Goal: Task Accomplishment & Management: Manage account settings

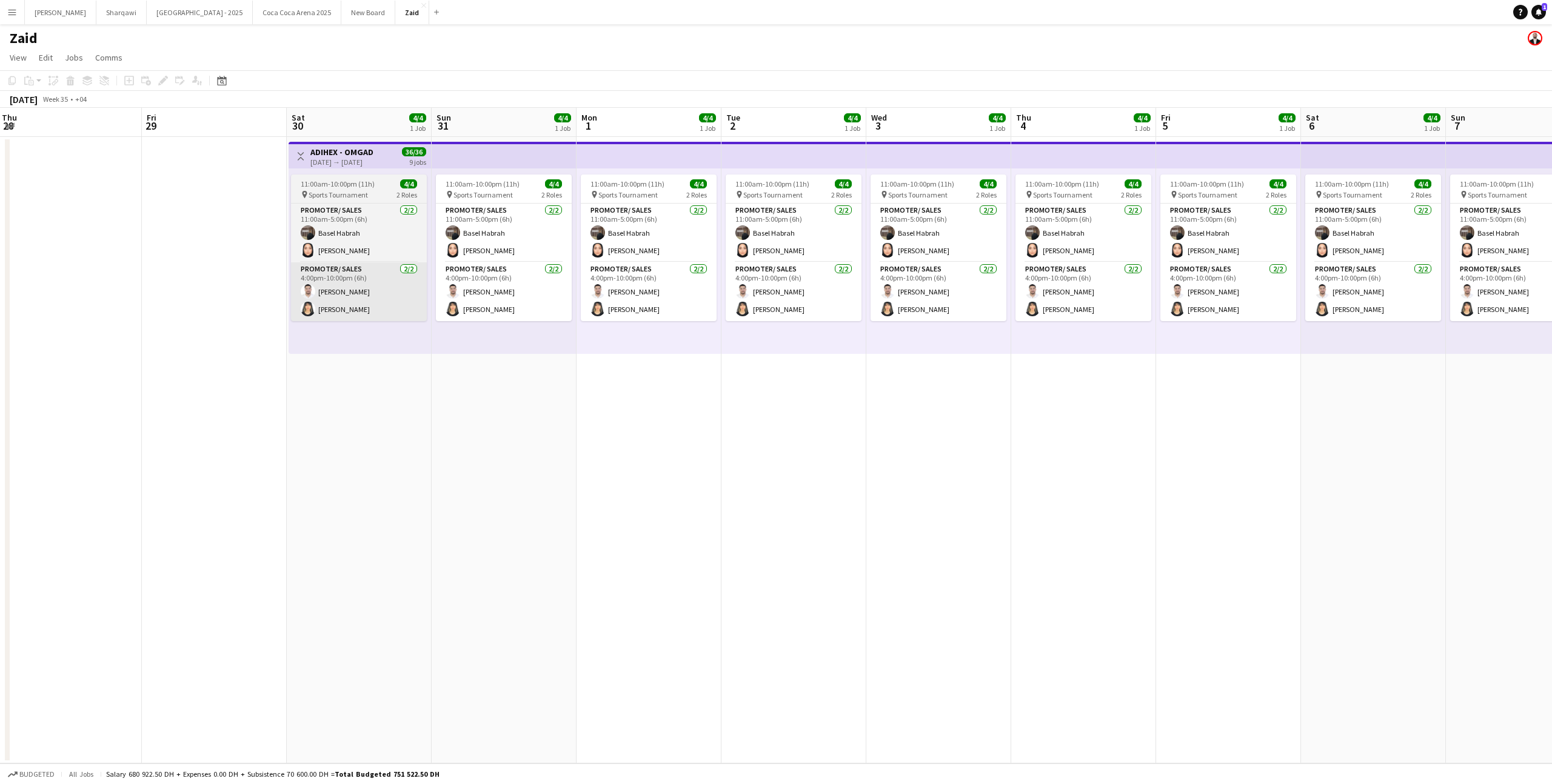
scroll to position [0, 287]
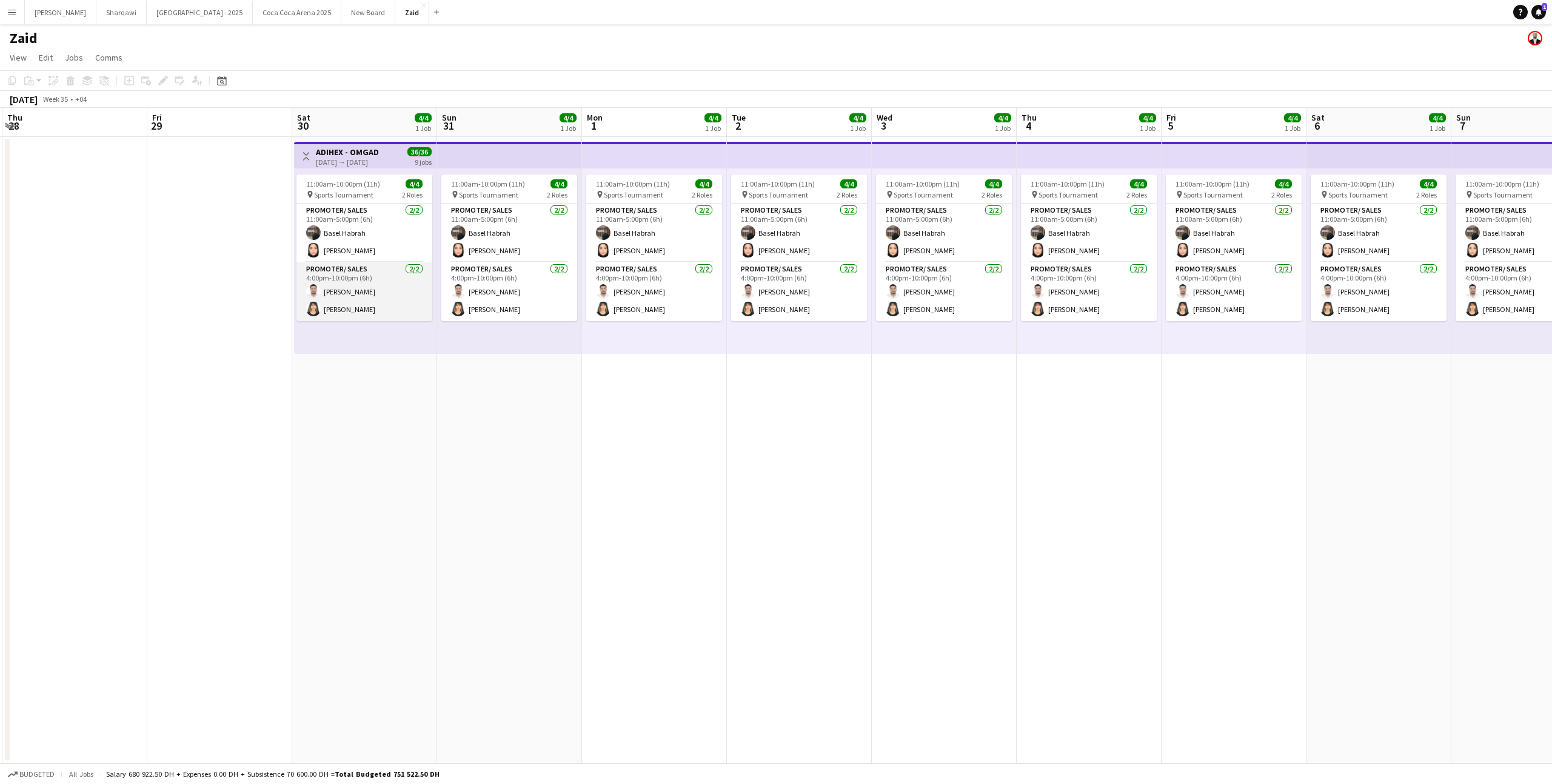
click at [374, 268] on app-card-role "Promoter/ Sales [DATE] 4:00pm-10:00pm (6h) [PERSON_NAME]" at bounding box center [364, 291] width 136 height 59
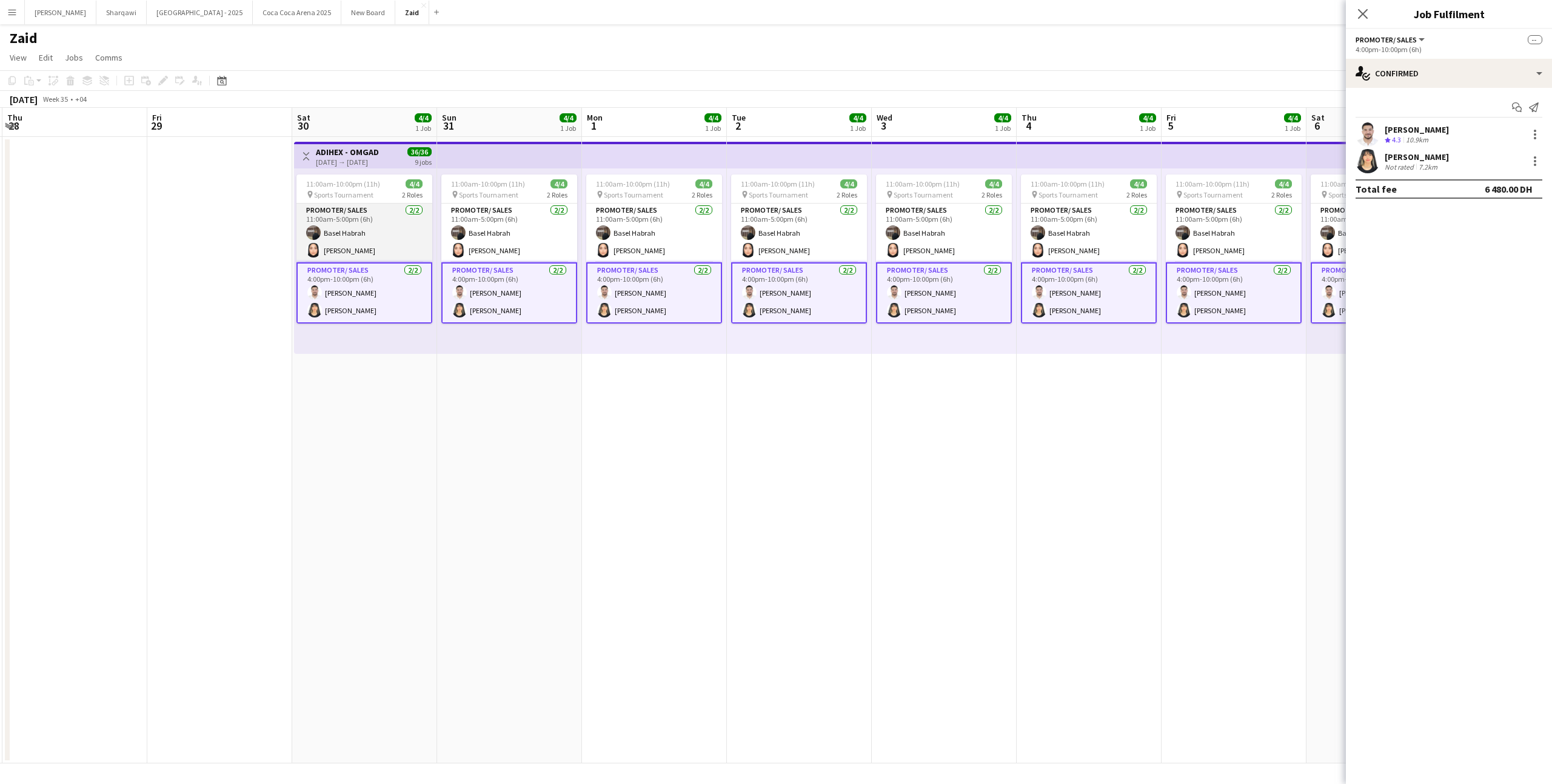
click at [374, 258] on app-card-role "Promoter/ Sales [DATE] 11:00am-5:00pm (6h) Basel [PERSON_NAME]" at bounding box center [364, 233] width 136 height 59
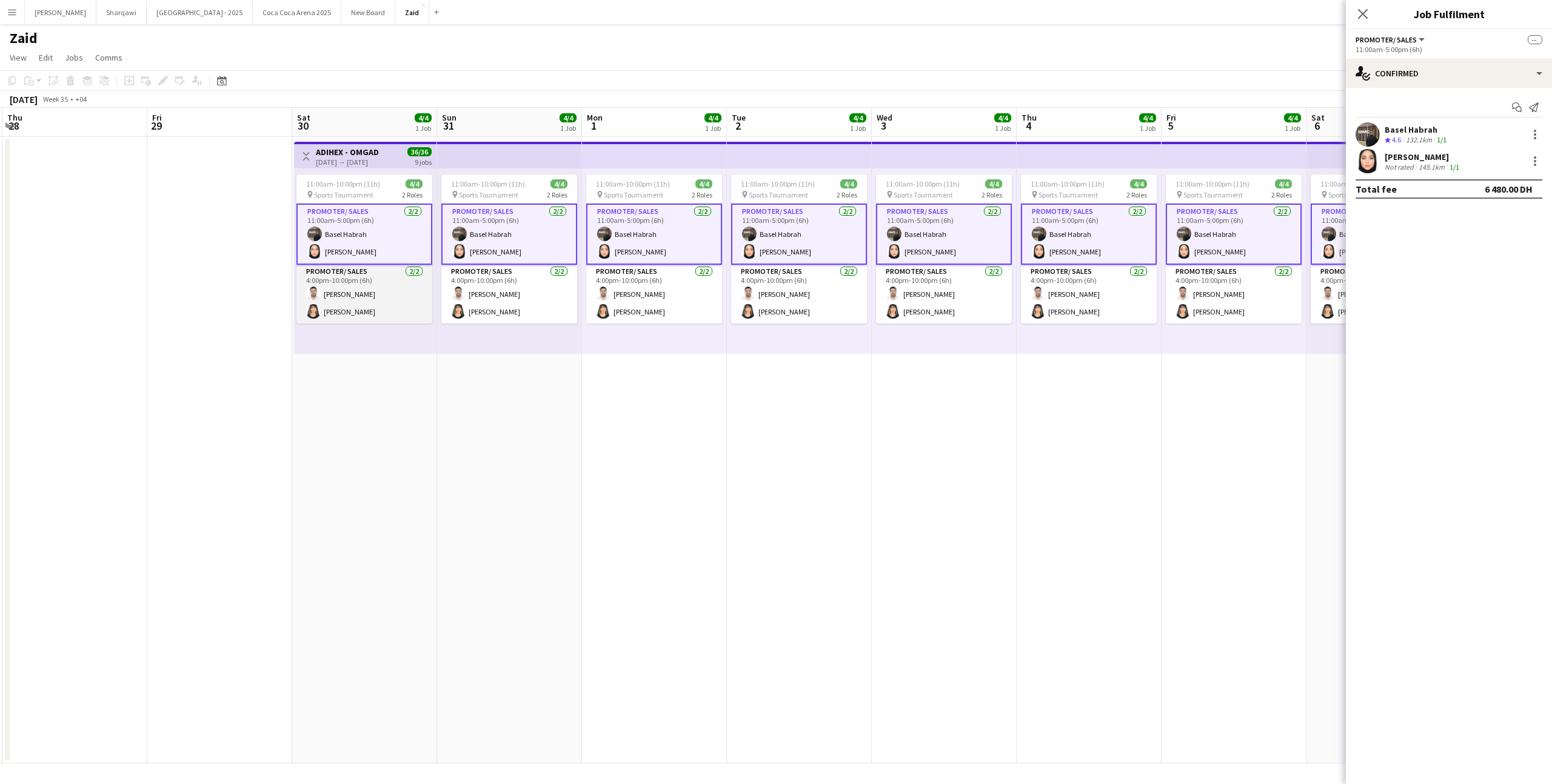
click at [384, 277] on app-card-role "Promoter/ Sales [DATE] 4:00pm-10:00pm (6h) [PERSON_NAME]" at bounding box center [364, 294] width 136 height 59
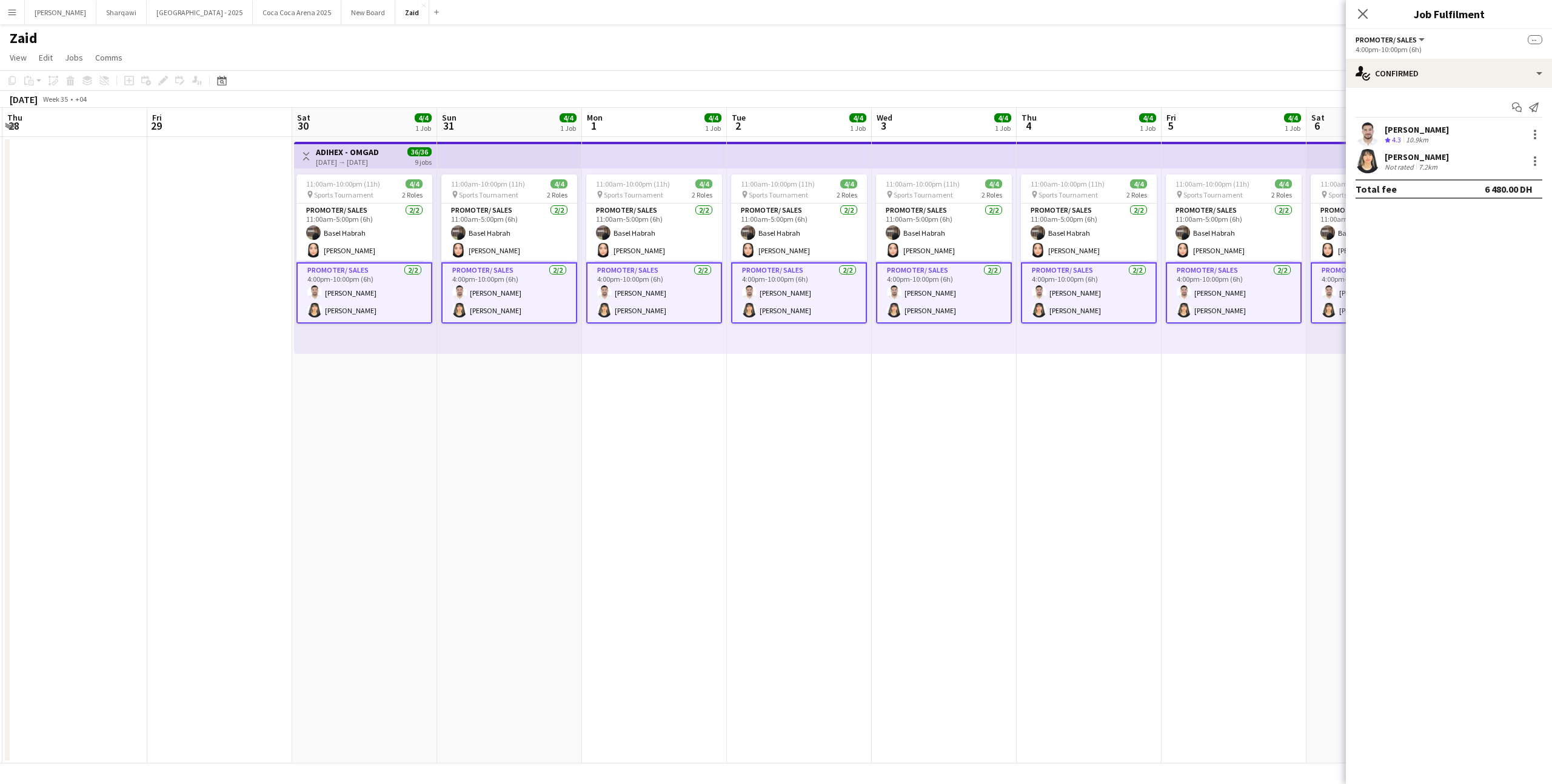
click at [384, 277] on app-card-role "Promoter/ Sales [DATE] 4:00pm-10:00pm (6h) [PERSON_NAME]" at bounding box center [364, 293] width 136 height 61
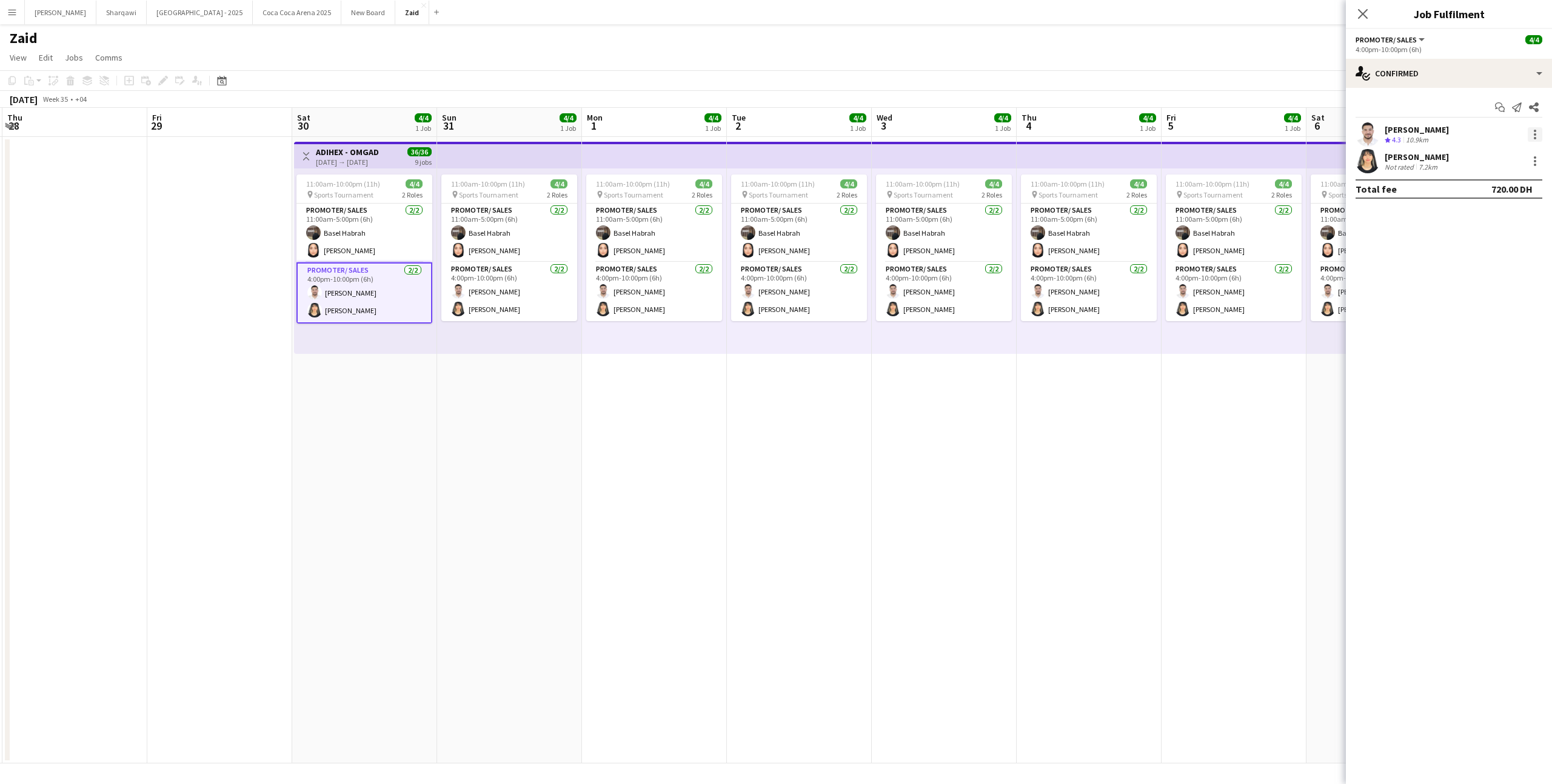
click at [1532, 139] on div at bounding box center [1535, 134] width 15 height 15
click at [1502, 234] on button "Remove" at bounding box center [1495, 244] width 95 height 29
click at [369, 233] on app-card-role "Promoter/ Sales [DATE] 11:00am-5:00pm (6h) Basel [PERSON_NAME]" at bounding box center [364, 243] width 136 height 59
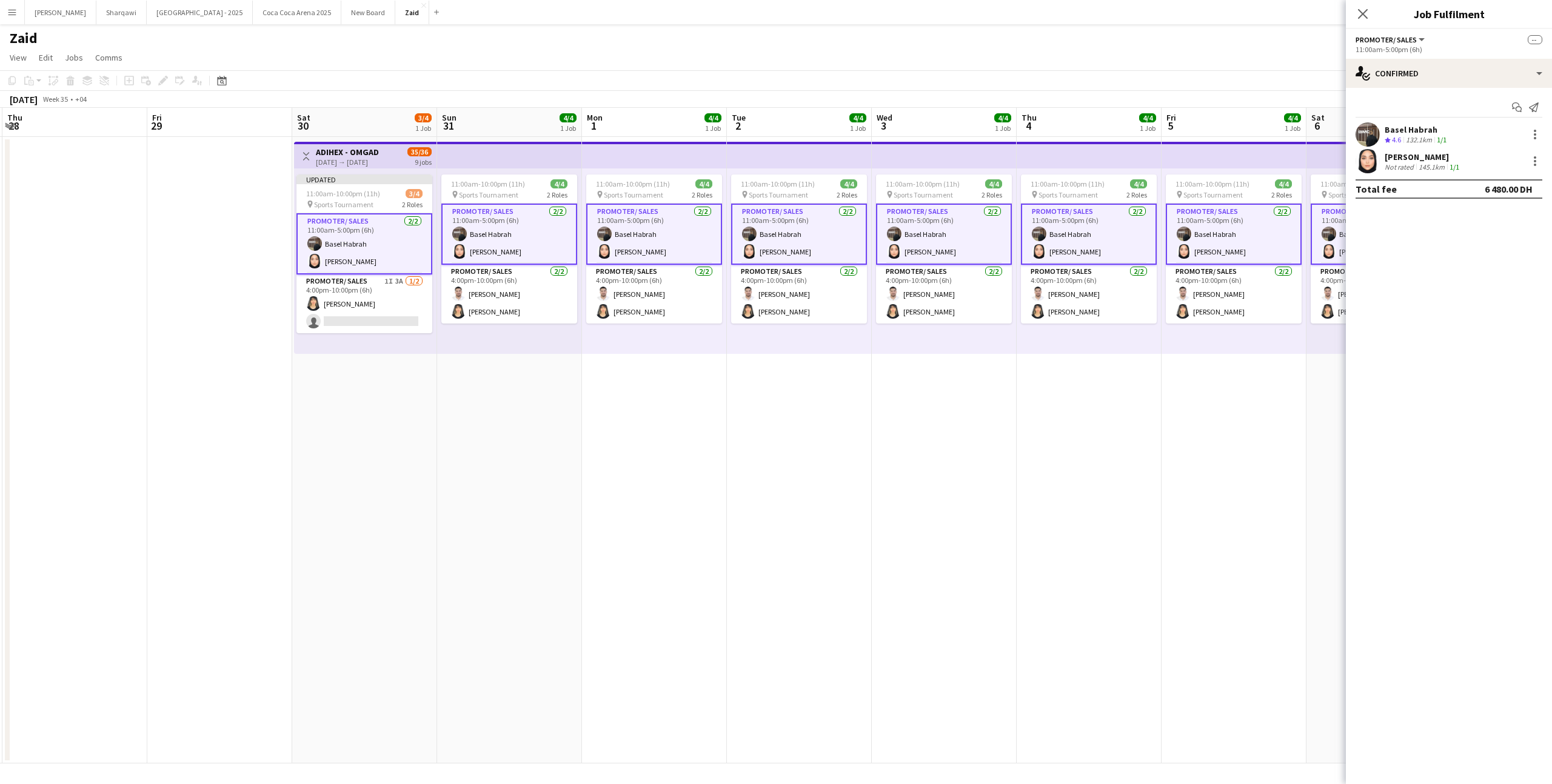
click at [369, 233] on app-card-role "Promoter/ Sales [DATE] 11:00am-5:00pm (6h) Basel [PERSON_NAME]" at bounding box center [364, 244] width 136 height 61
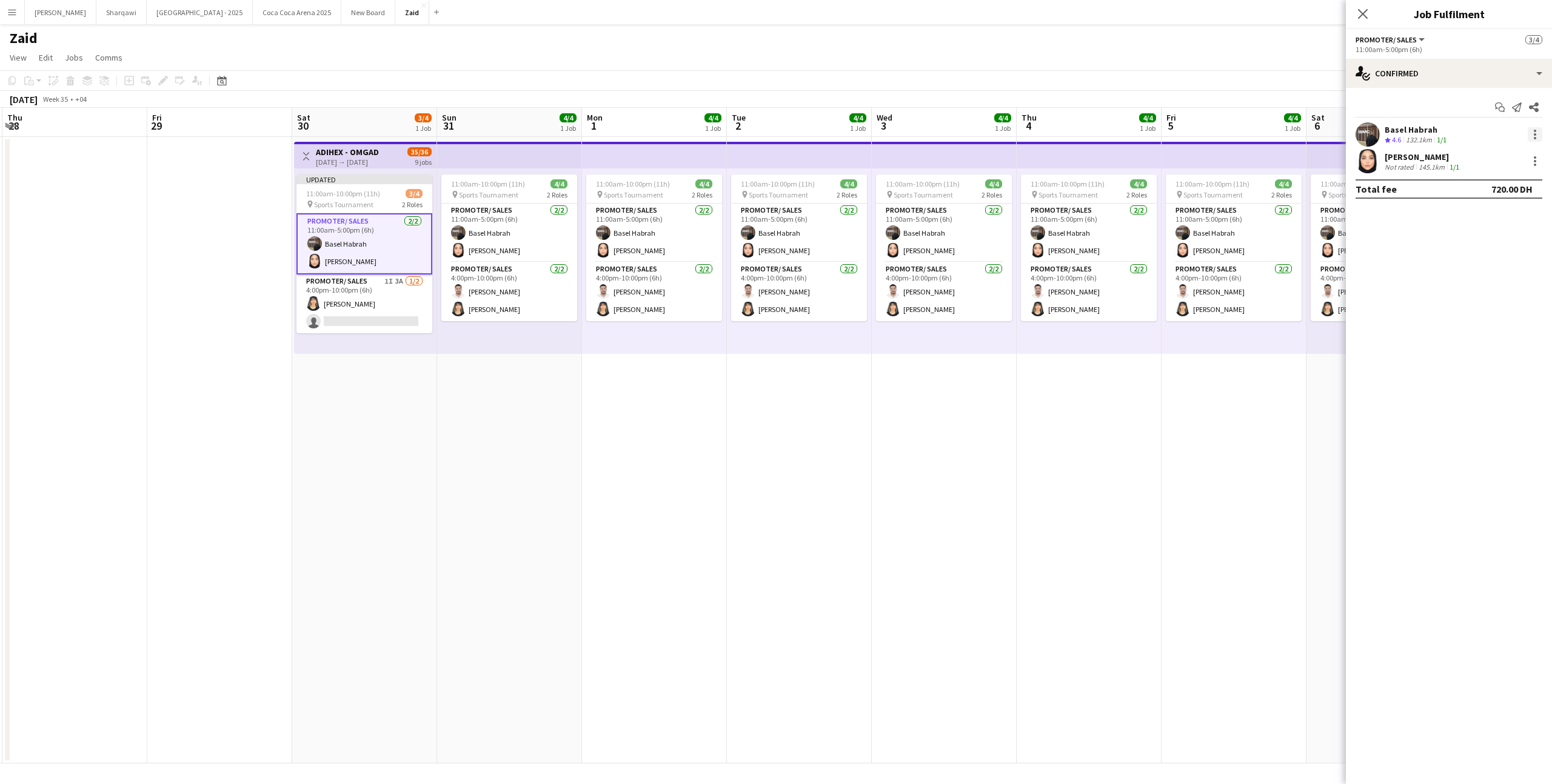
click at [1535, 134] on div at bounding box center [1534, 134] width 2 height 2
click at [1493, 243] on span "Remove" at bounding box center [1495, 245] width 75 height 11
click at [1141, 397] on app-date-cell "11:00am-10:00pm (11h) 4/4 pin Sports Tournament 2 Roles Promoter/ Sales [DATE] …" at bounding box center [1089, 449] width 145 height 627
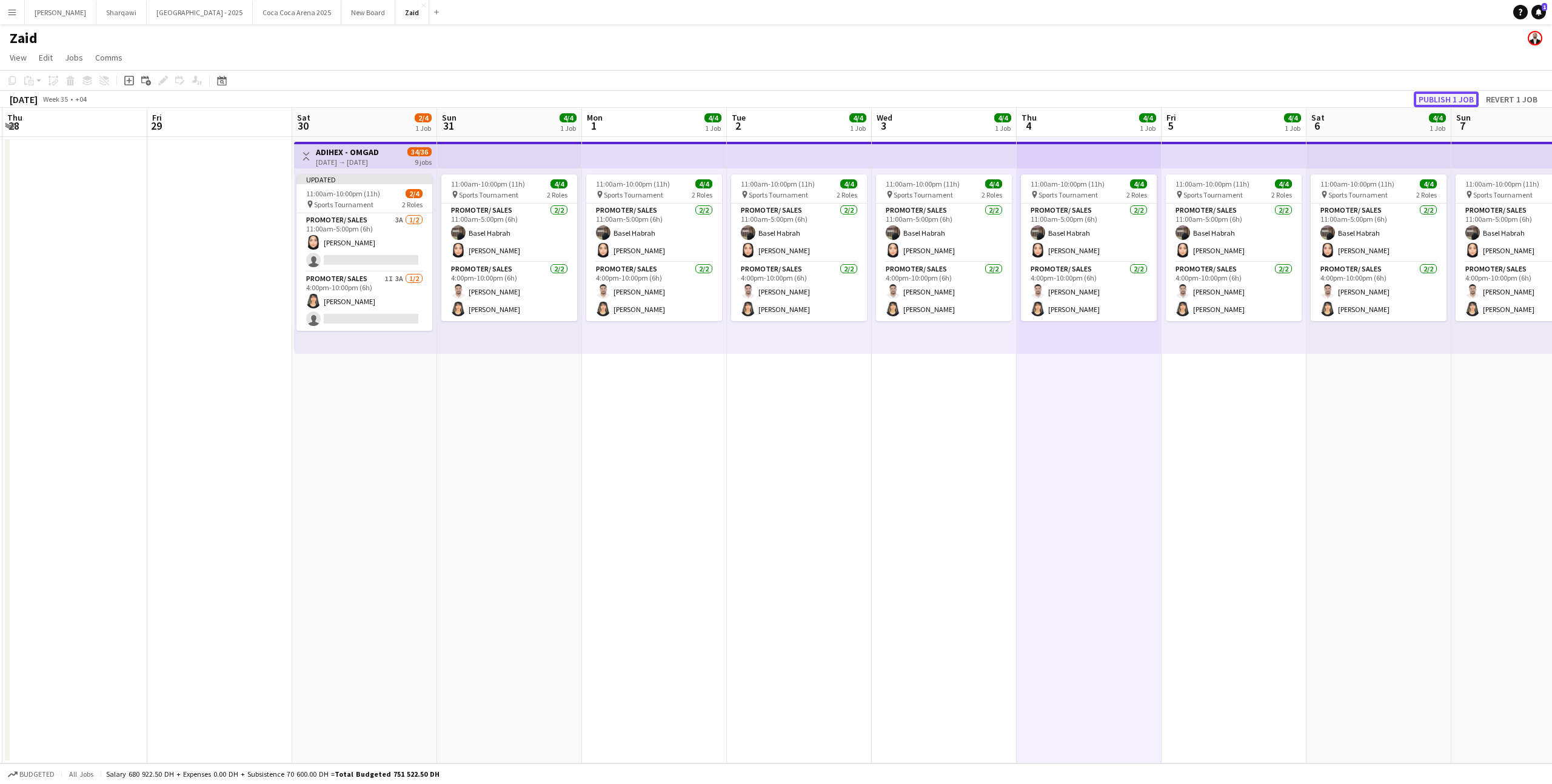
click at [1458, 100] on button "Publish 1 job" at bounding box center [1445, 99] width 65 height 16
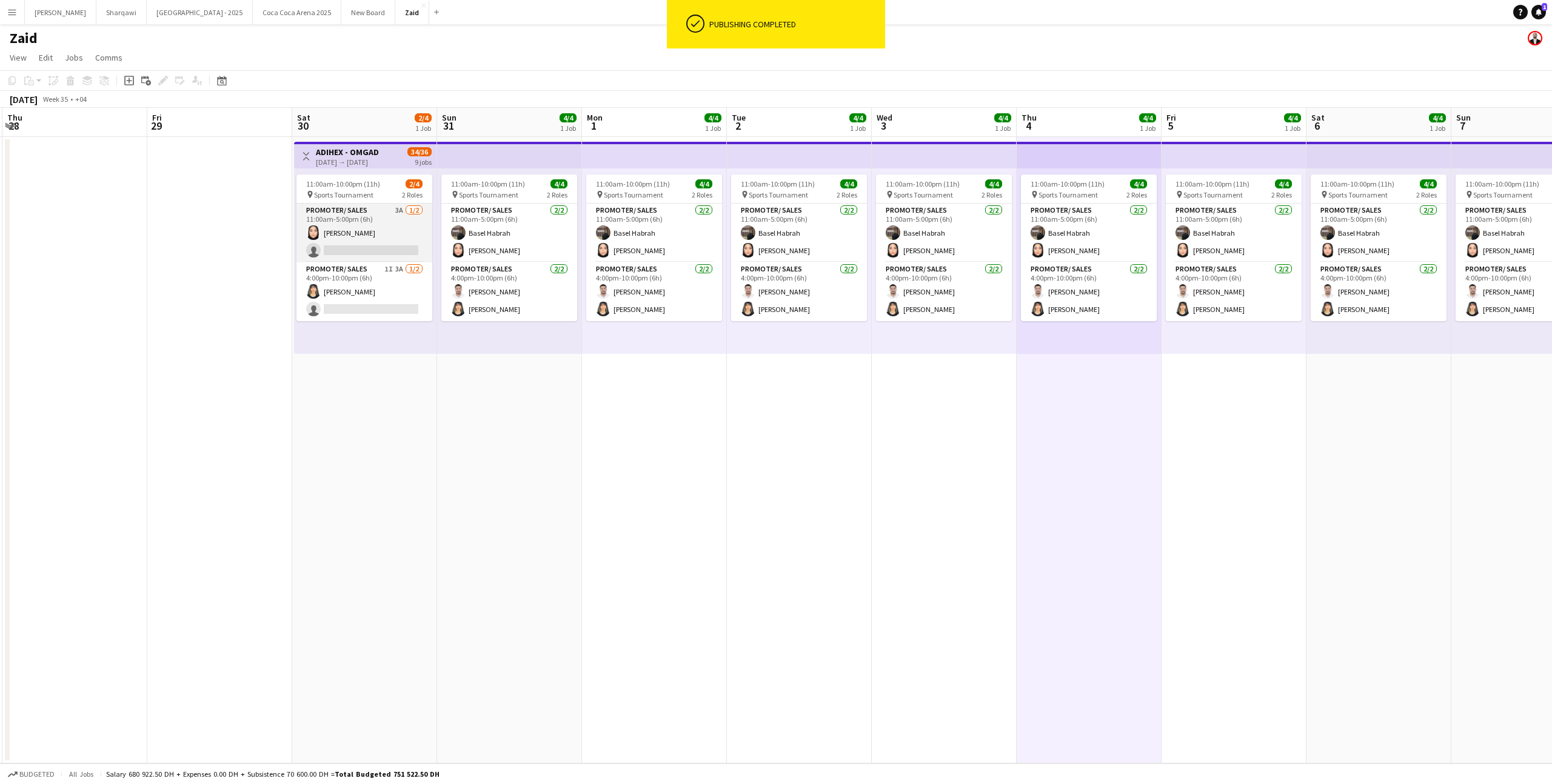
click at [384, 236] on app-card-role "Promoter/ Sales 3A [DATE] 11:00am-5:00pm (6h) [PERSON_NAME] single-neutral-acti…" at bounding box center [364, 233] width 136 height 59
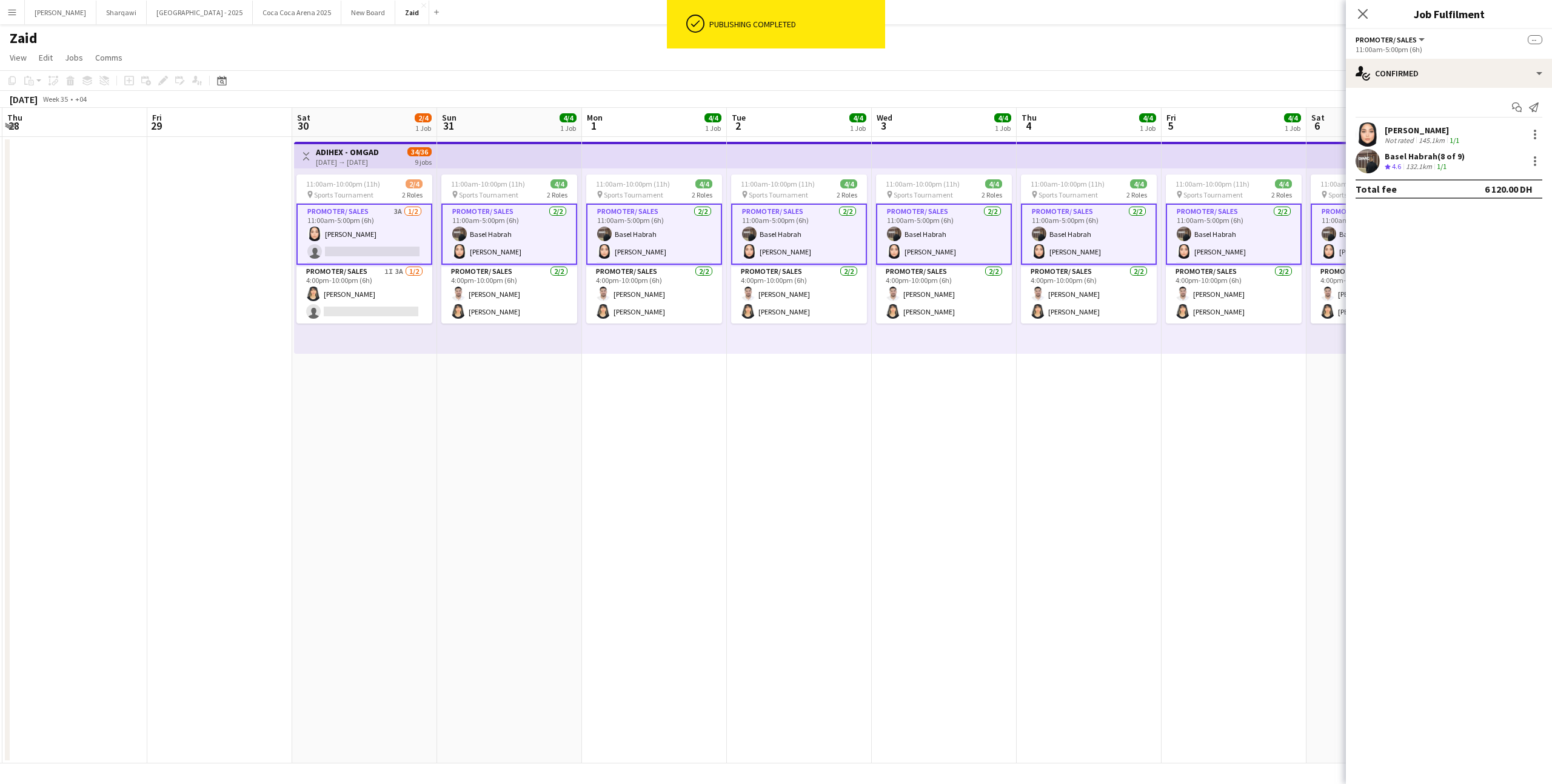
click at [384, 236] on app-card-role "Promoter/ Sales 3A [DATE] 11:00am-5:00pm (6h) [PERSON_NAME] single-neutral-acti…" at bounding box center [364, 234] width 136 height 61
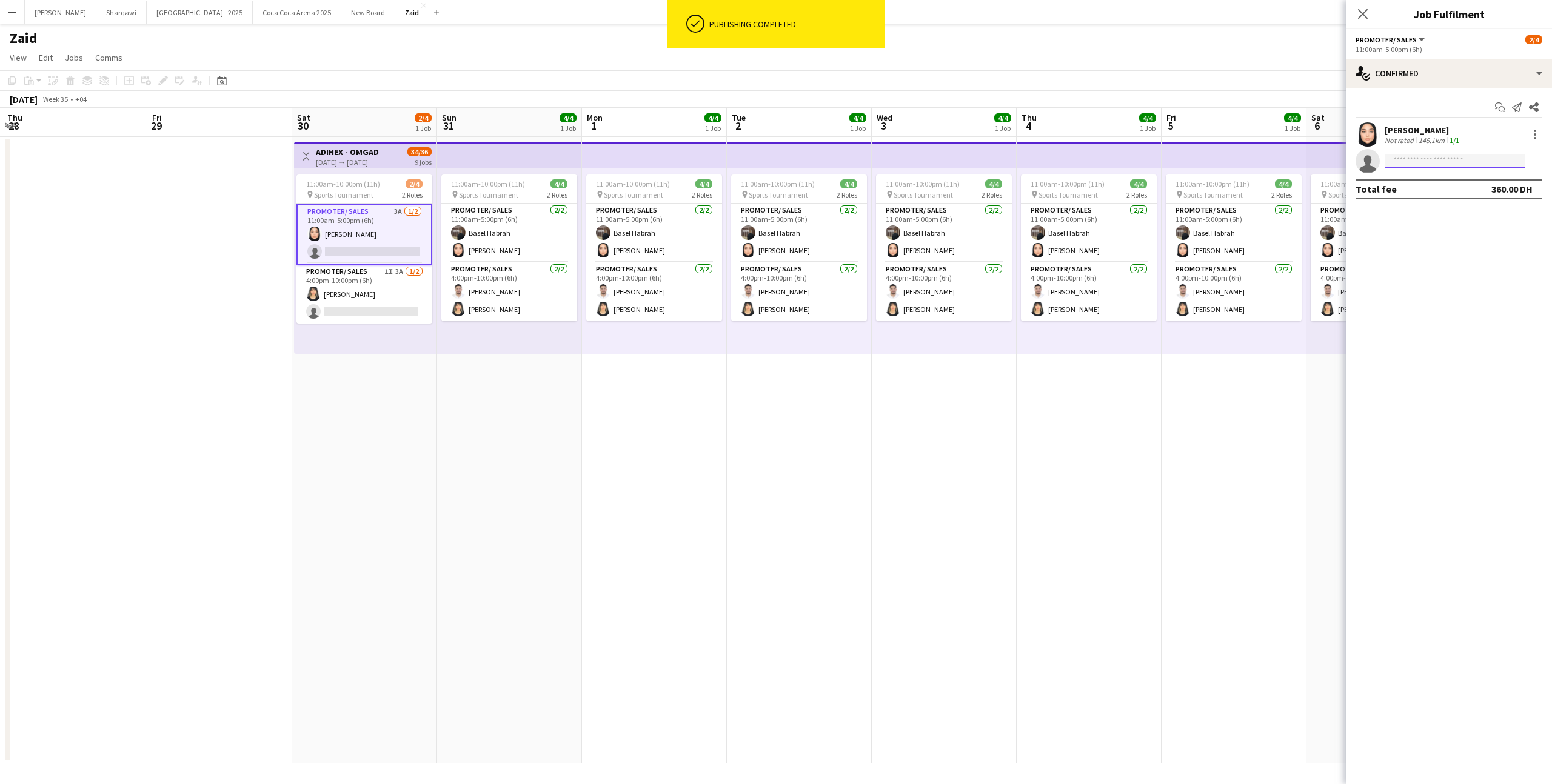
click at [1436, 164] on input at bounding box center [1455, 161] width 141 height 15
type input "********"
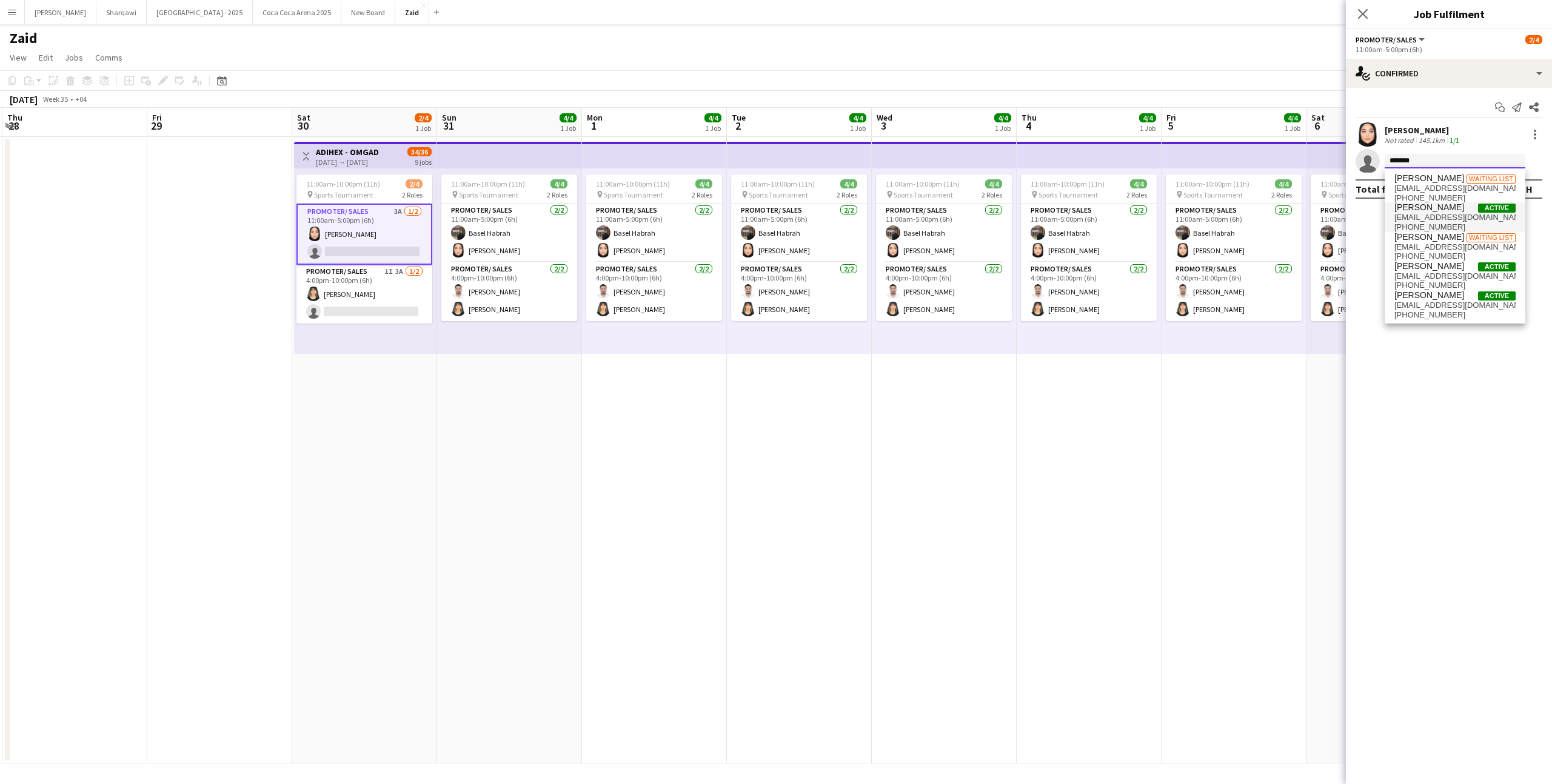
type input "*******"
click at [1463, 211] on span "[PERSON_NAME]" at bounding box center [1429, 207] width 70 height 10
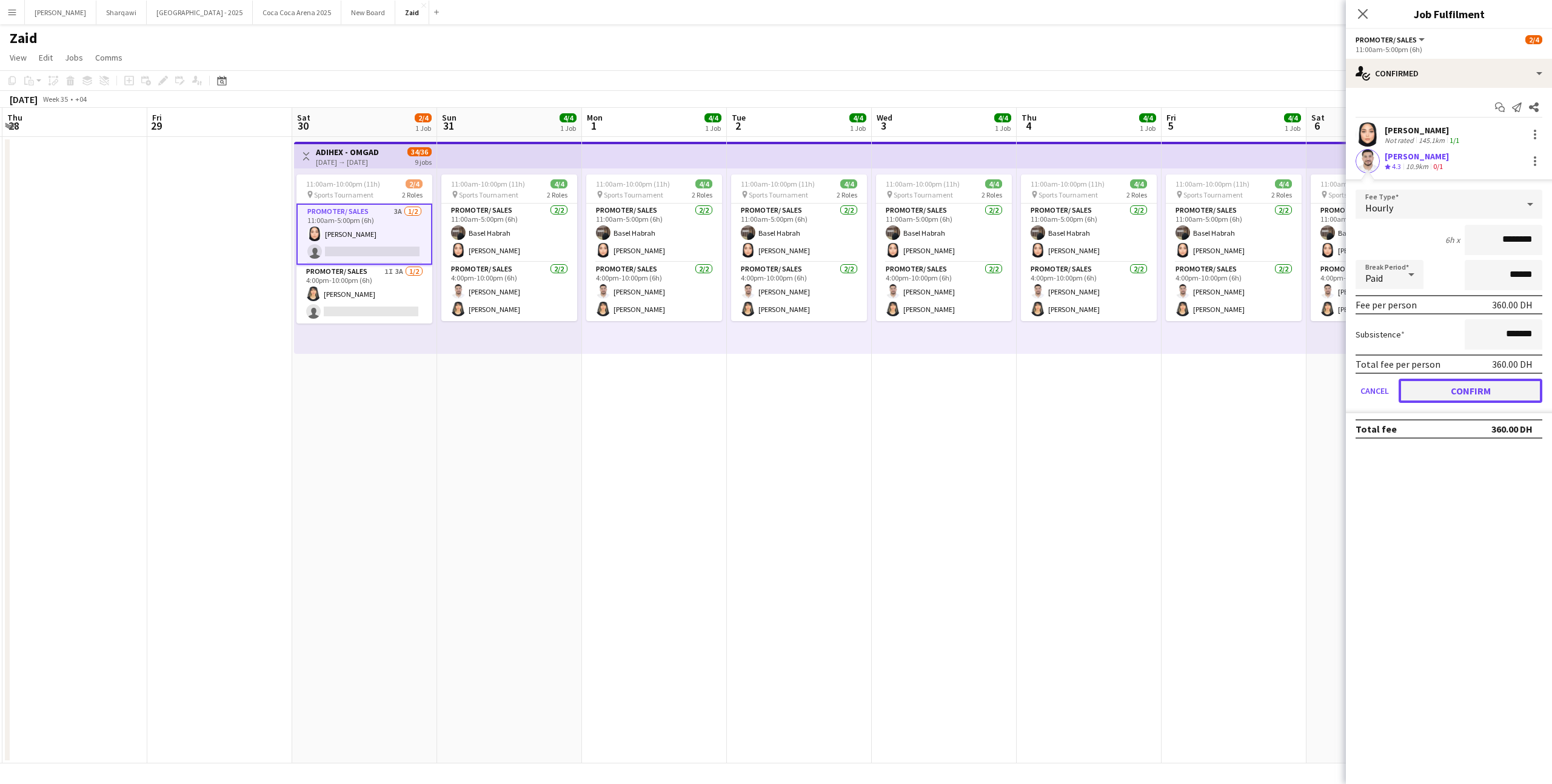
click at [1474, 381] on button "Confirm" at bounding box center [1470, 390] width 144 height 24
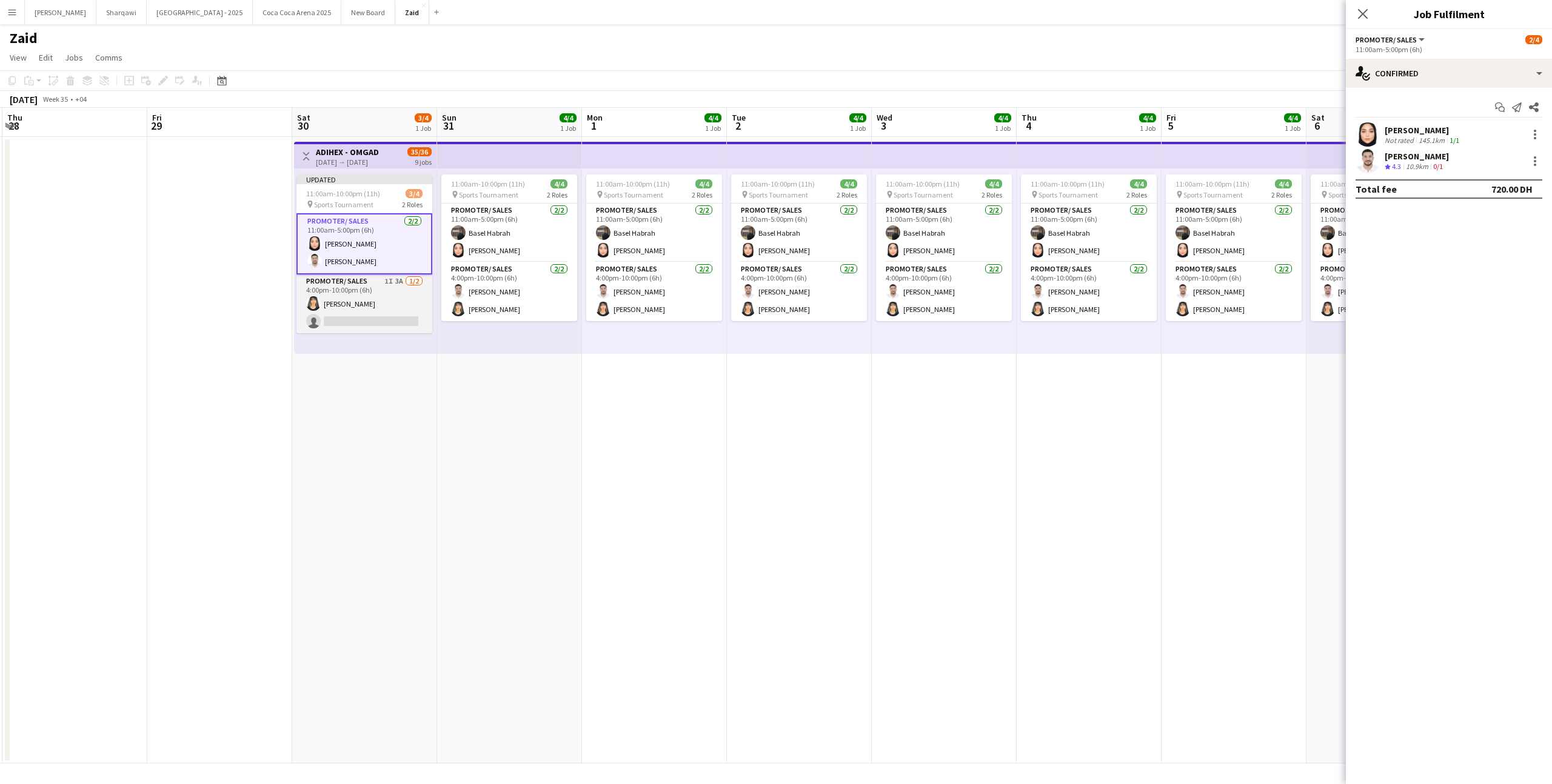
click at [429, 332] on app-card-role "Promoter/ Sales 1I 3A [DATE] 4:00pm-10:00pm (6h) [PERSON_NAME] single-neutral-a…" at bounding box center [364, 304] width 136 height 59
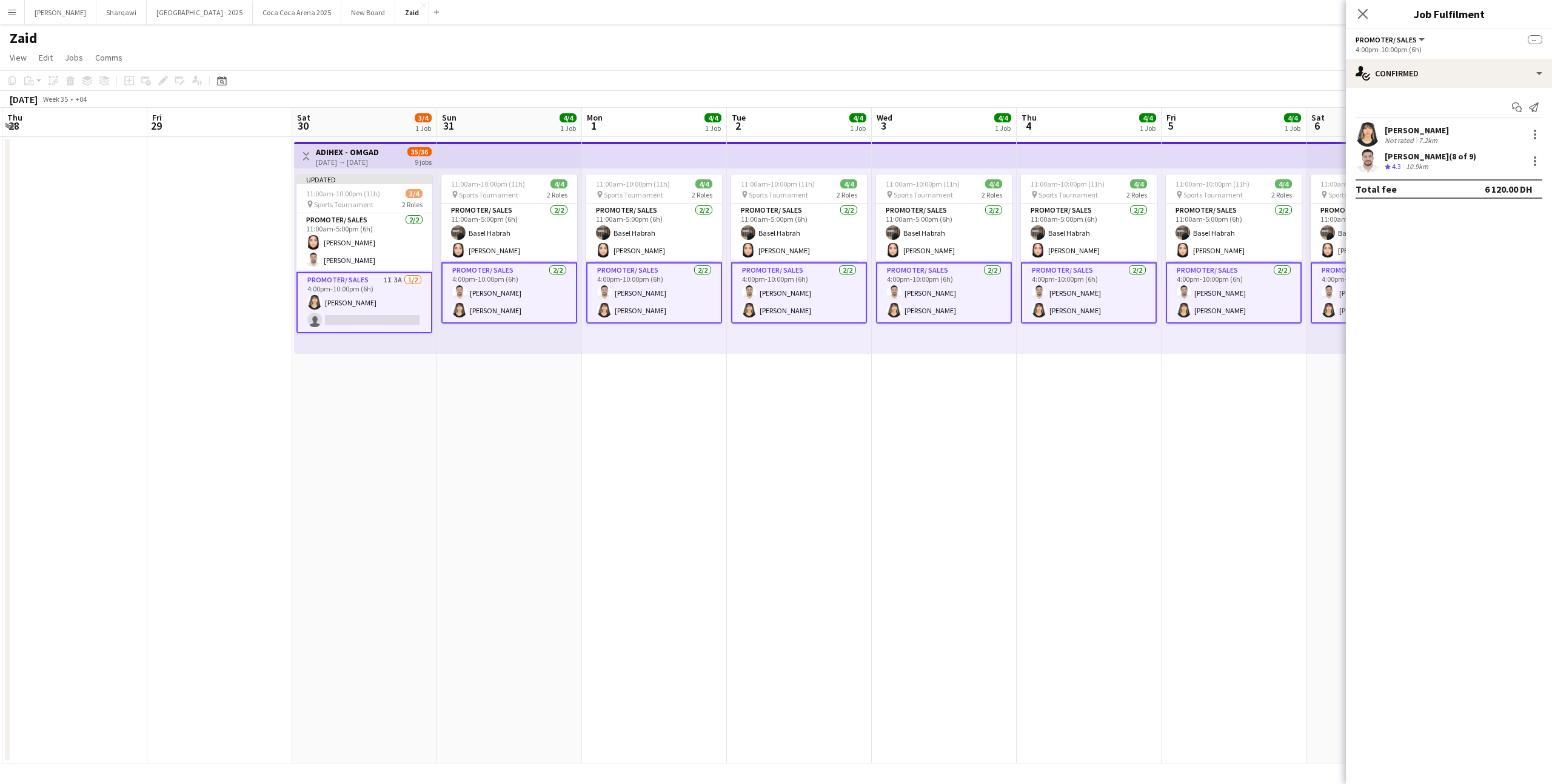
click at [409, 327] on app-card-role "Promoter/ Sales 1I 3A [DATE] 4:00pm-10:00pm (6h) [PERSON_NAME] single-neutral-a…" at bounding box center [364, 302] width 136 height 61
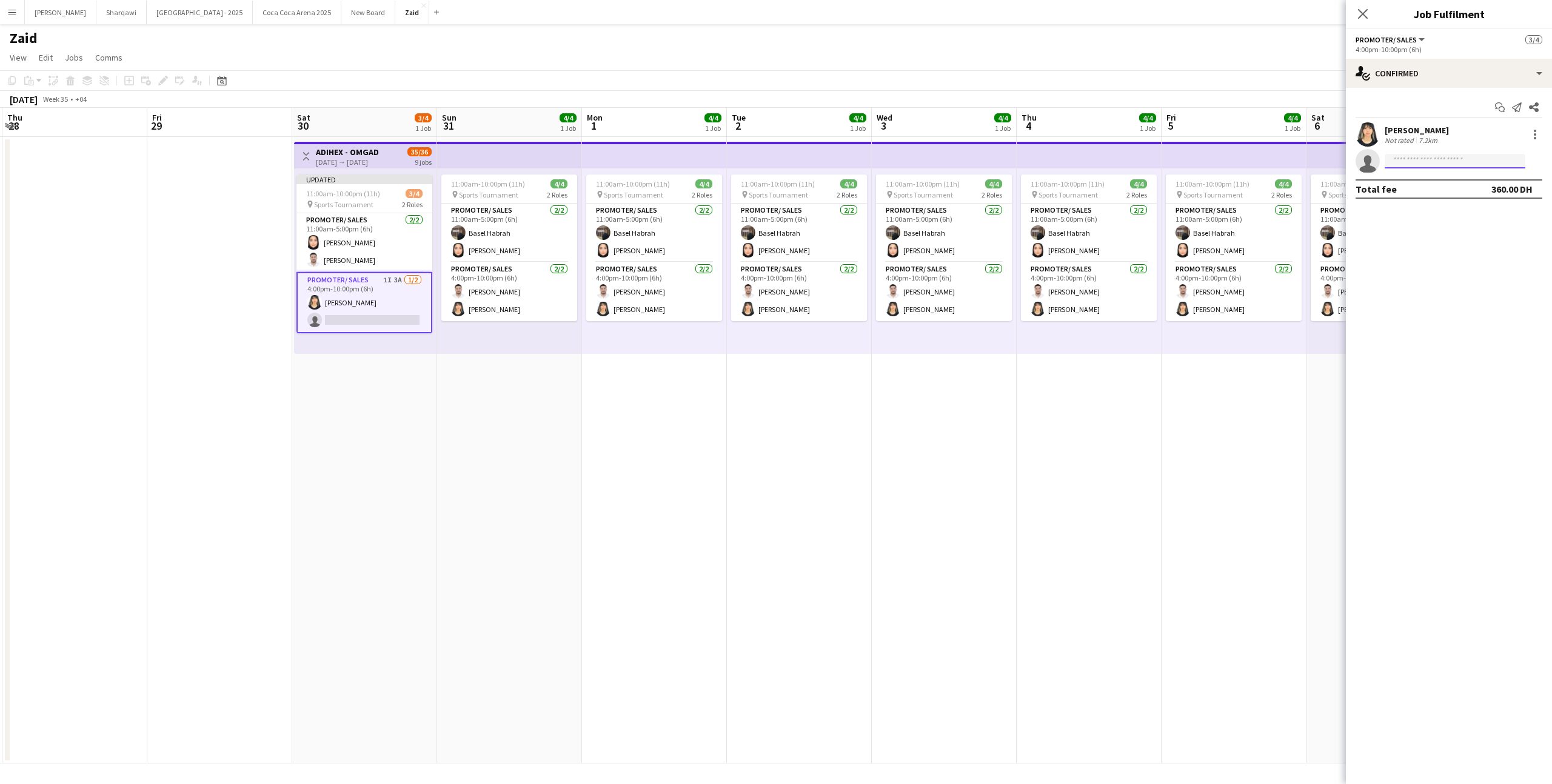
click at [1465, 166] on input at bounding box center [1455, 161] width 141 height 15
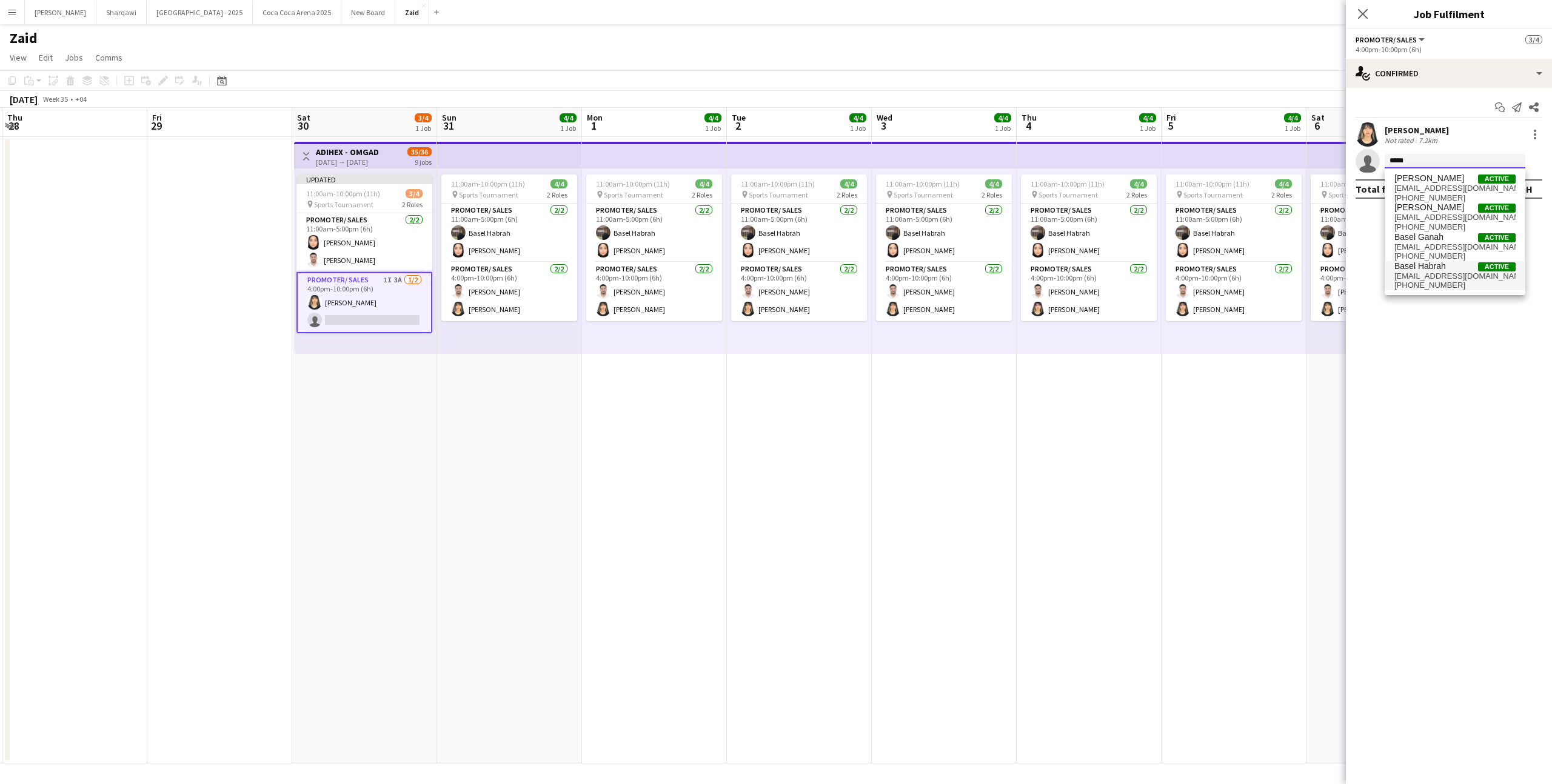
type input "*****"
click at [1463, 271] on span "[EMAIL_ADDRESS][DOMAIN_NAME]" at bounding box center [1454, 276] width 121 height 10
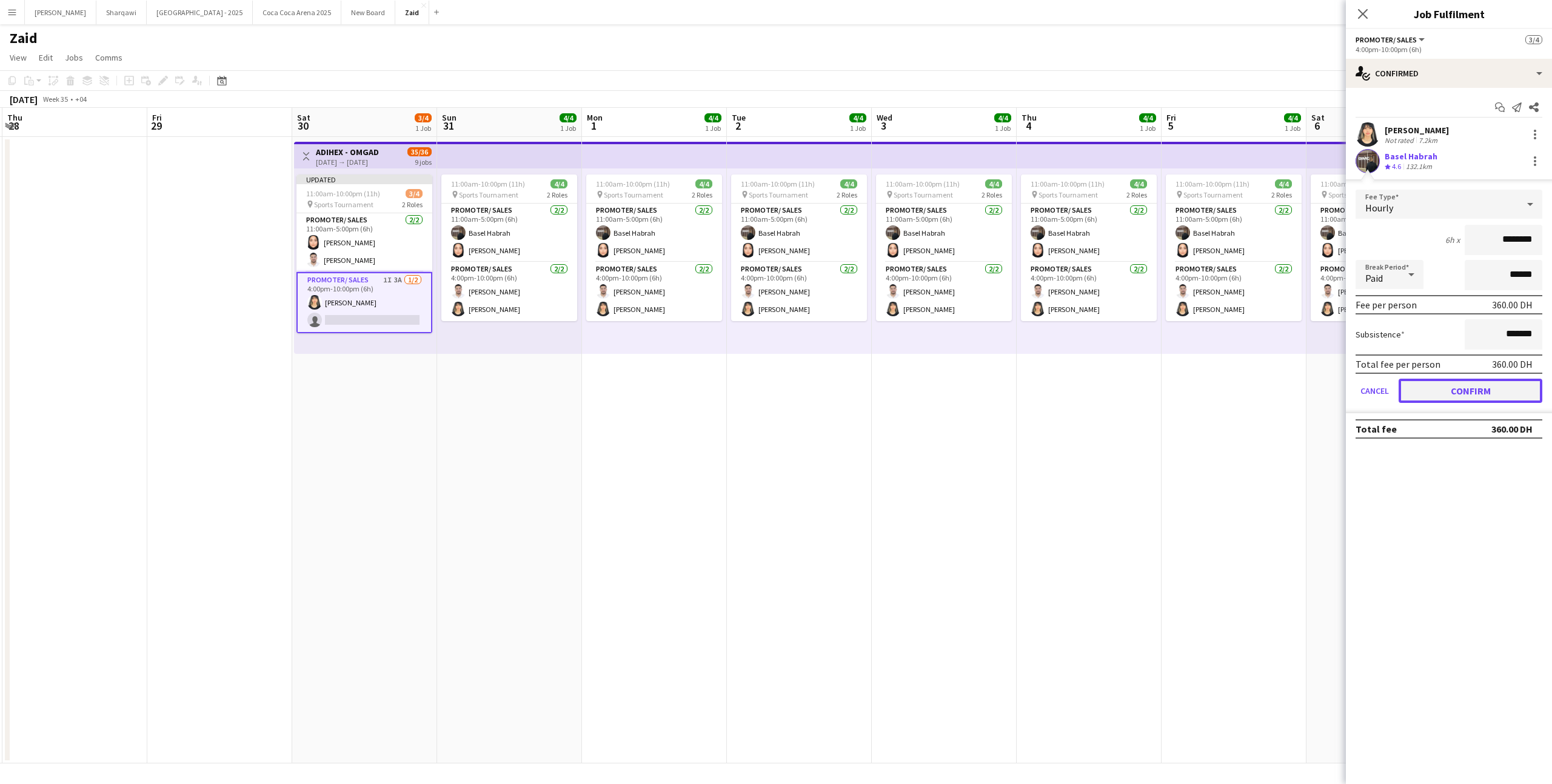
click at [1447, 387] on button "Confirm" at bounding box center [1470, 390] width 144 height 24
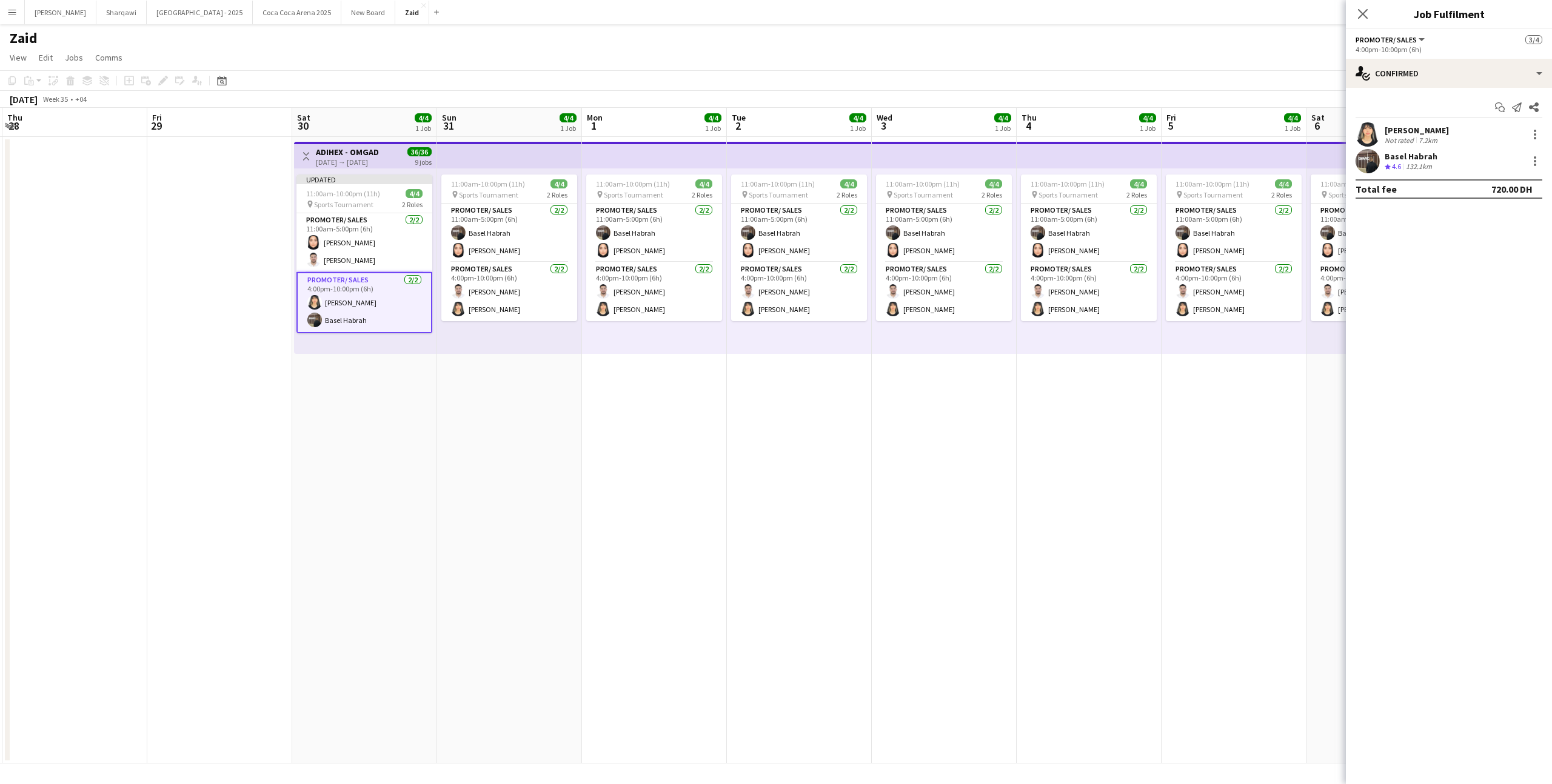
click at [1301, 387] on app-date-cell "11:00am-10:00pm (11h) 4/4 pin Sports Tournament 2 Roles Promoter/ Sales [DATE] …" at bounding box center [1234, 449] width 145 height 627
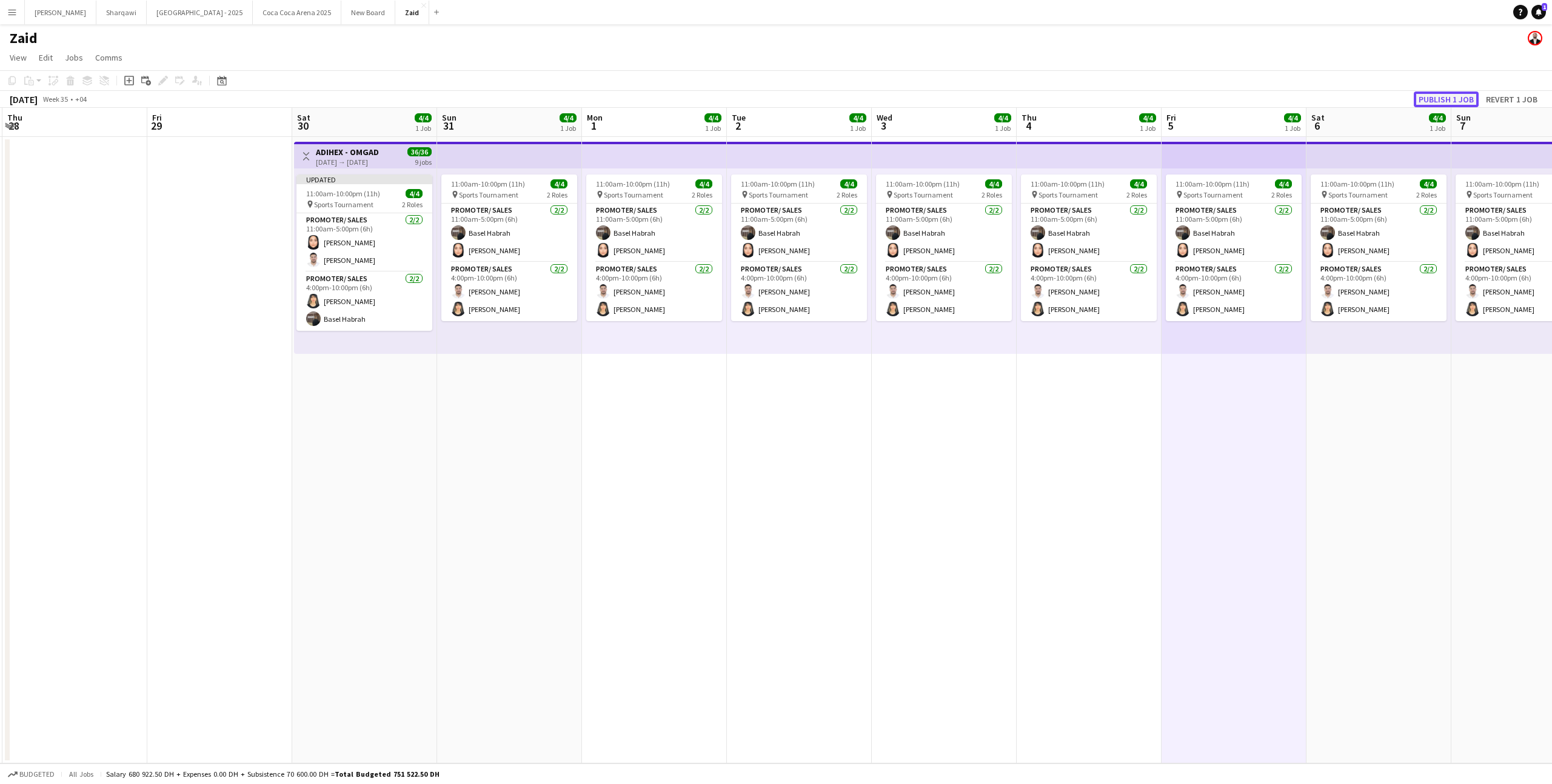
click at [1463, 100] on button "Publish 1 job" at bounding box center [1445, 99] width 65 height 16
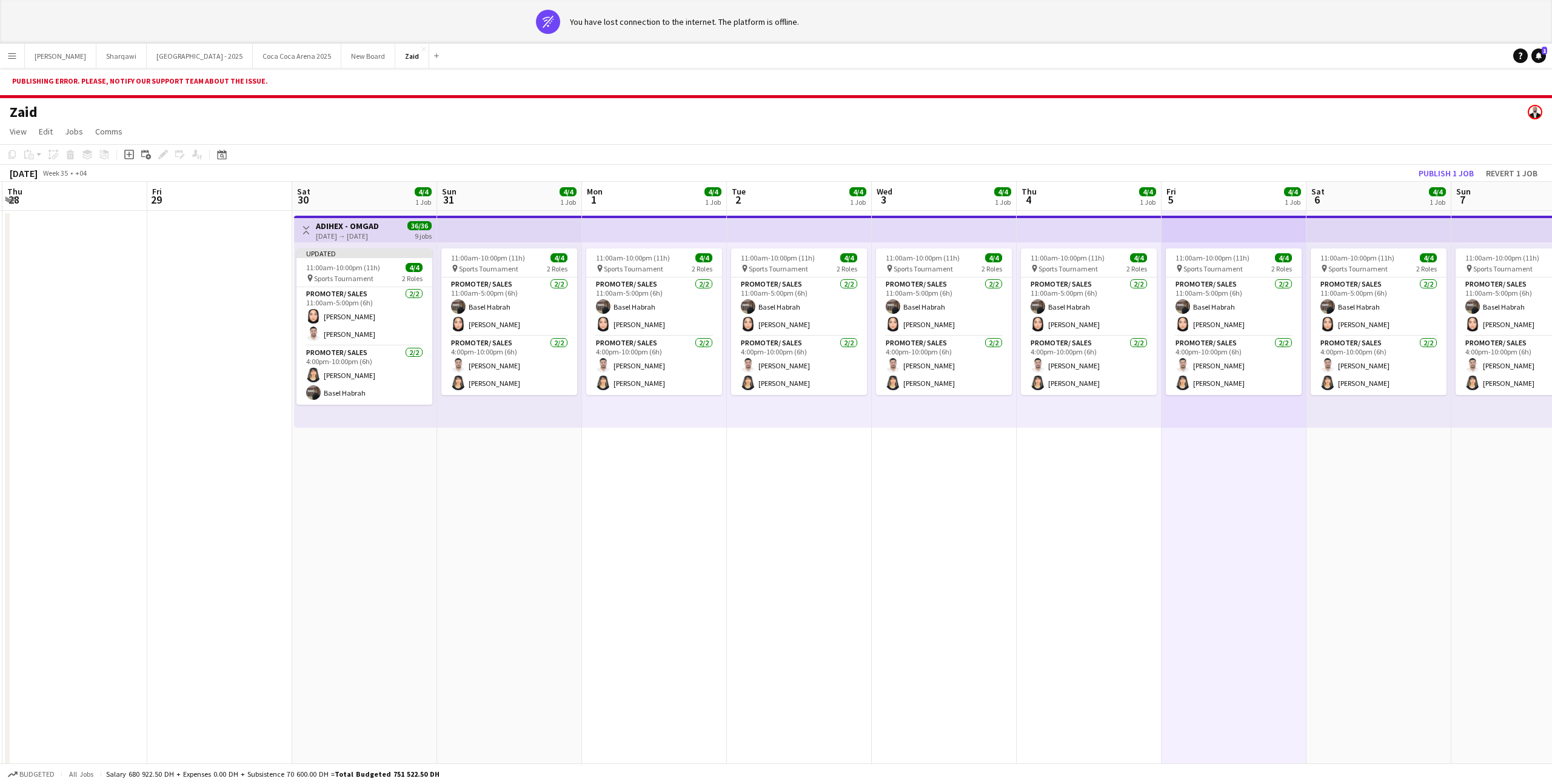
click at [1339, 404] on div "11:00am-10:00pm (11h) 4/4 pin Sports Tournament 2 Roles Promoter/ Sales [DATE] …" at bounding box center [1378, 335] width 145 height 185
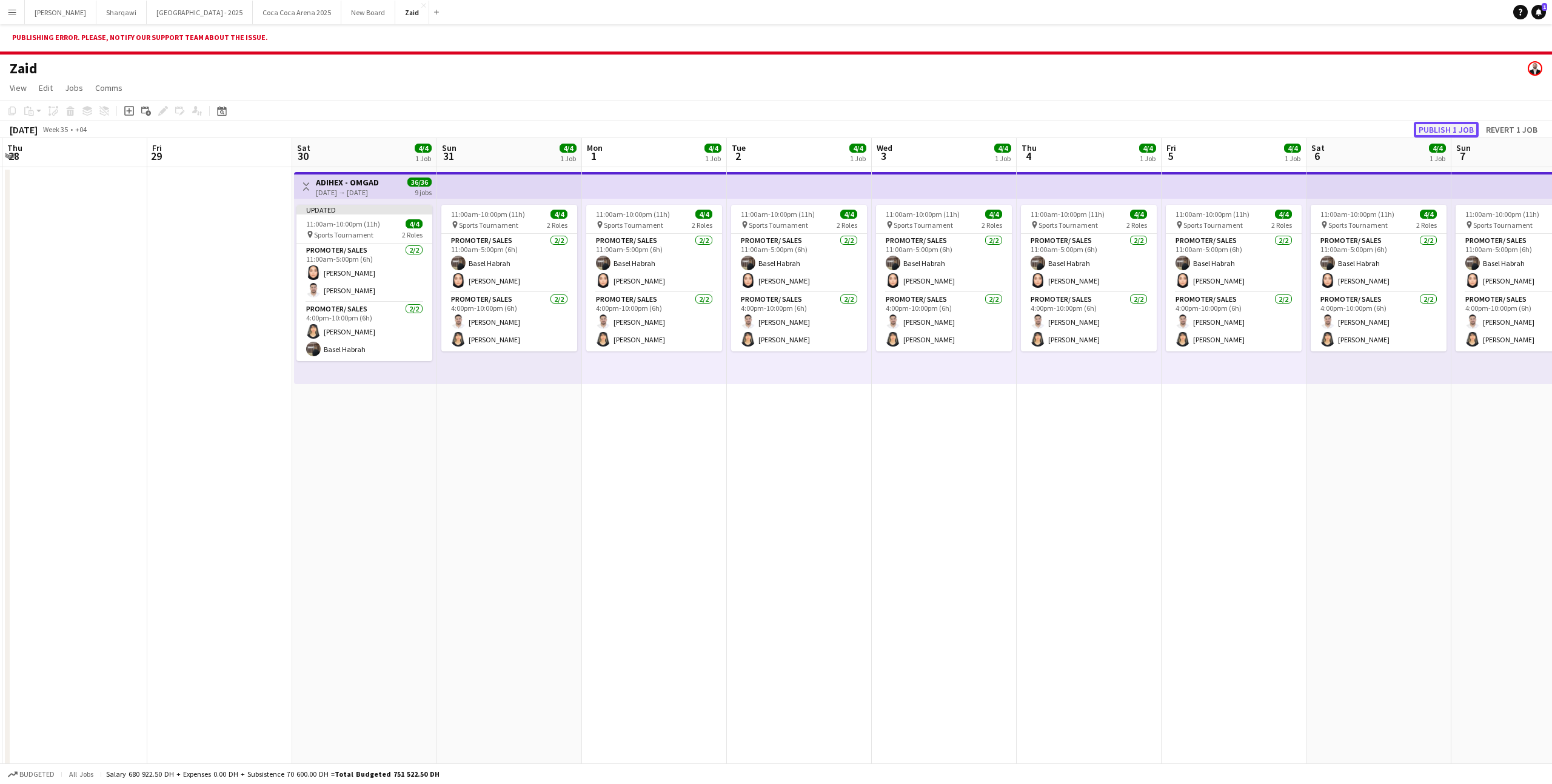
click at [1443, 131] on button "Publish 1 job" at bounding box center [1445, 130] width 65 height 16
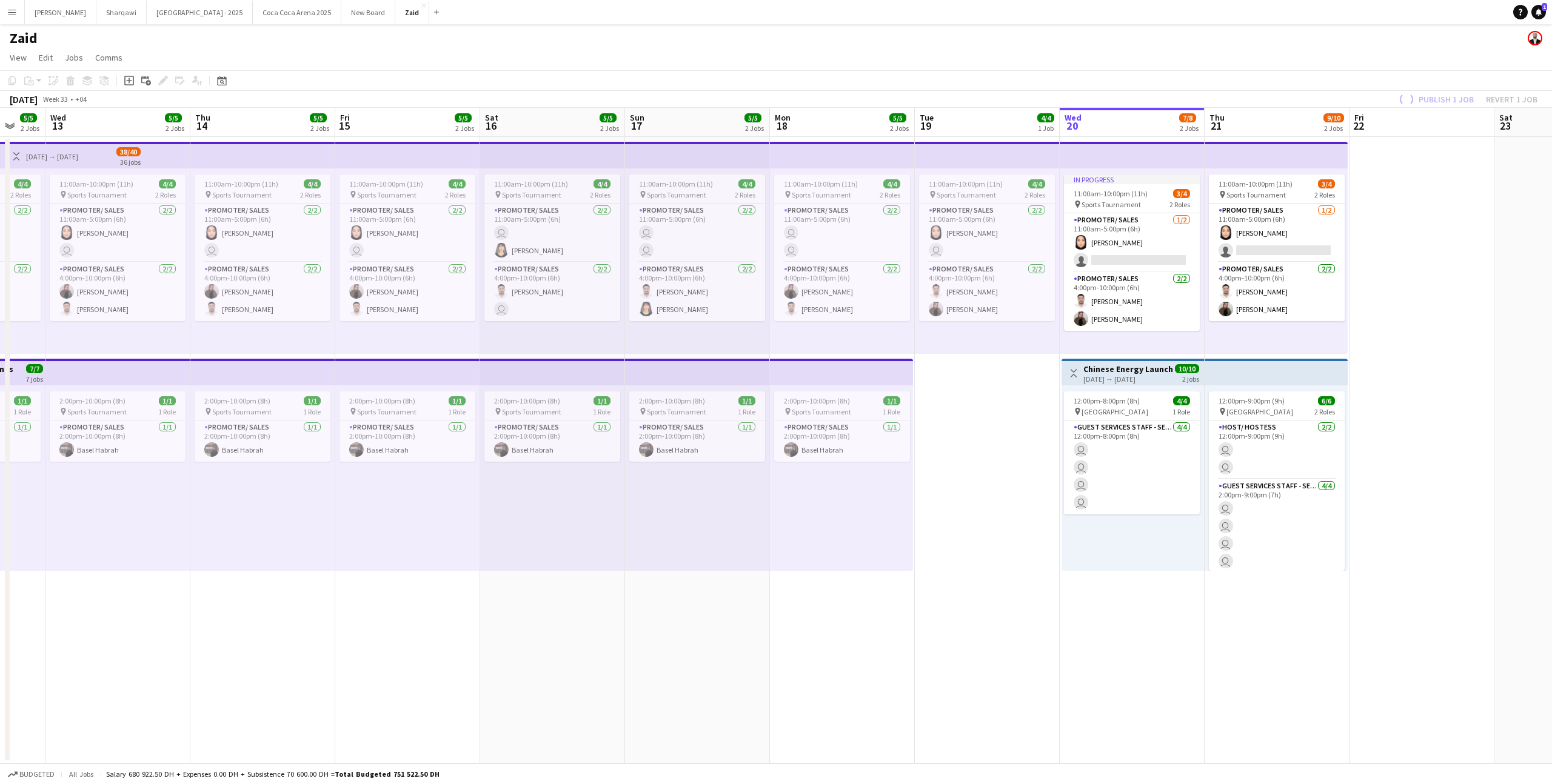
scroll to position [0, 441]
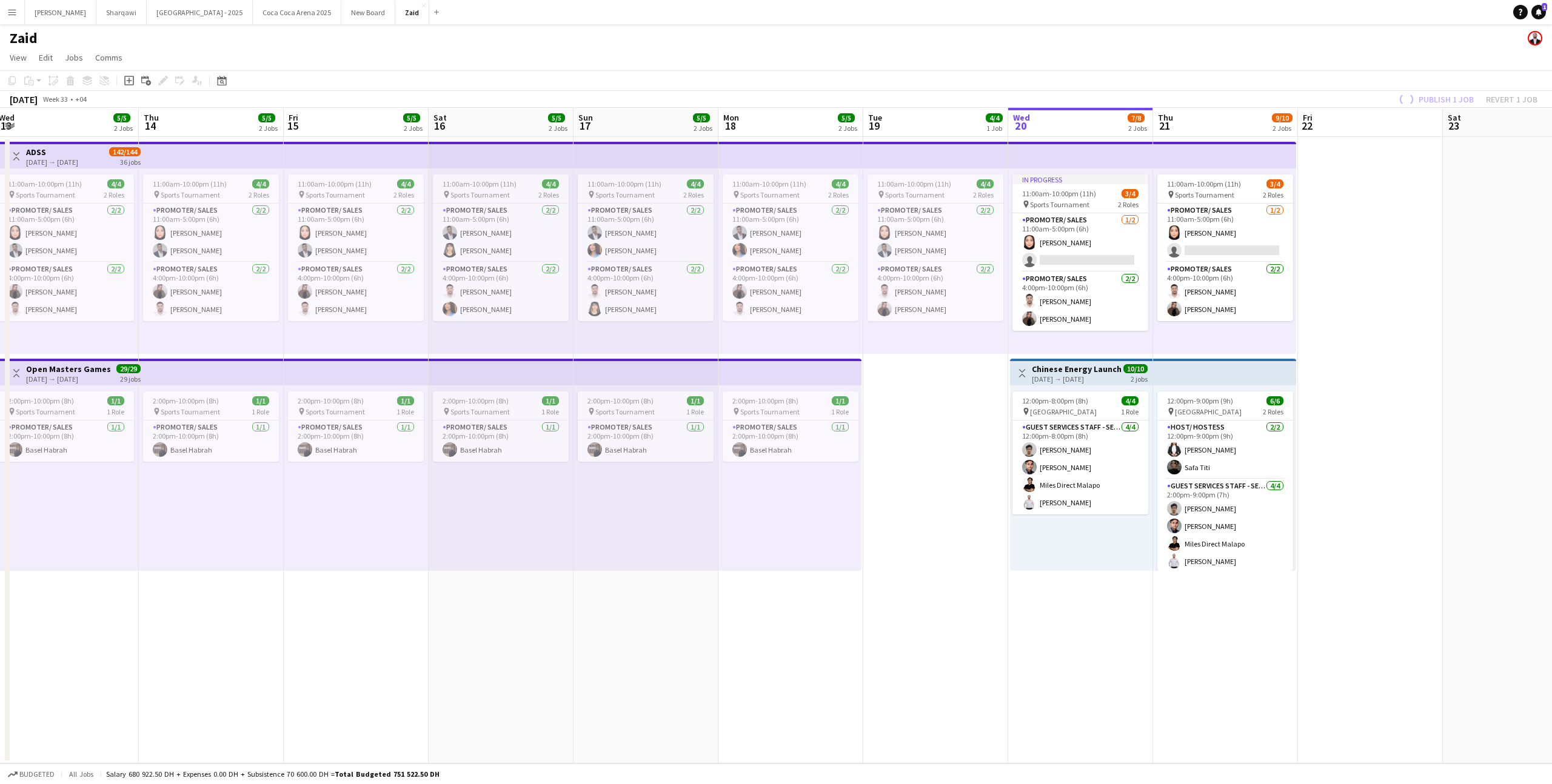
click at [1134, 381] on div "2 jobs" at bounding box center [1139, 378] width 17 height 10
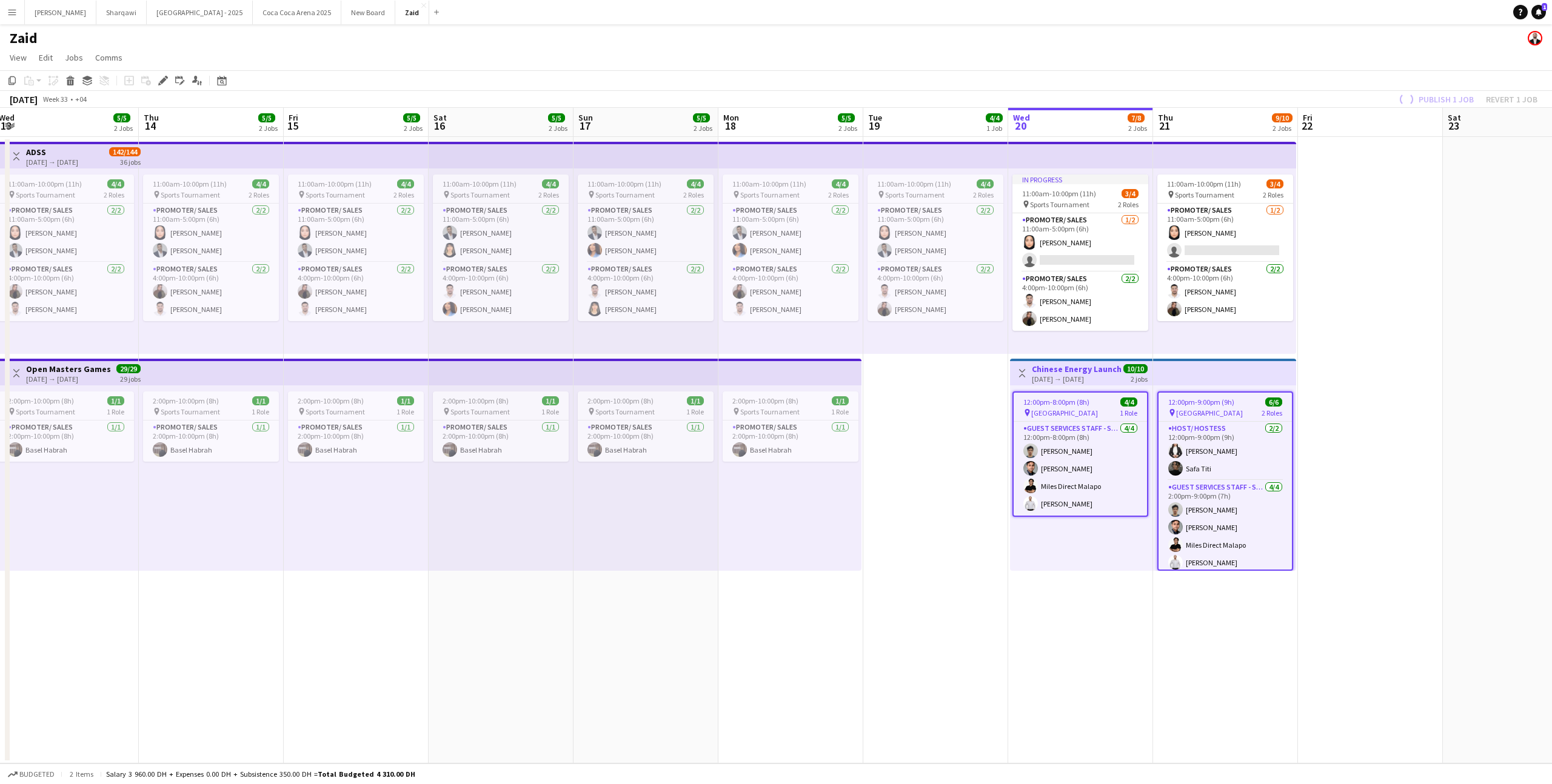
click at [1097, 372] on h3 "Chinese Energy Launch Event" at bounding box center [1077, 369] width 91 height 11
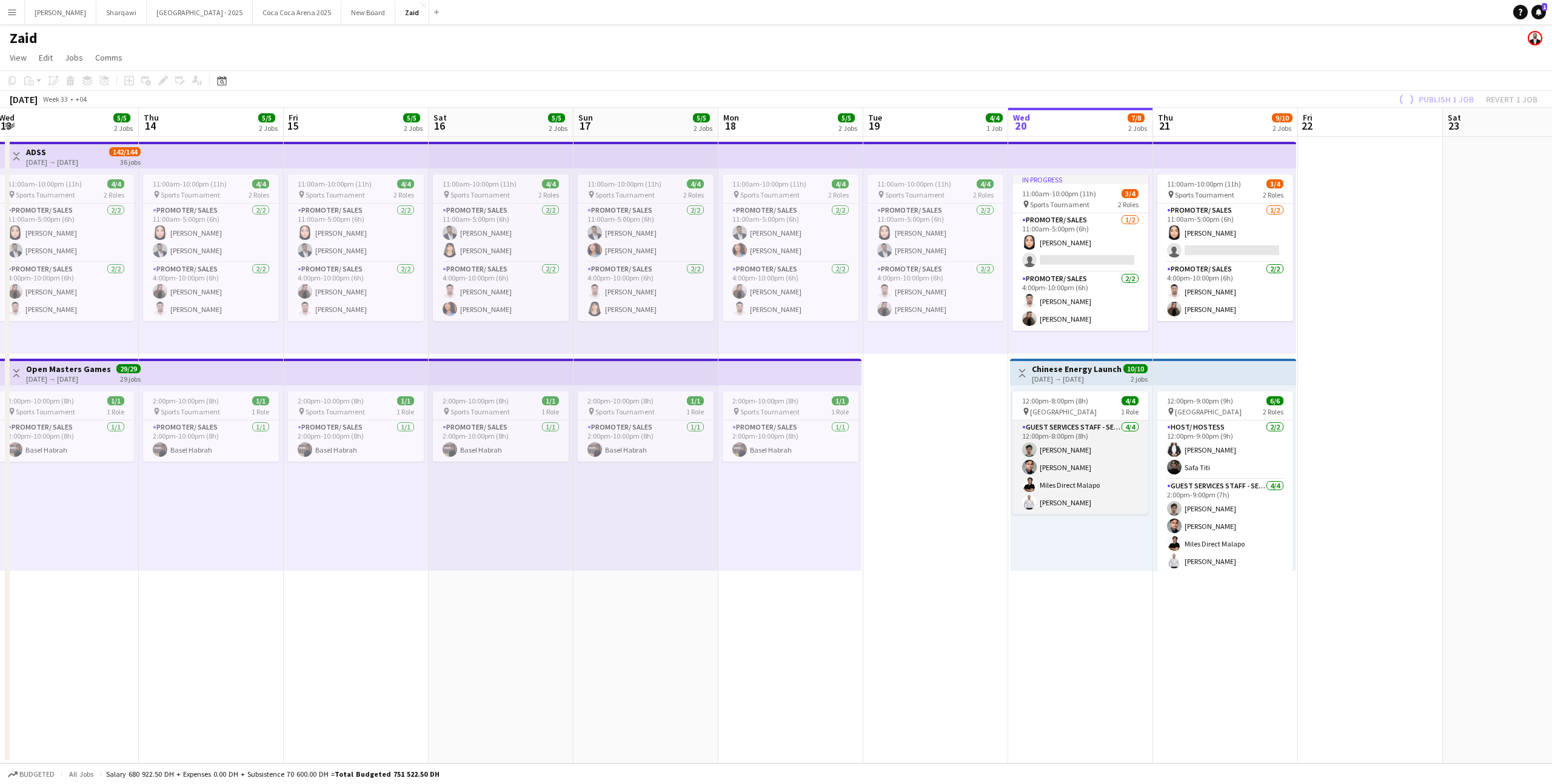
click at [1127, 479] on app-card-role "Guest Services Staff - Senior [DATE] 12:00pm-8:00pm (8h) [PERSON_NAME] [PERSON_…" at bounding box center [1080, 467] width 136 height 94
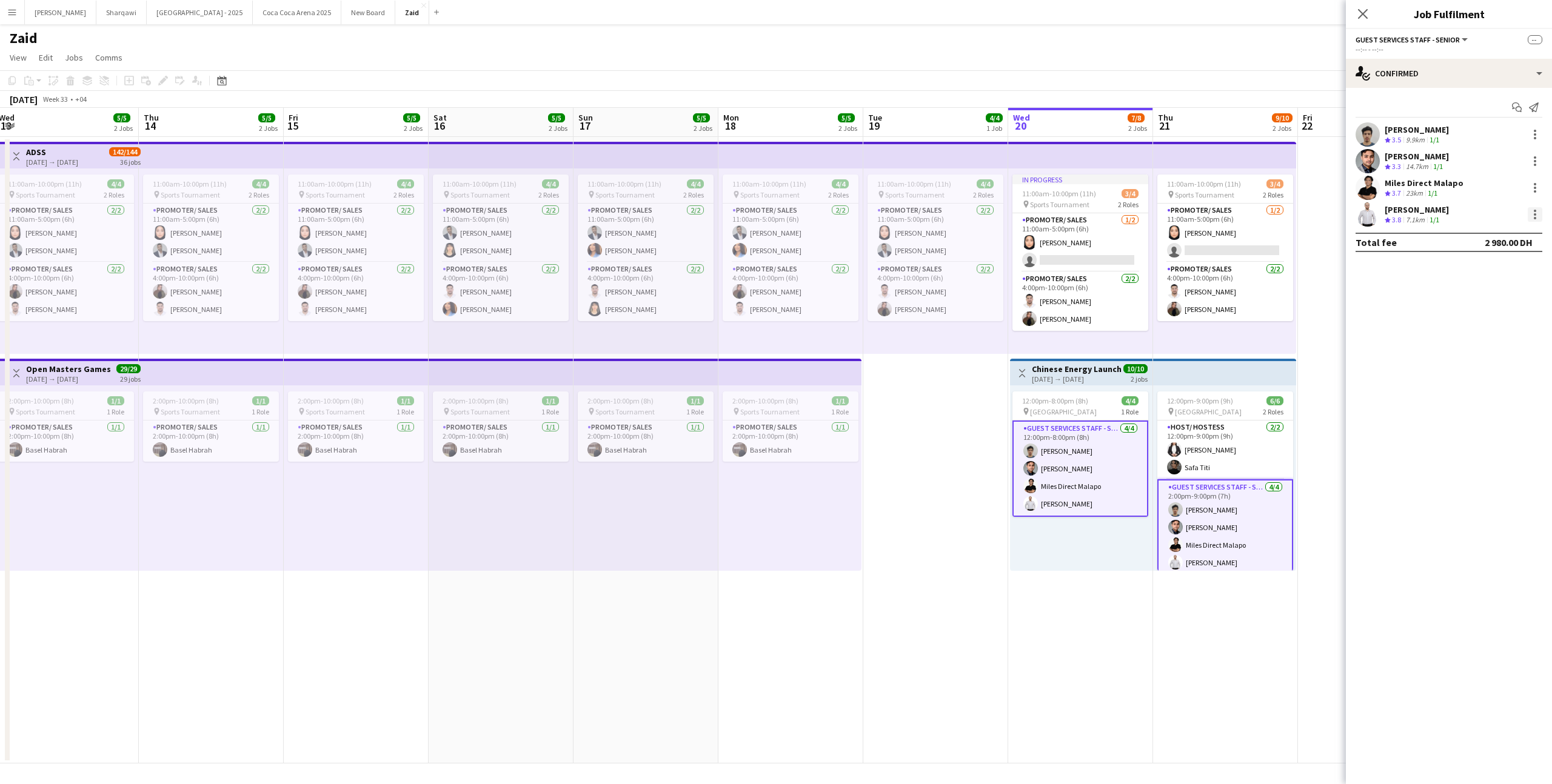
click at [1532, 216] on div at bounding box center [1535, 214] width 15 height 15
click at [1514, 243] on button "Edit fee" at bounding box center [1495, 237] width 95 height 29
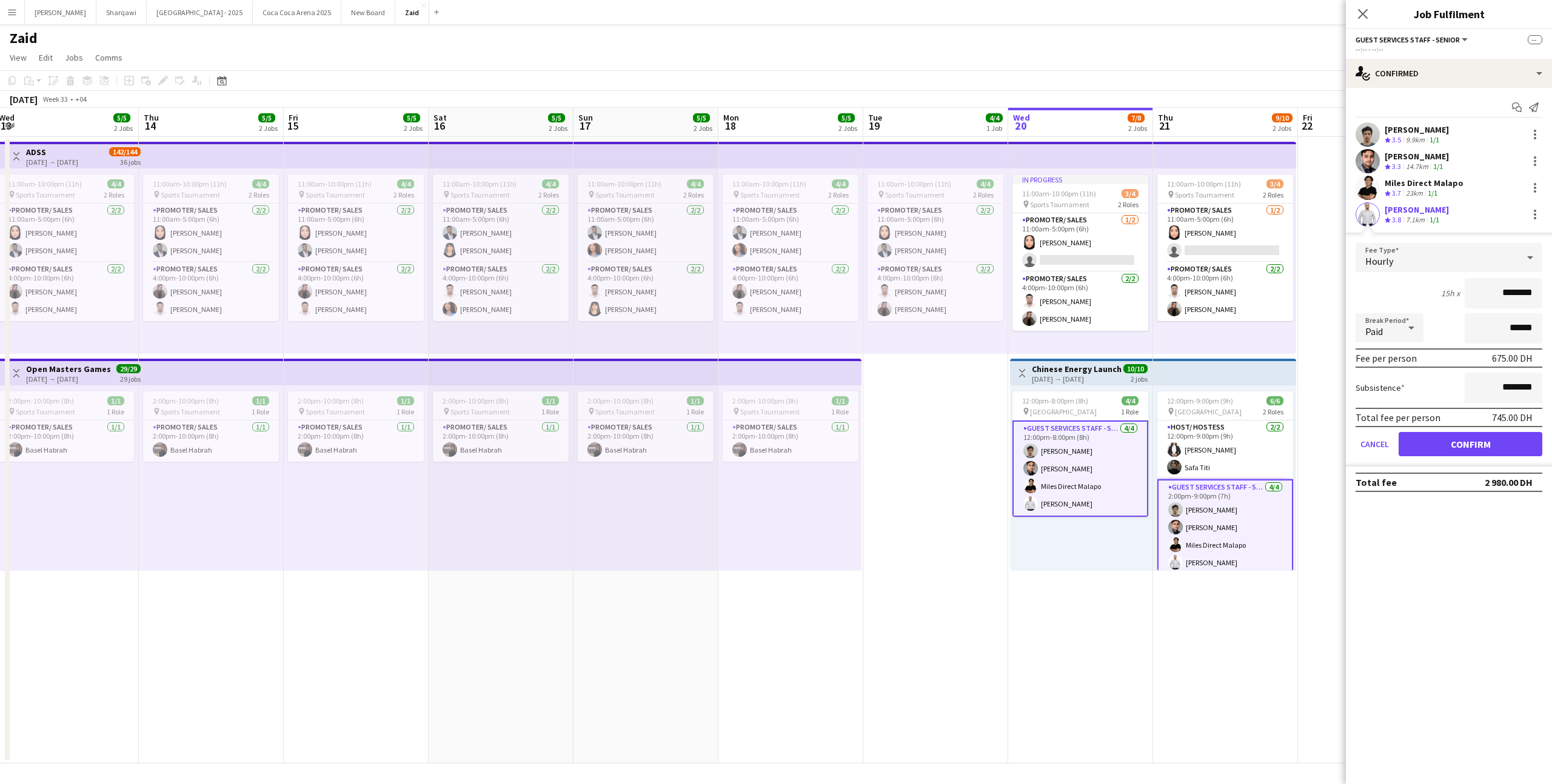
click at [1496, 287] on input "********" at bounding box center [1502, 293] width 77 height 30
type input "*****"
click at [1371, 438] on button "Cancel" at bounding box center [1374, 444] width 38 height 24
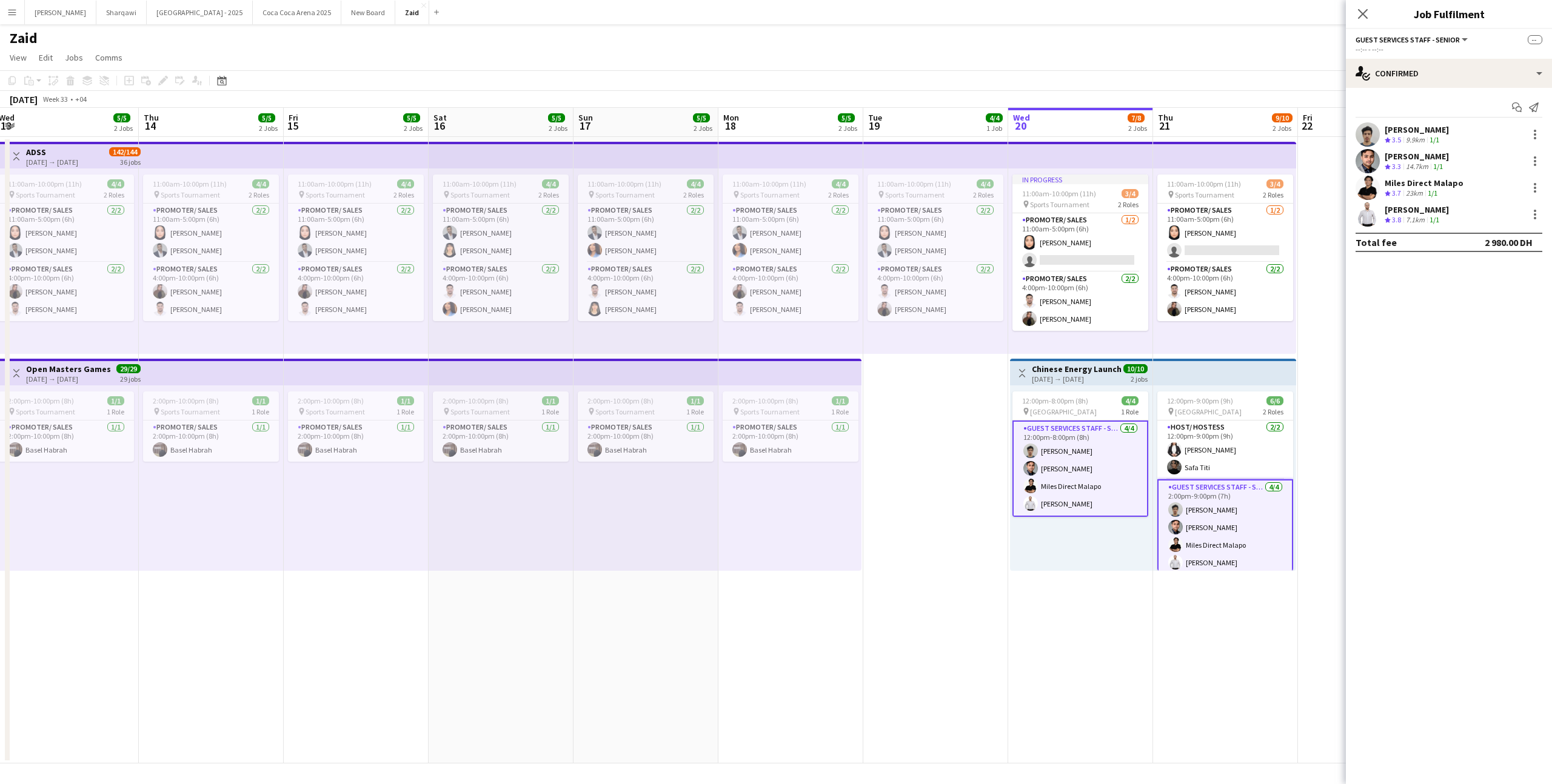
click at [1320, 437] on app-date-cell at bounding box center [1370, 449] width 145 height 627
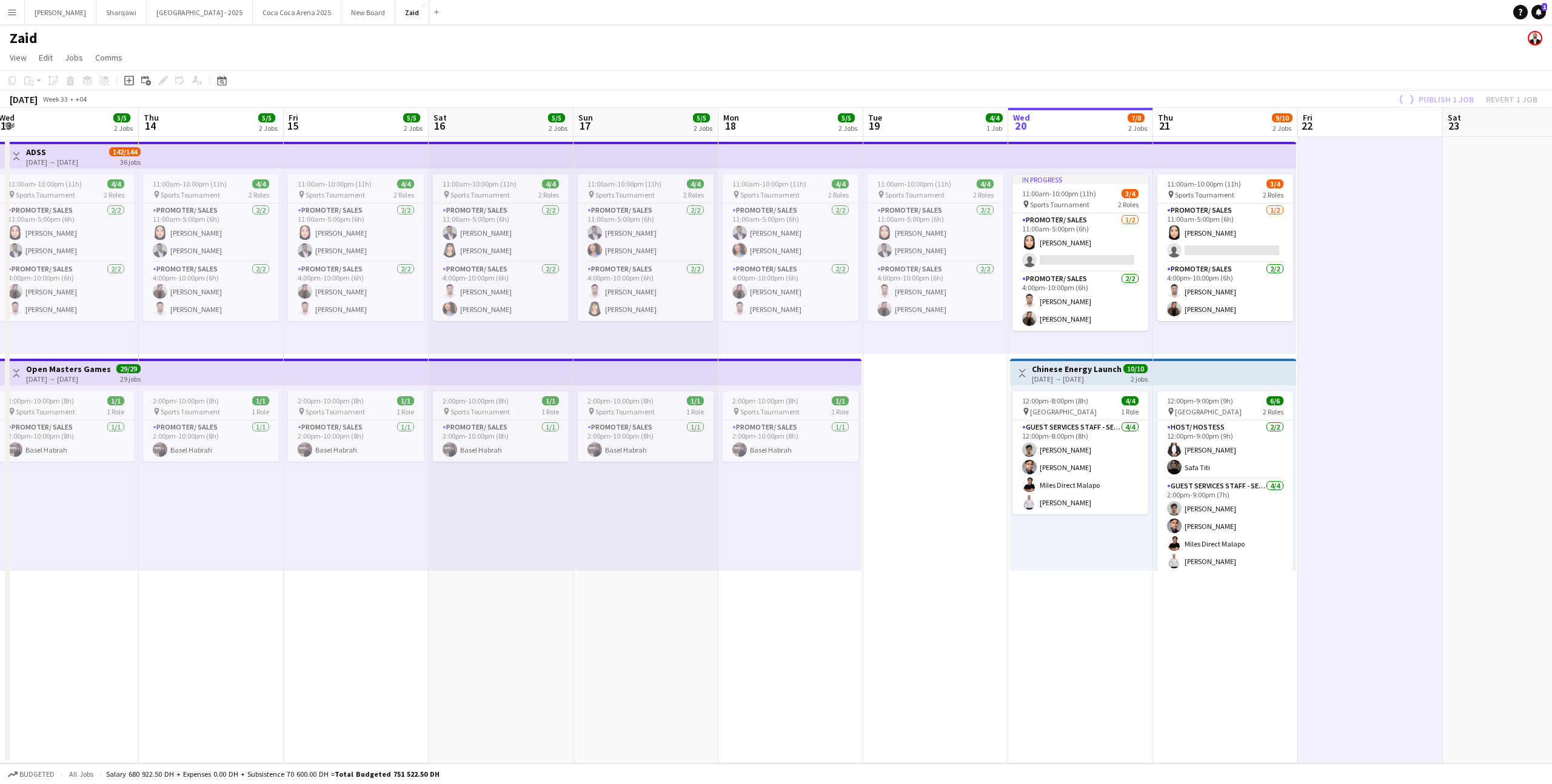
scroll to position [0, 440]
click at [1245, 506] on app-card-role "Guest Services Staff - Senior [DATE] 2:00pm-9:00pm (7h) [PERSON_NAME] [PERSON_N…" at bounding box center [1225, 526] width 136 height 94
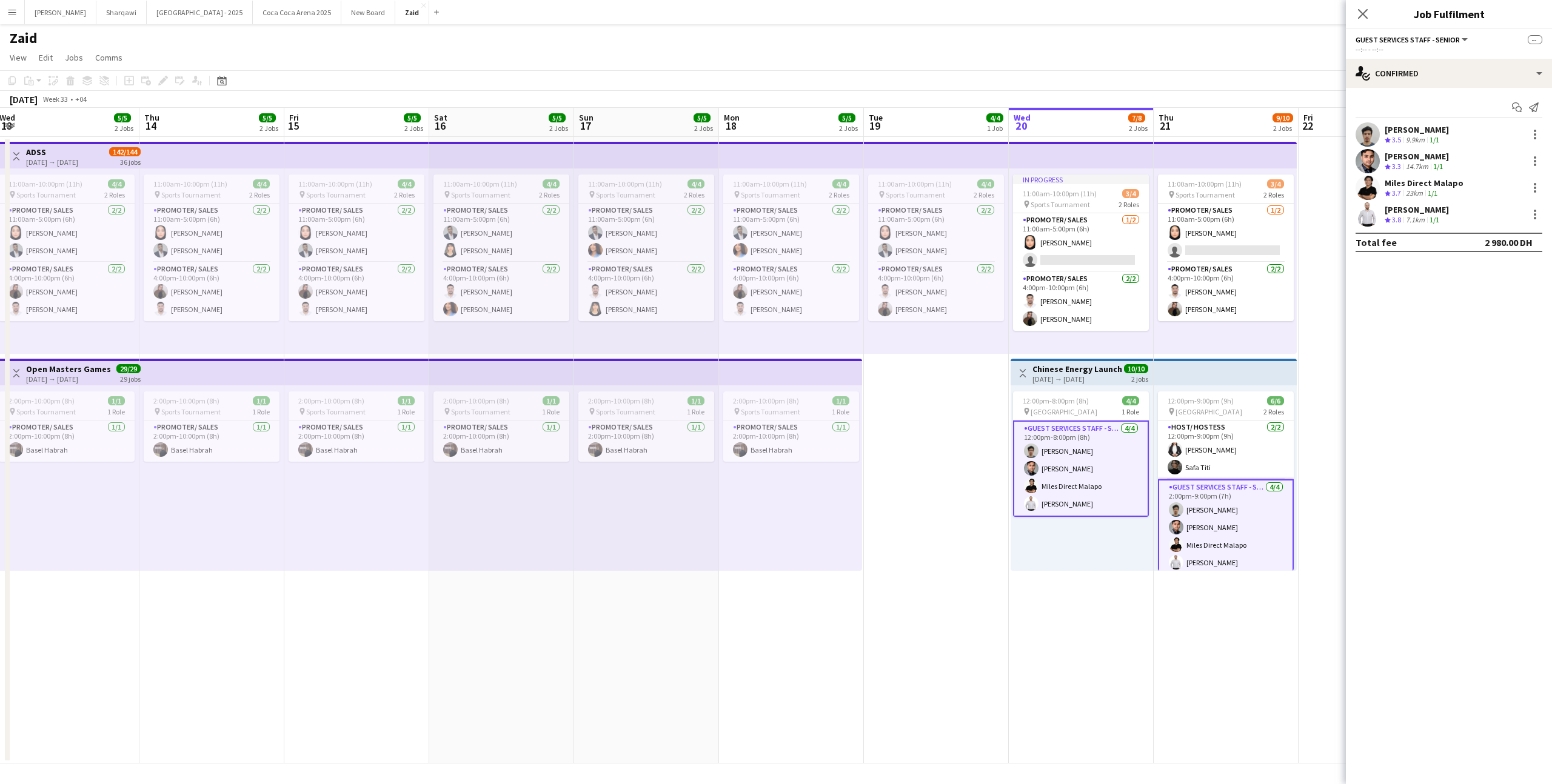
click at [929, 485] on app-date-cell "11:00am-10:00pm (11h) 4/4 pin Sports Tournament 2 Roles Promoter/ Sales [DATE] …" at bounding box center [936, 449] width 145 height 627
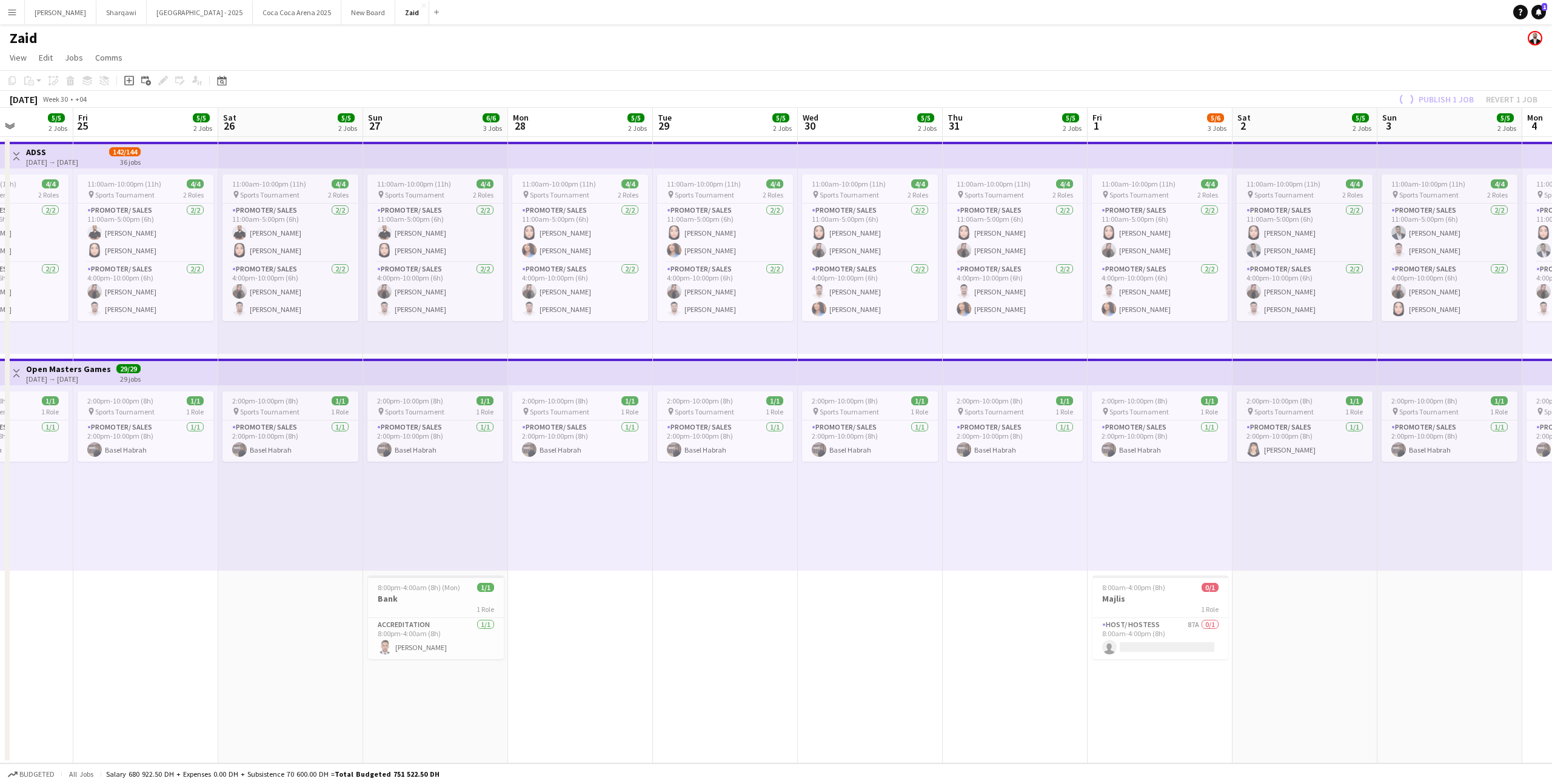
scroll to position [0, 504]
click at [1134, 610] on div "1 Role" at bounding box center [1162, 609] width 136 height 10
click at [1159, 645] on app-card-role "Host/ Hostess 87A 0/1 8:00am-4:00pm (8h) single-neutral-actions" at bounding box center [1162, 639] width 133 height 41
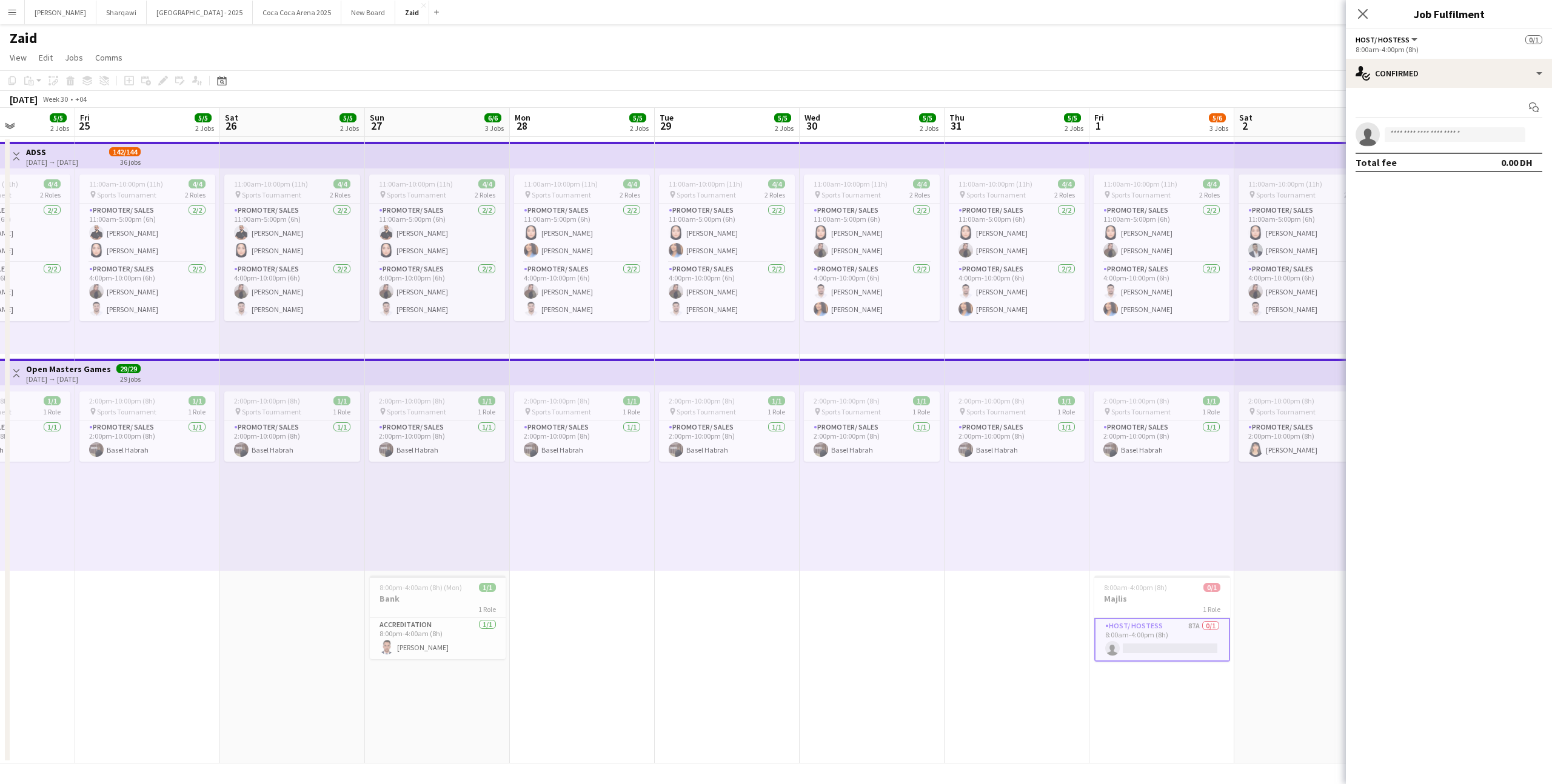
click at [796, 599] on app-date-cell "11:00am-10:00pm (11h) 4/4 pin Sports Tournament 2 Roles Promoter/ Sales [DATE] …" at bounding box center [727, 449] width 145 height 627
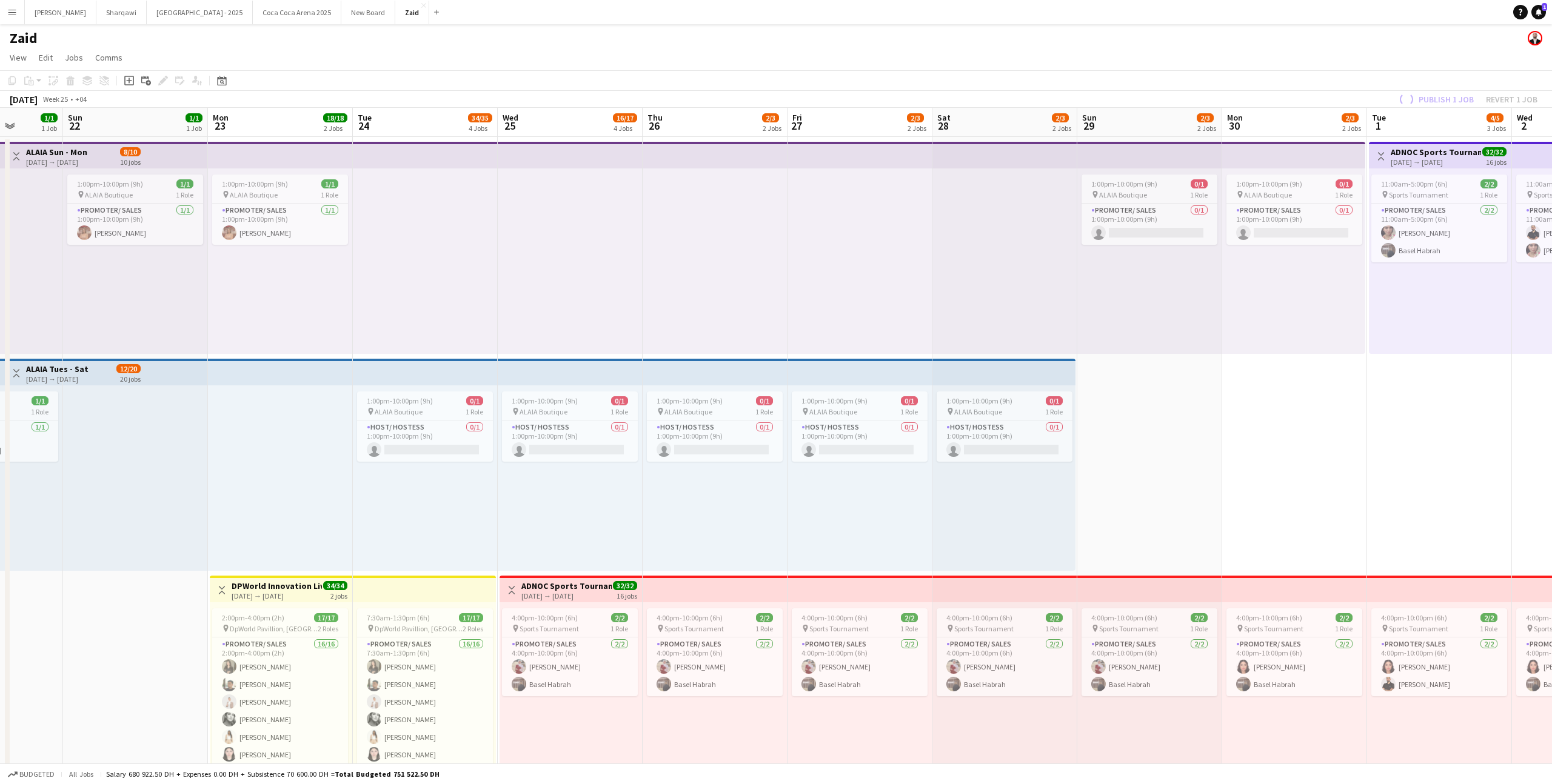
scroll to position [0, 290]
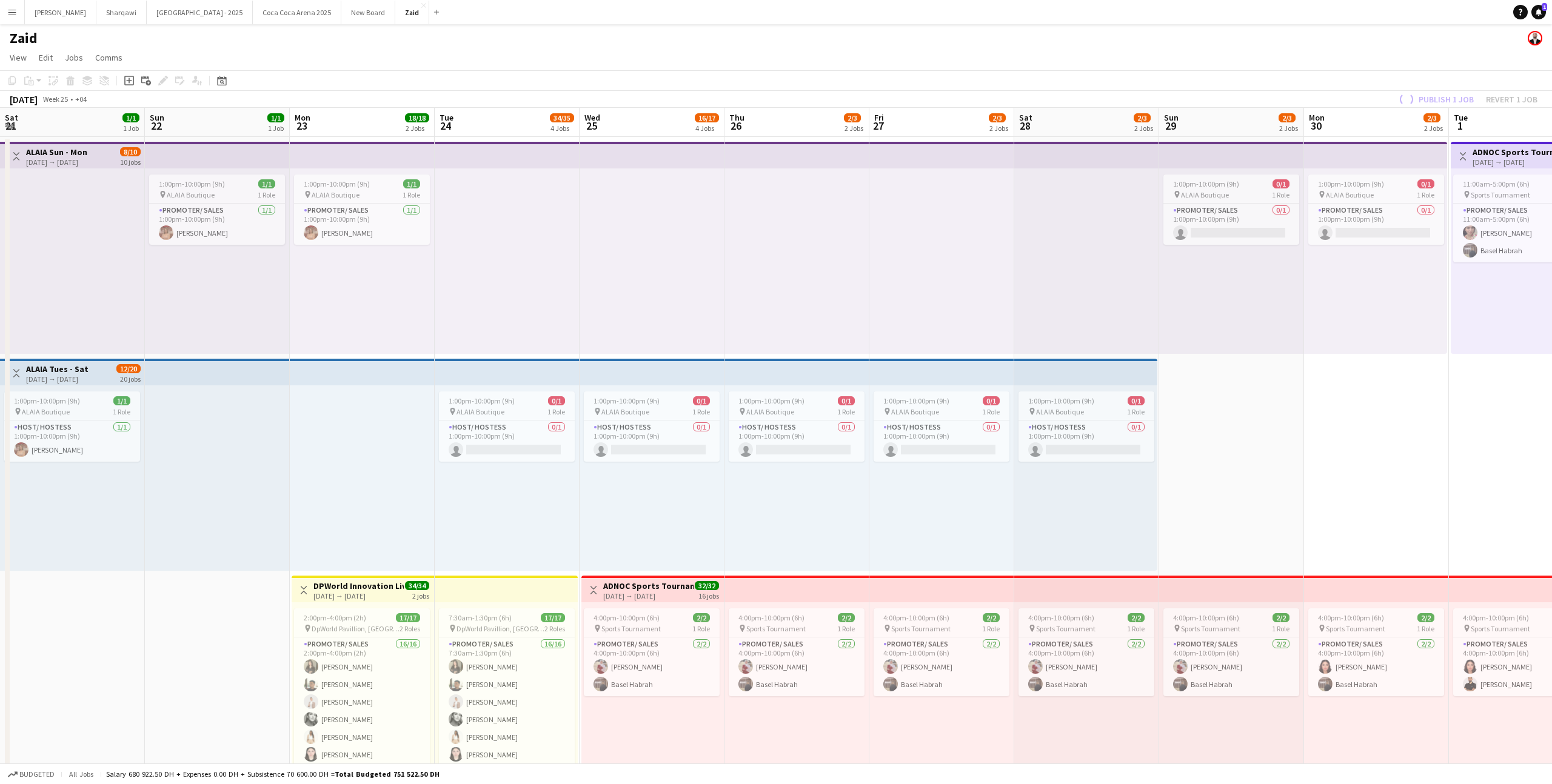
click at [595, 591] on app-icon "Toggle View" at bounding box center [593, 590] width 8 height 8
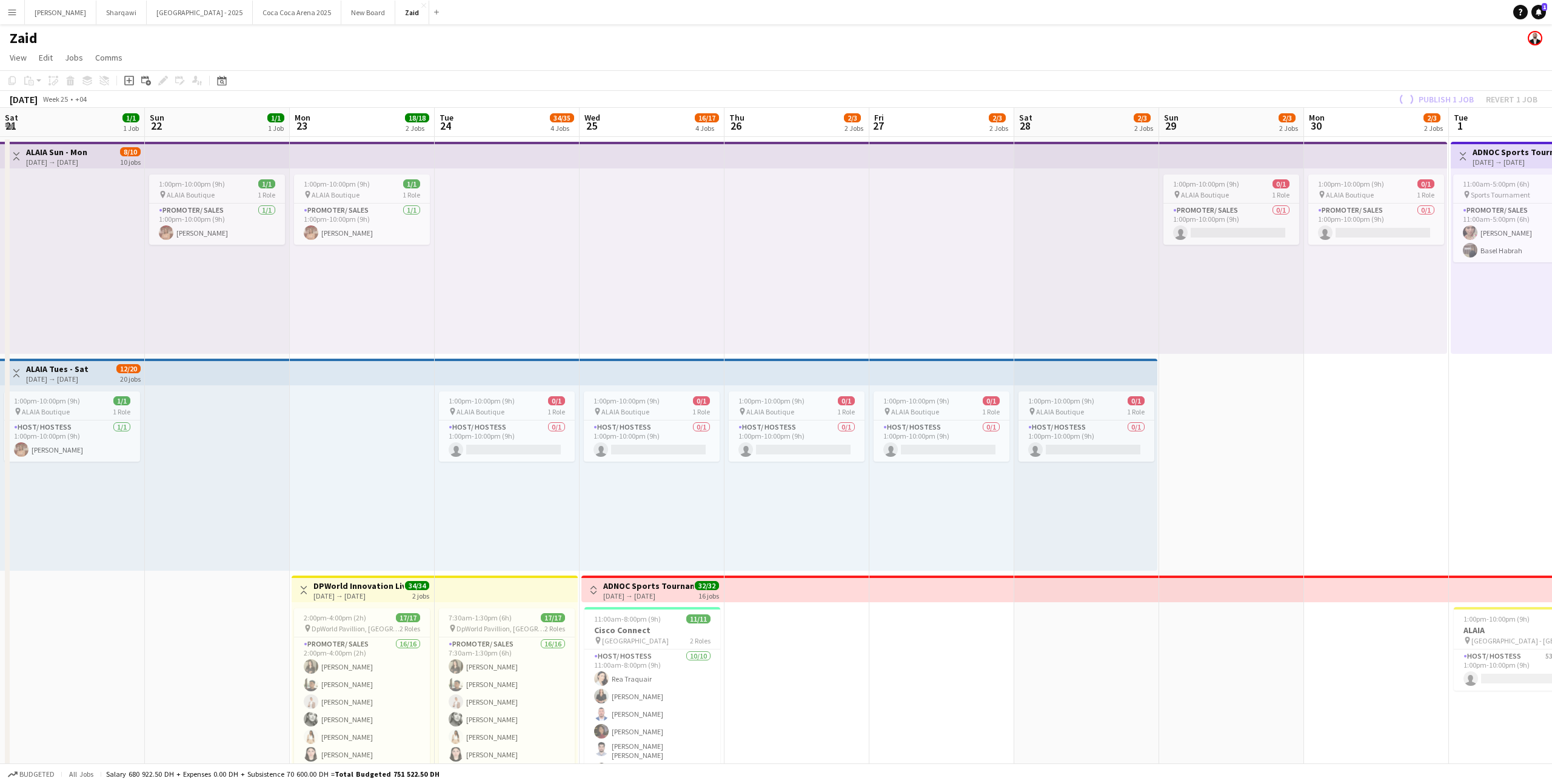
click at [305, 589] on app-icon "Toggle View" at bounding box center [303, 590] width 8 height 8
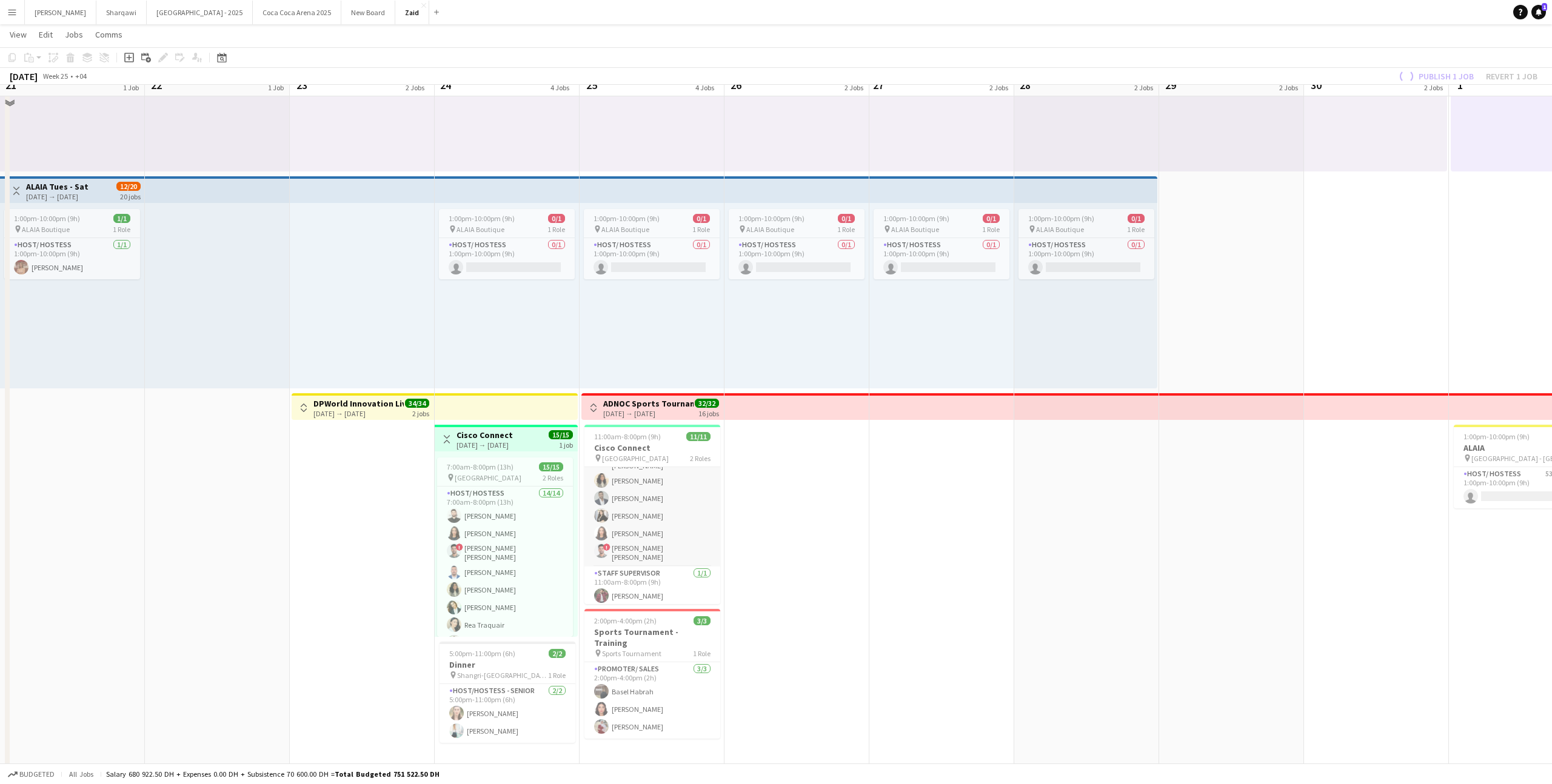
scroll to position [194, 0]
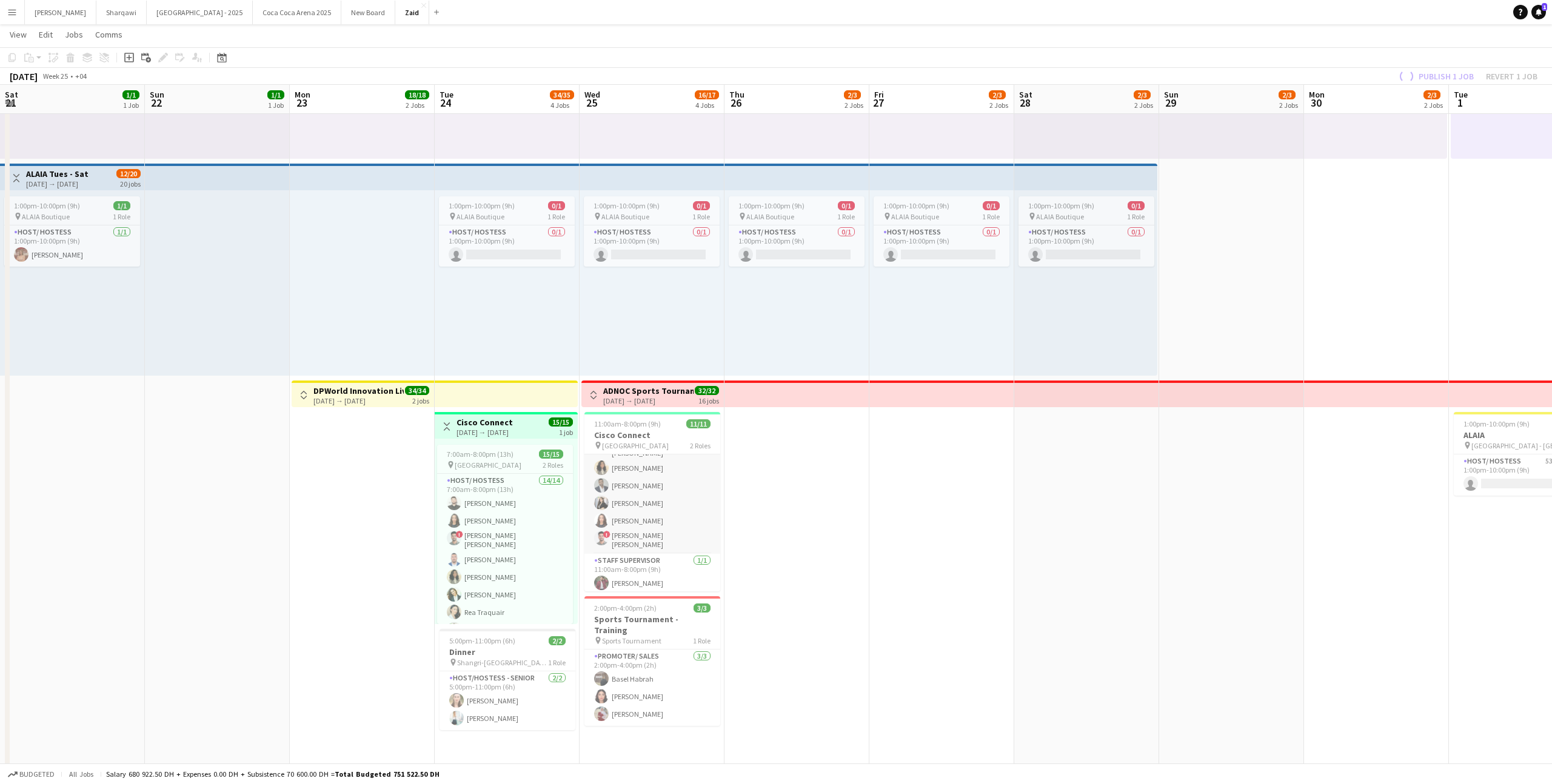
click at [646, 523] on app-card-role "Host/ Hostess [DATE] 11:00am-8:00pm (9h) [PERSON_NAME] [PERSON_NAME] [PERSON_NA…" at bounding box center [652, 450] width 136 height 206
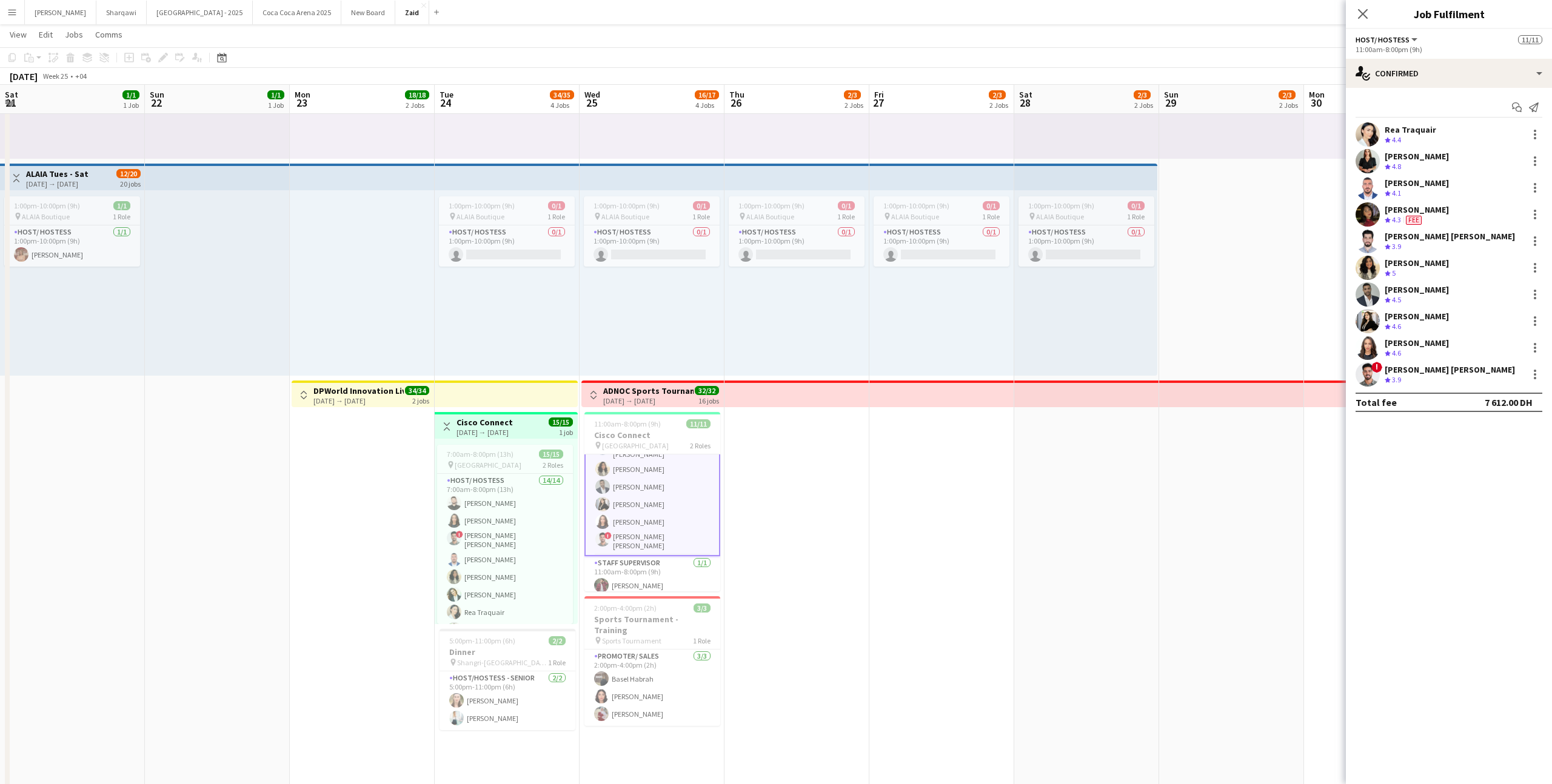
scroll to position [109, 0]
click at [1401, 370] on div "[PERSON_NAME] [PERSON_NAME]" at bounding box center [1450, 369] width 130 height 11
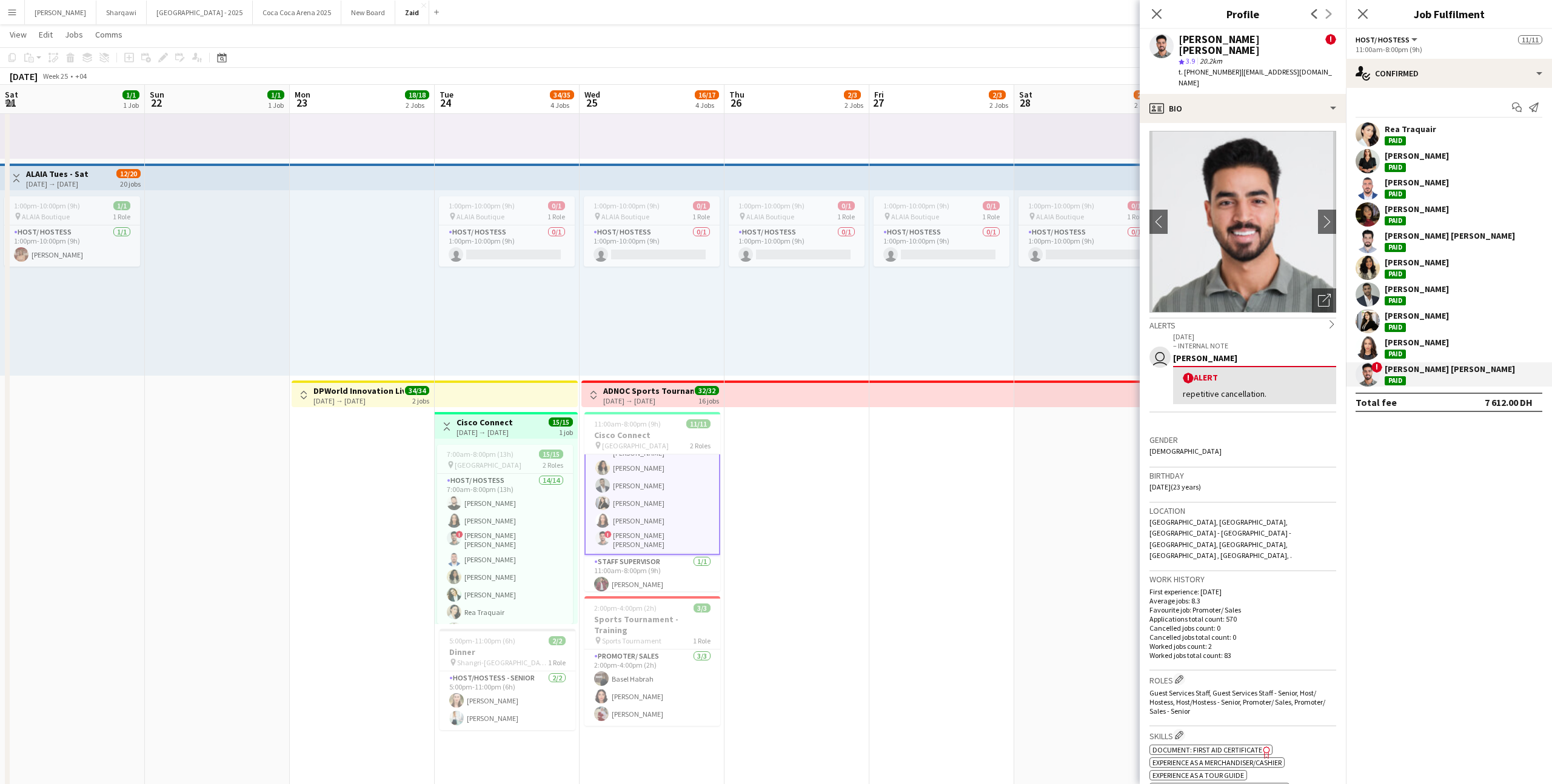
scroll to position [0, 0]
click at [1414, 346] on div "[PERSON_NAME]" at bounding box center [1417, 342] width 64 height 11
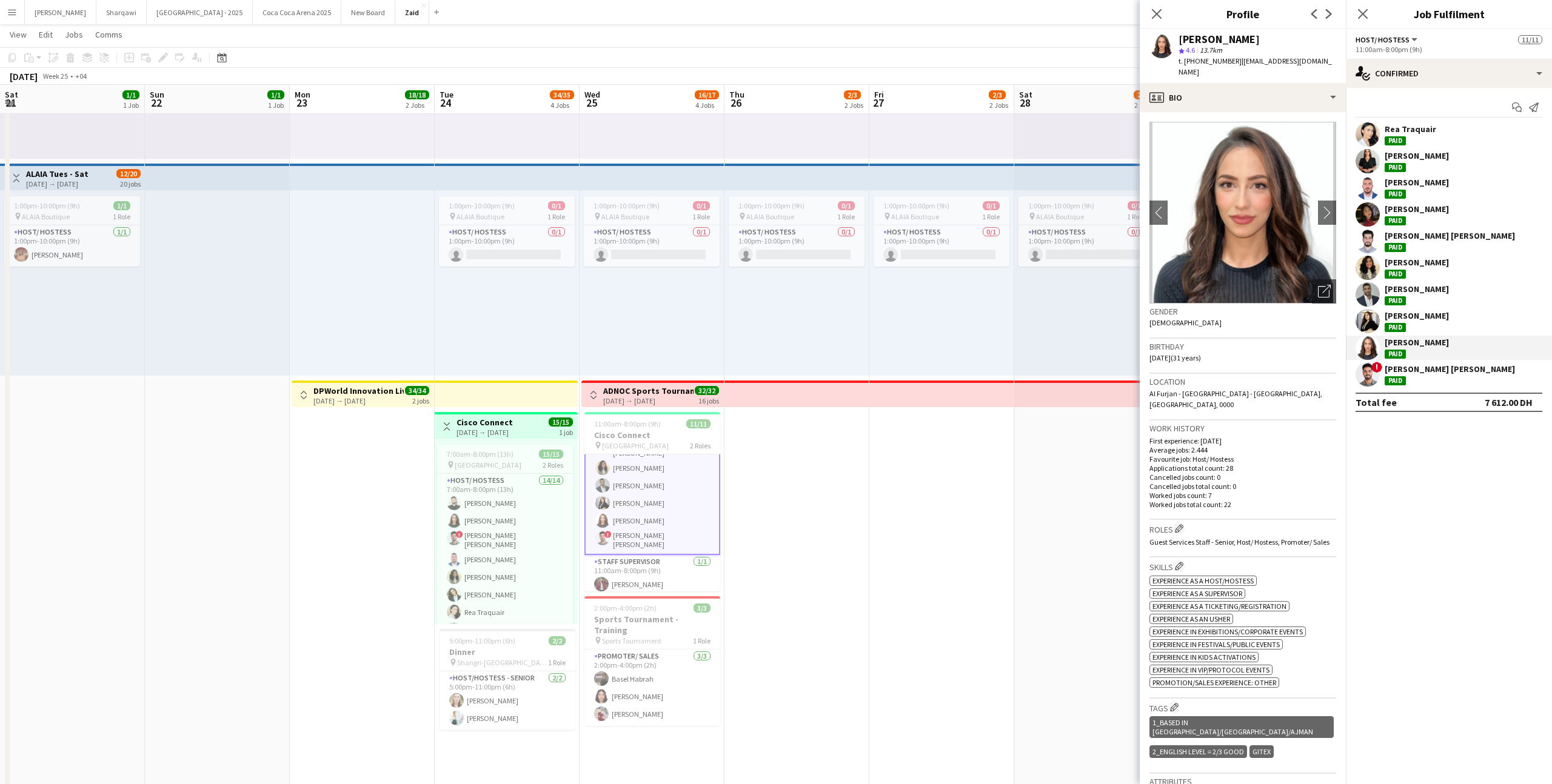
click at [1413, 247] on div "[PERSON_NAME] [PERSON_NAME]" at bounding box center [1450, 240] width 130 height 22
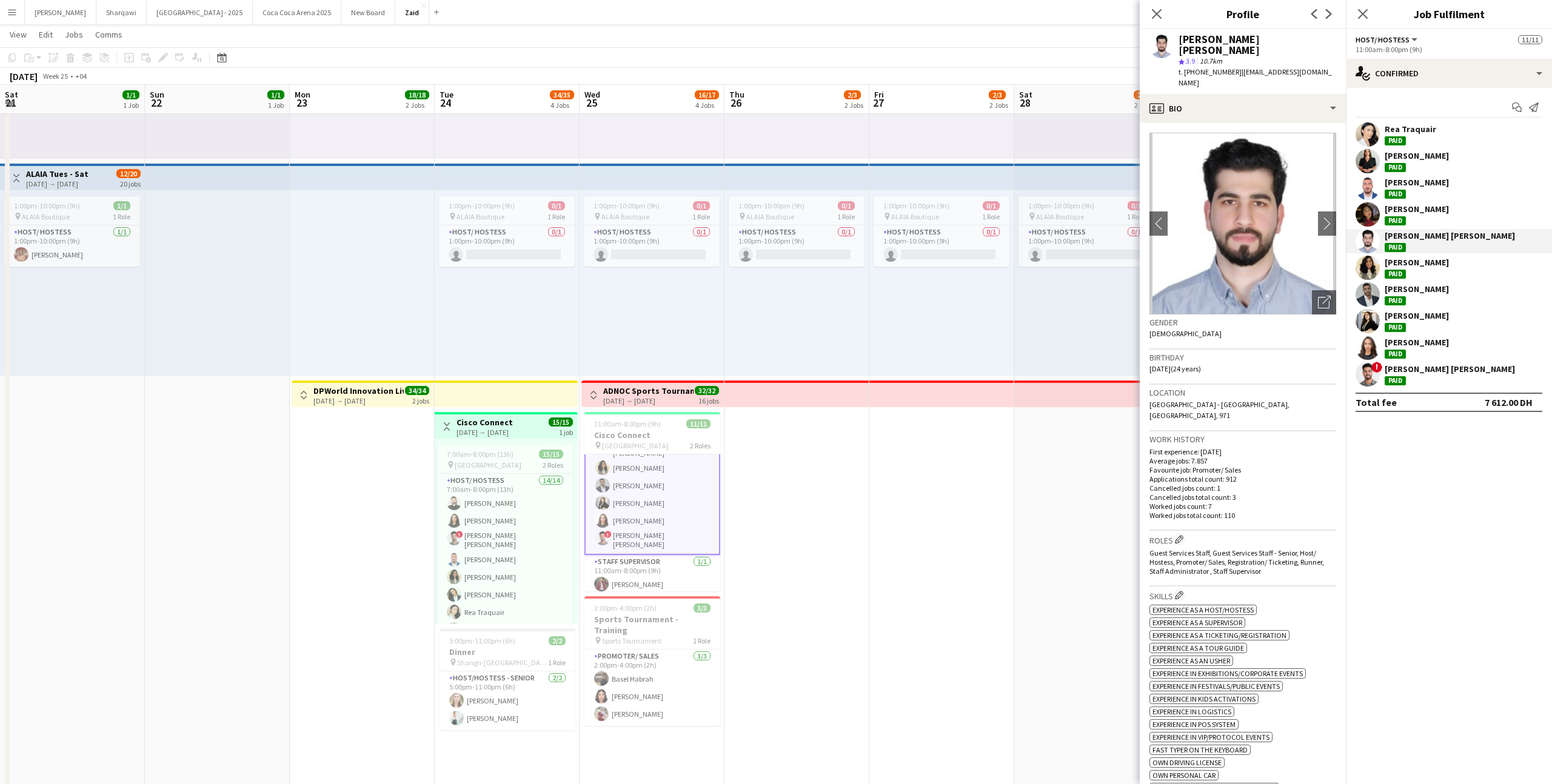
click at [1413, 221] on div "[PERSON_NAME] Paid" at bounding box center [1417, 214] width 64 height 22
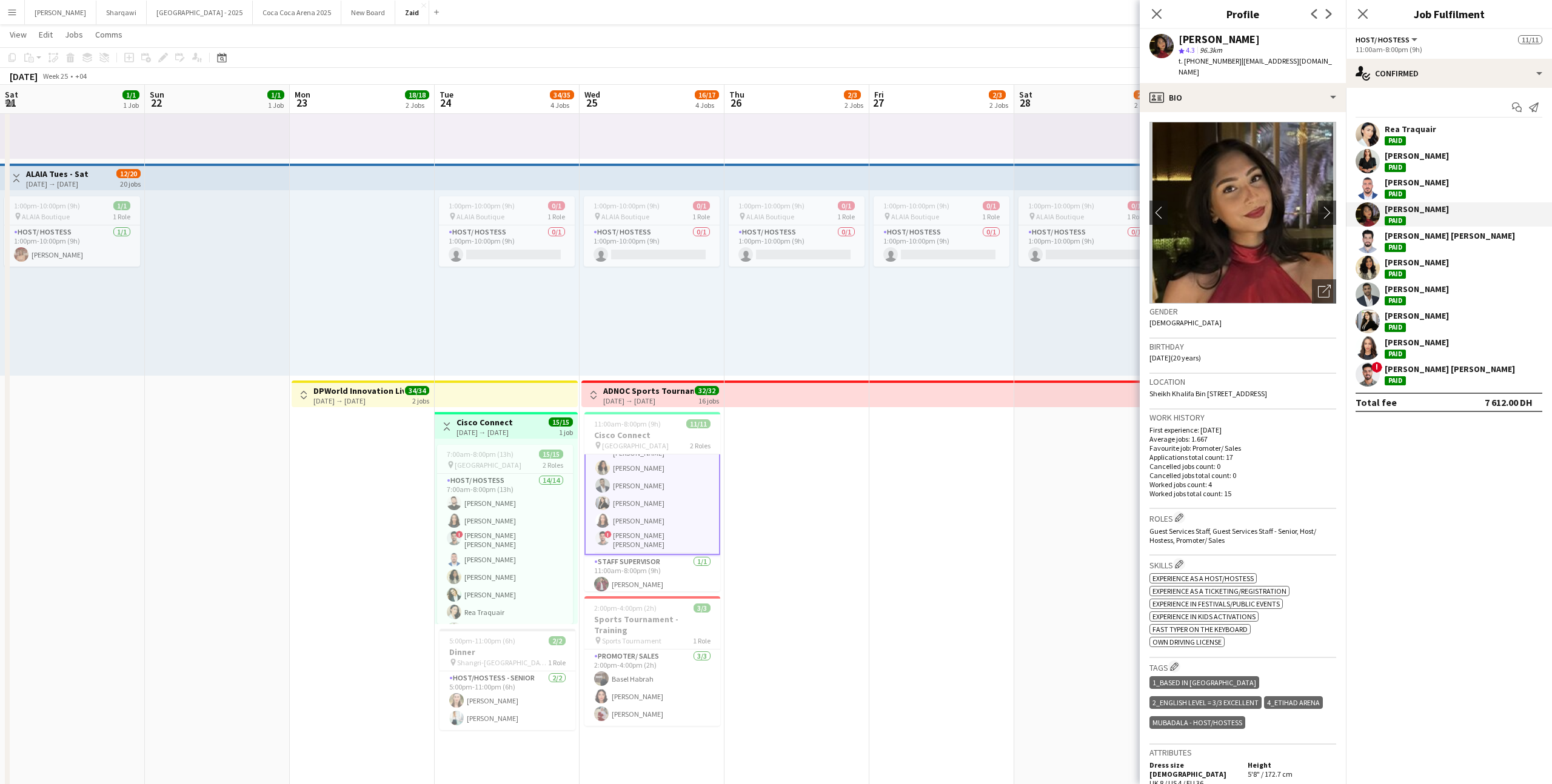
click at [1413, 192] on div "[PERSON_NAME]" at bounding box center [1417, 187] width 64 height 22
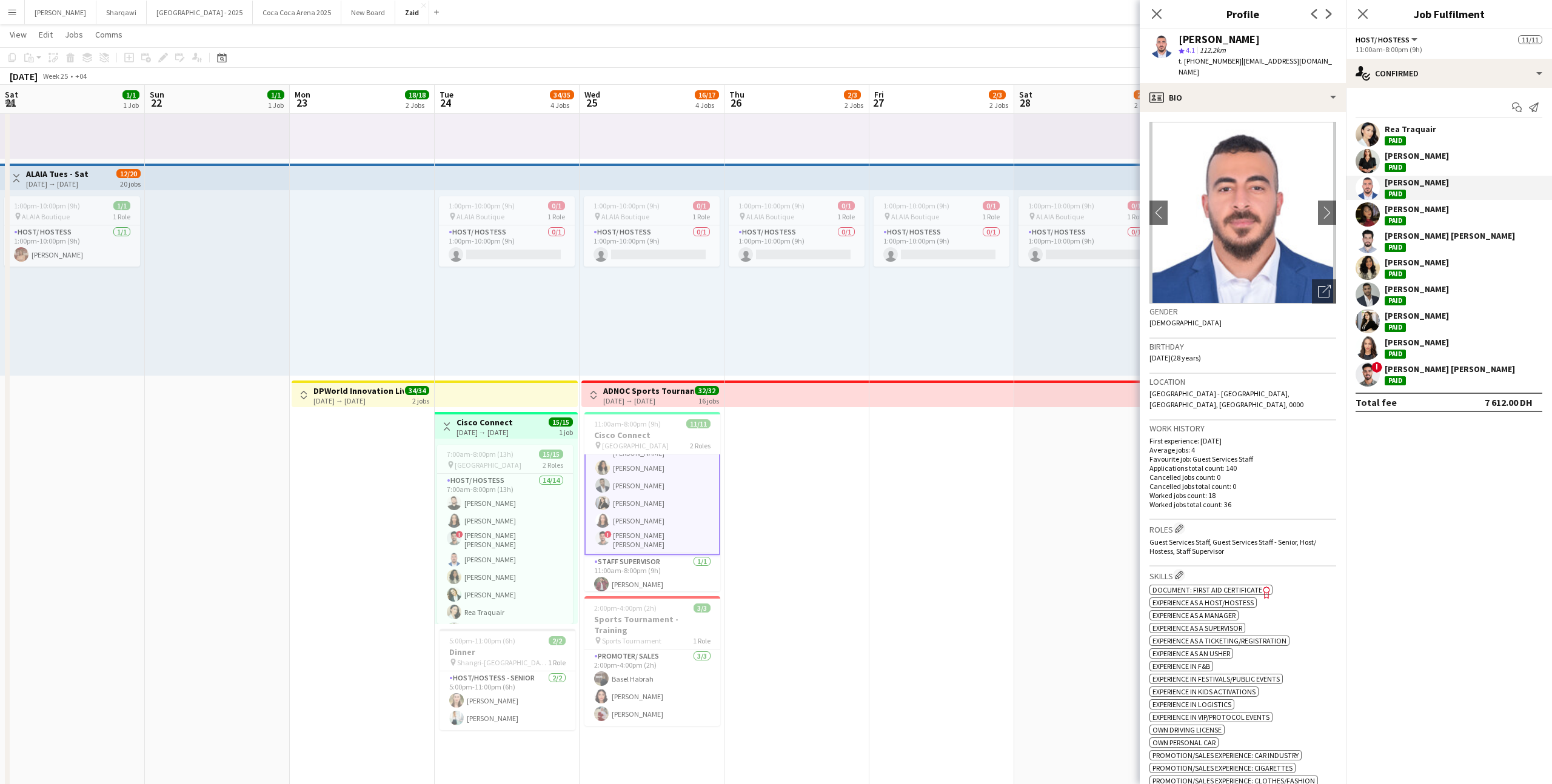
click at [1042, 511] on app-date-cell "1:00pm-10:00pm (9h) 0/1 pin ALAIA Boutique 1 Role Host/ Hostess 0/1 1:00pm-10:0…" at bounding box center [1086, 573] width 145 height 1262
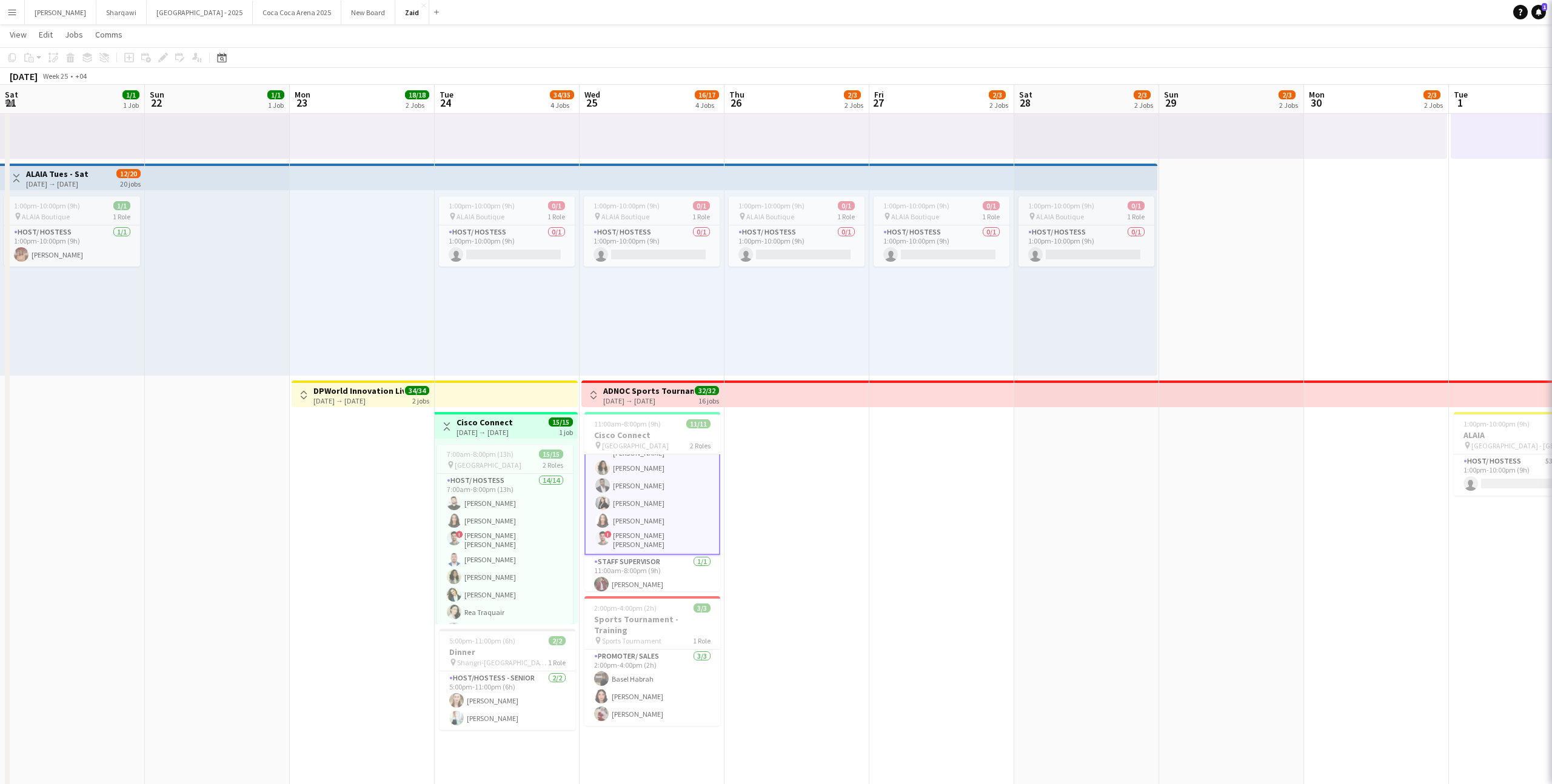
scroll to position [107, 0]
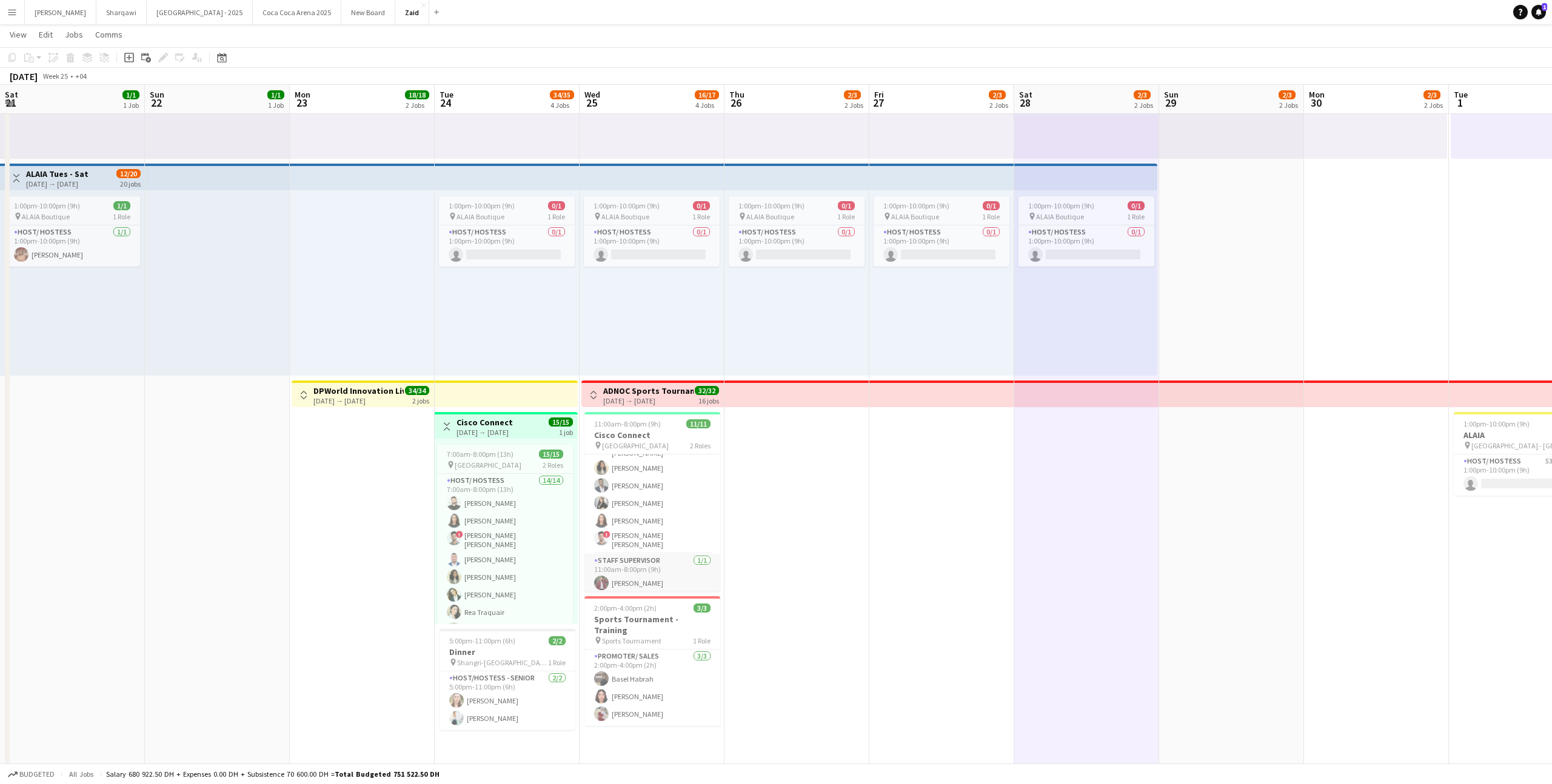
click at [635, 582] on app-card-role "Staff Supervisor [DATE] 11:00am-8:00pm (9h) [PERSON_NAME]" at bounding box center [652, 574] width 136 height 41
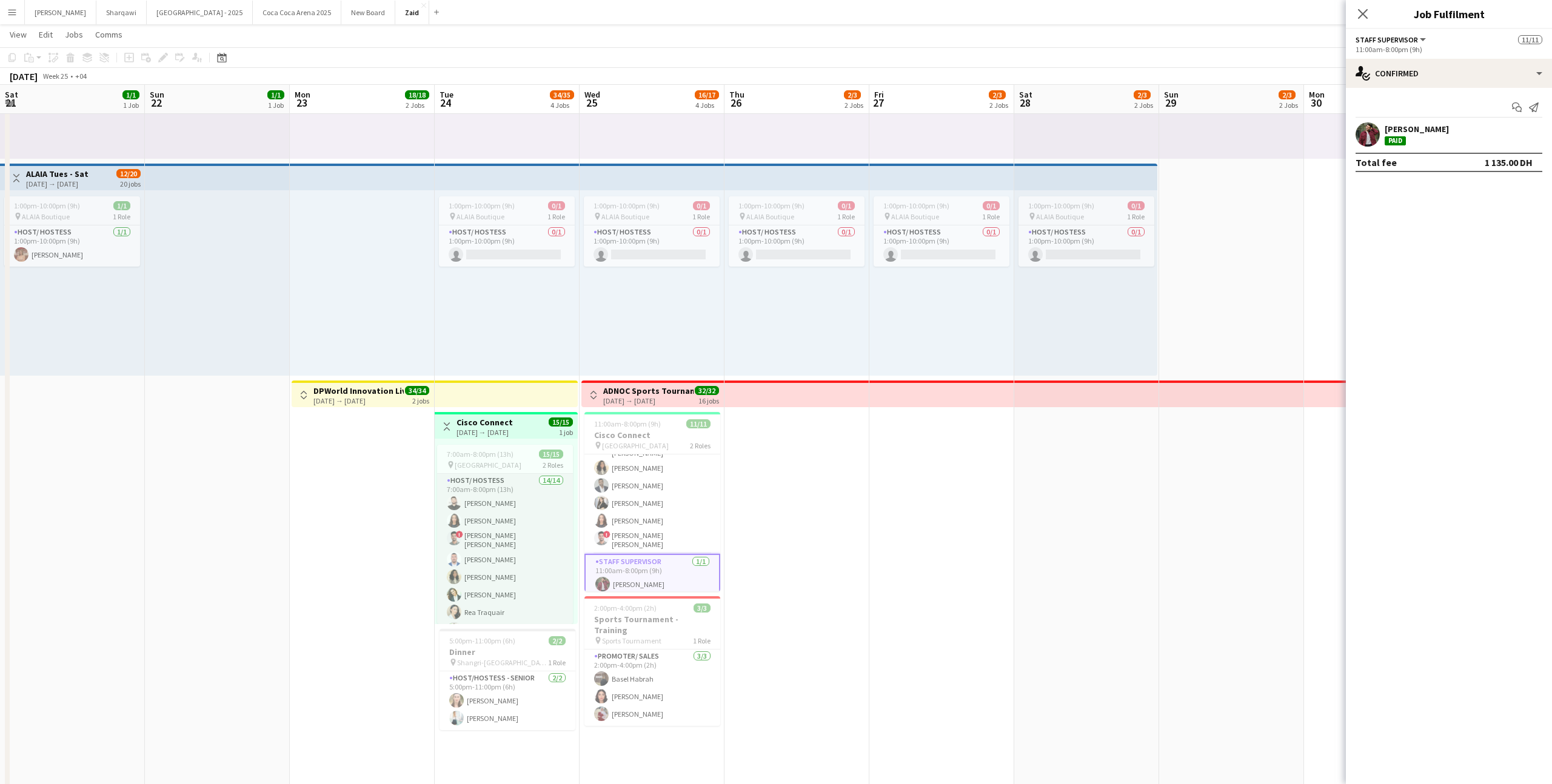
click at [496, 553] on app-card-role "Host/ Hostess 14/14 7:00am-8:00pm (13h) [PERSON_NAME] [PERSON_NAME] ! [PERSON_N…" at bounding box center [505, 612] width 136 height 277
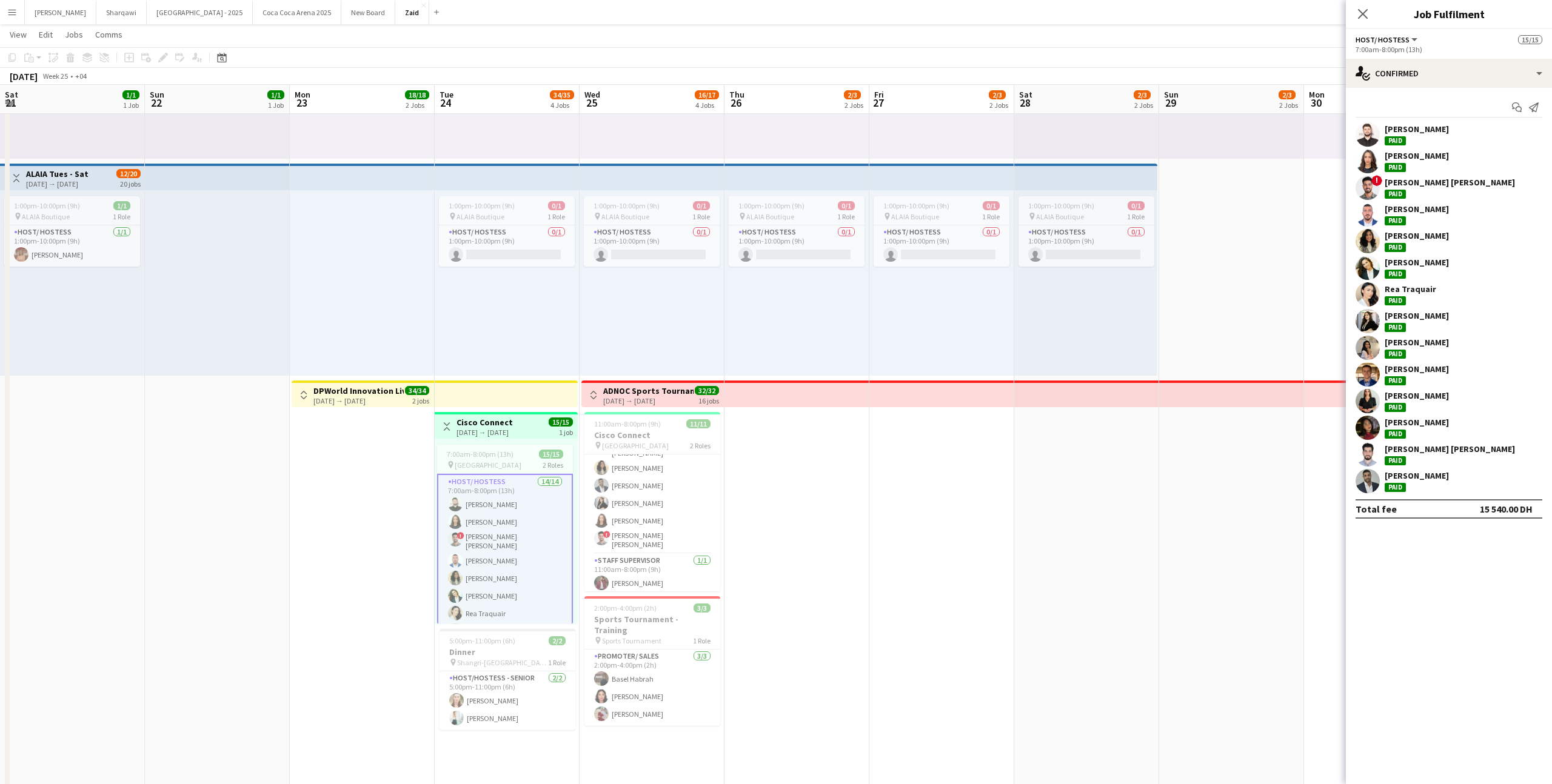
click at [922, 582] on app-date-cell "1:00pm-10:00pm (9h) 0/1 pin ALAIA Boutique 1 Role Host/ Hostess 0/1 1:00pm-10:0…" at bounding box center [942, 573] width 145 height 1262
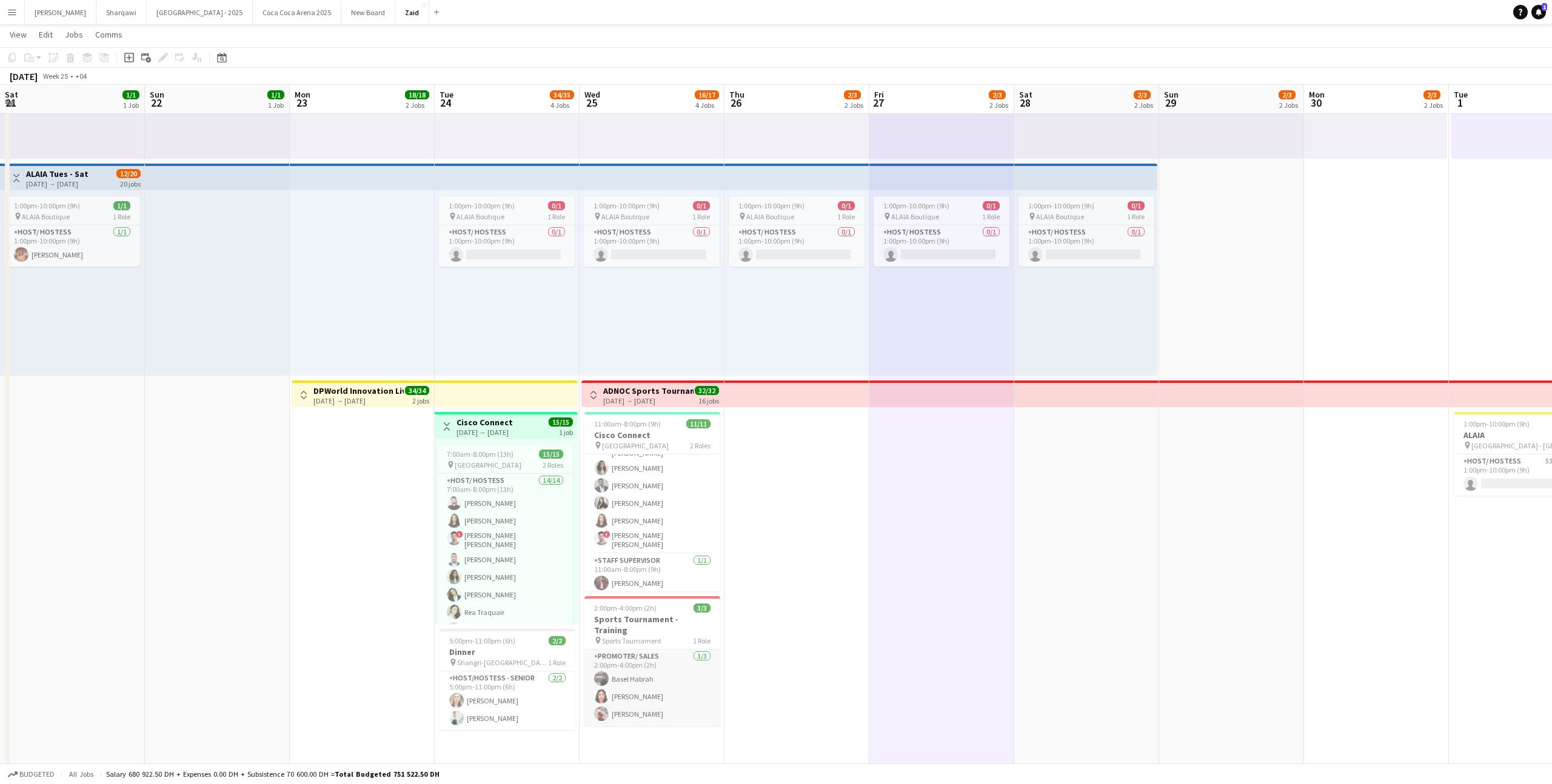
click at [619, 664] on app-card-role "Promoter/ Sales [DATE] 2:00pm-4:00pm (2h) Basel Habrah [PERSON_NAME] [PERSON_NA…" at bounding box center [652, 688] width 136 height 77
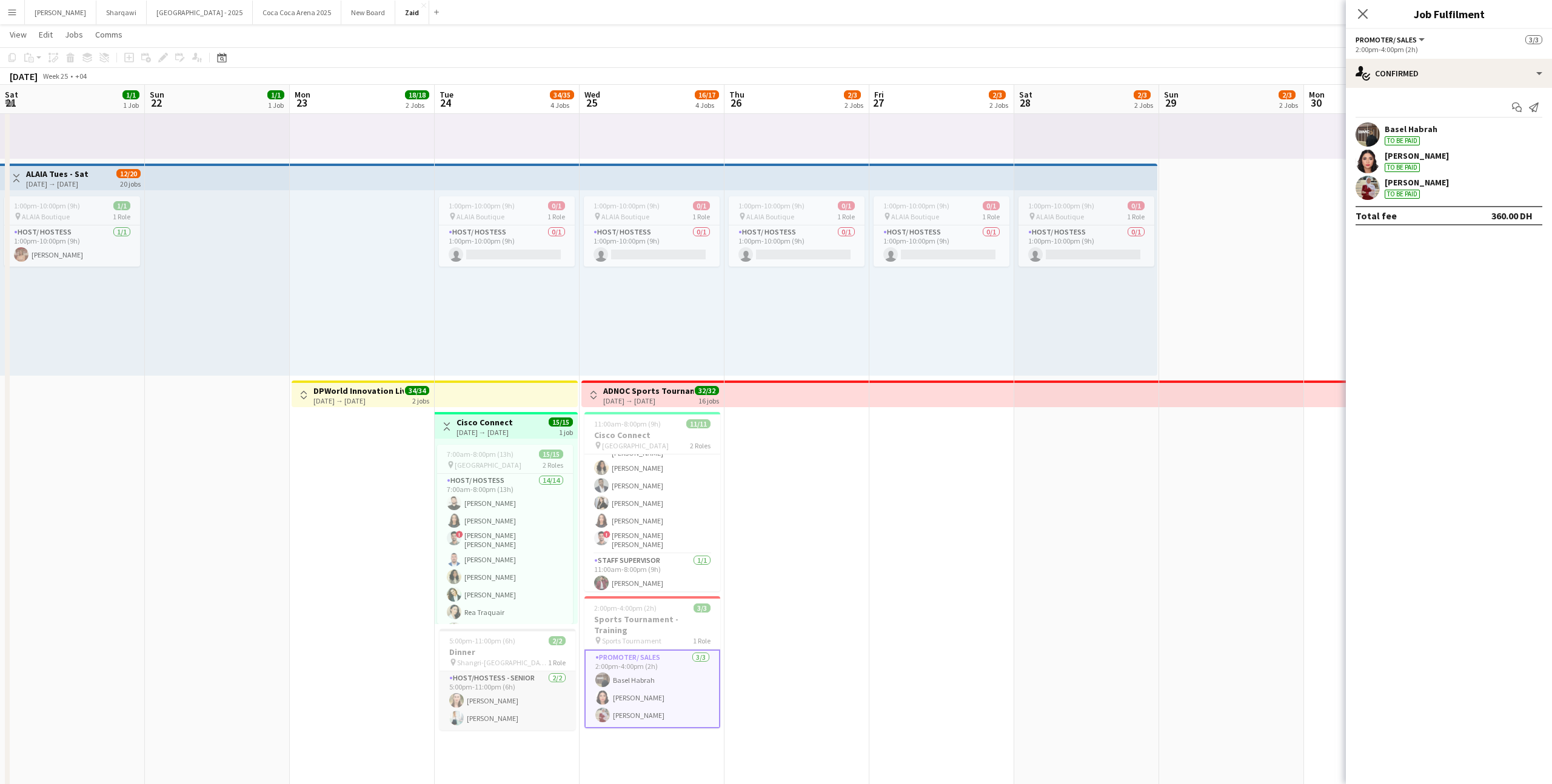
click at [534, 712] on app-card-role "Host/Hostess - Senior [DATE] 5:00pm-11:00pm (6h) [PERSON_NAME] [PERSON_NAME]" at bounding box center [507, 700] width 136 height 59
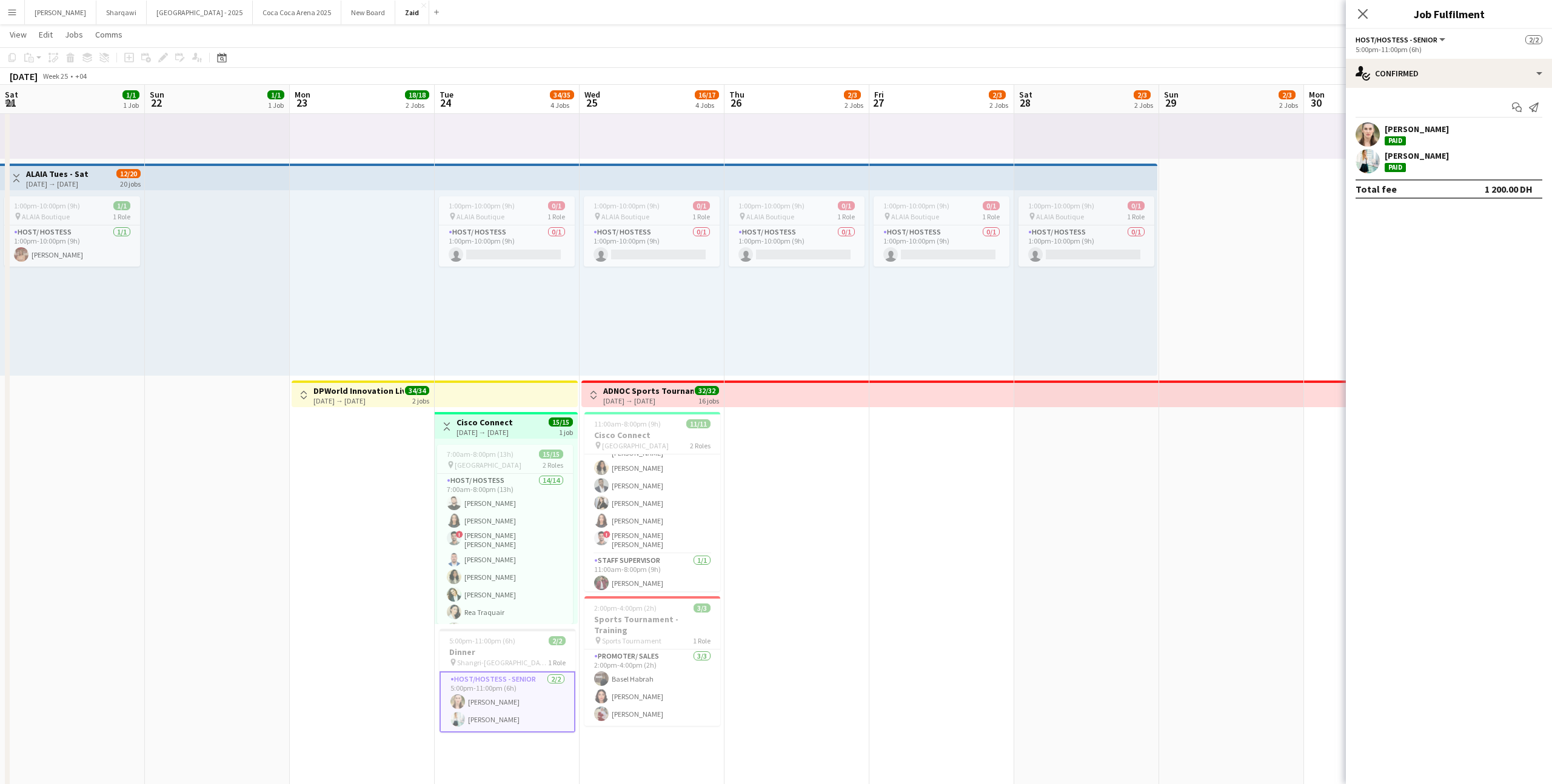
click at [777, 694] on app-date-cell "1:00pm-10:00pm (9h) 0/1 pin ALAIA Boutique 1 Role Host/ Hostess 0/1 1:00pm-10:0…" at bounding box center [797, 573] width 145 height 1262
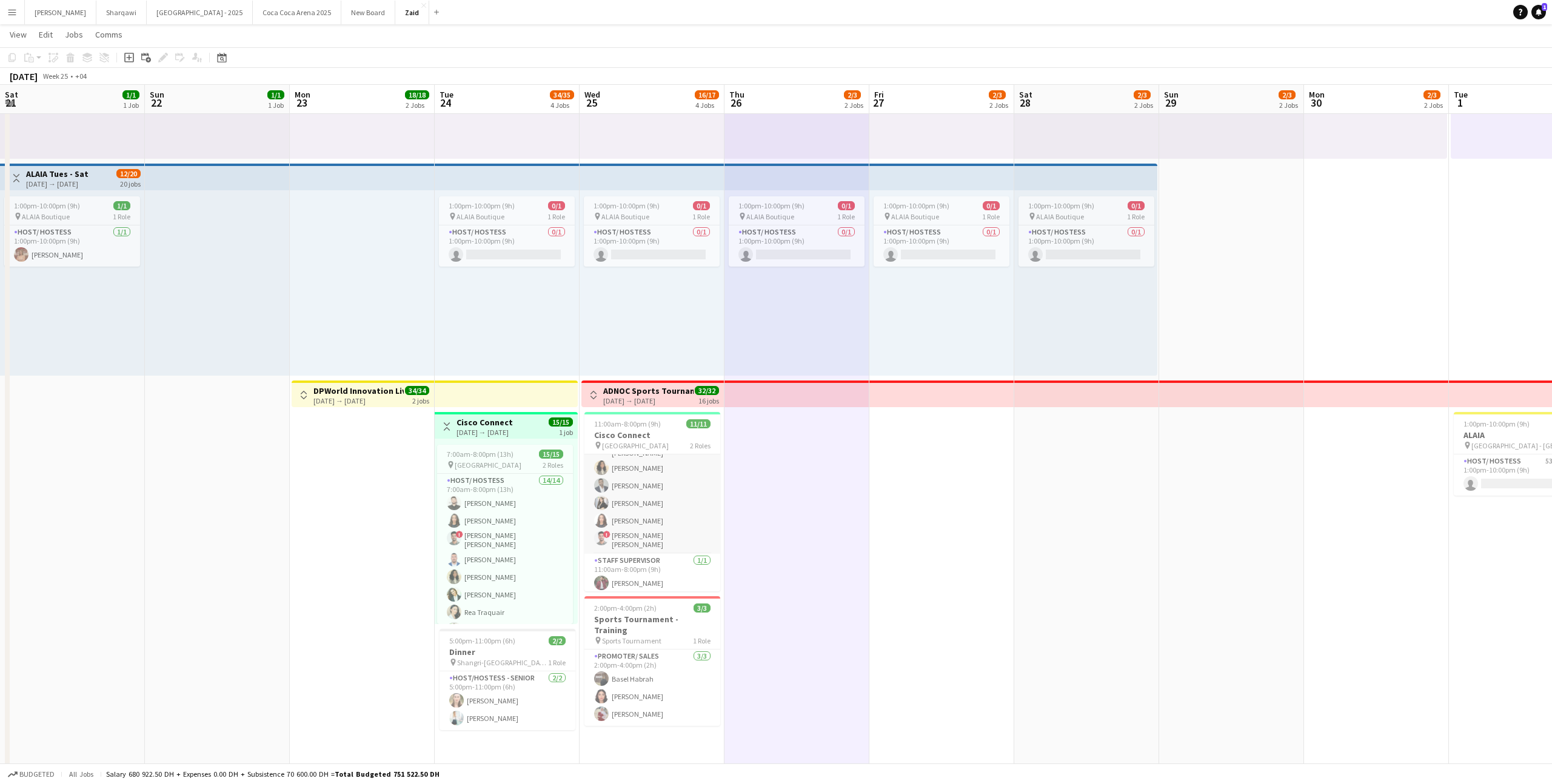
click at [699, 533] on app-card-role "Host/ Hostess [DATE] 11:00am-8:00pm (9h) [PERSON_NAME] [PERSON_NAME] [PERSON_NA…" at bounding box center [652, 450] width 136 height 206
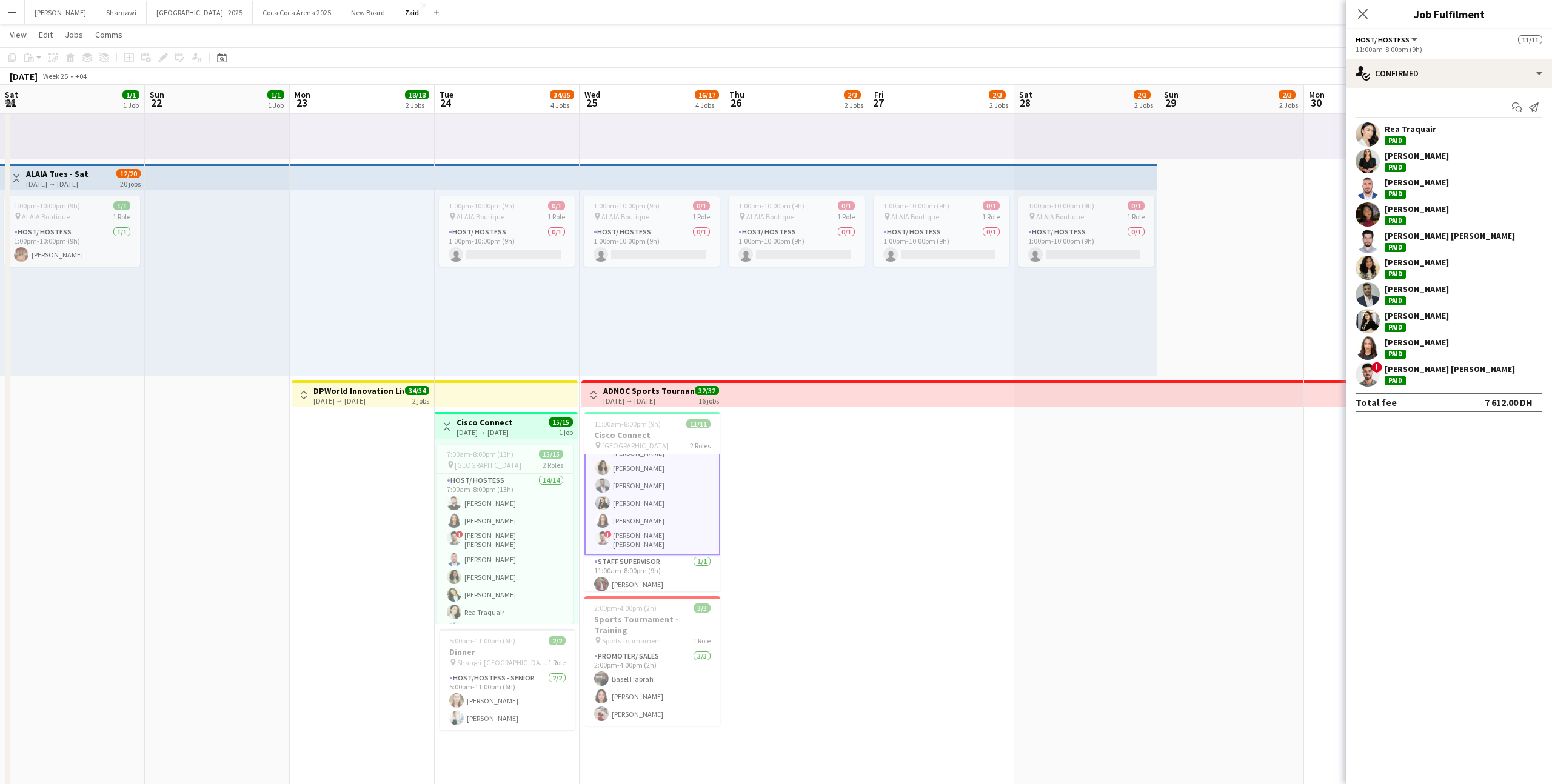
click at [1401, 322] on div "[PERSON_NAME] Paid" at bounding box center [1417, 321] width 64 height 22
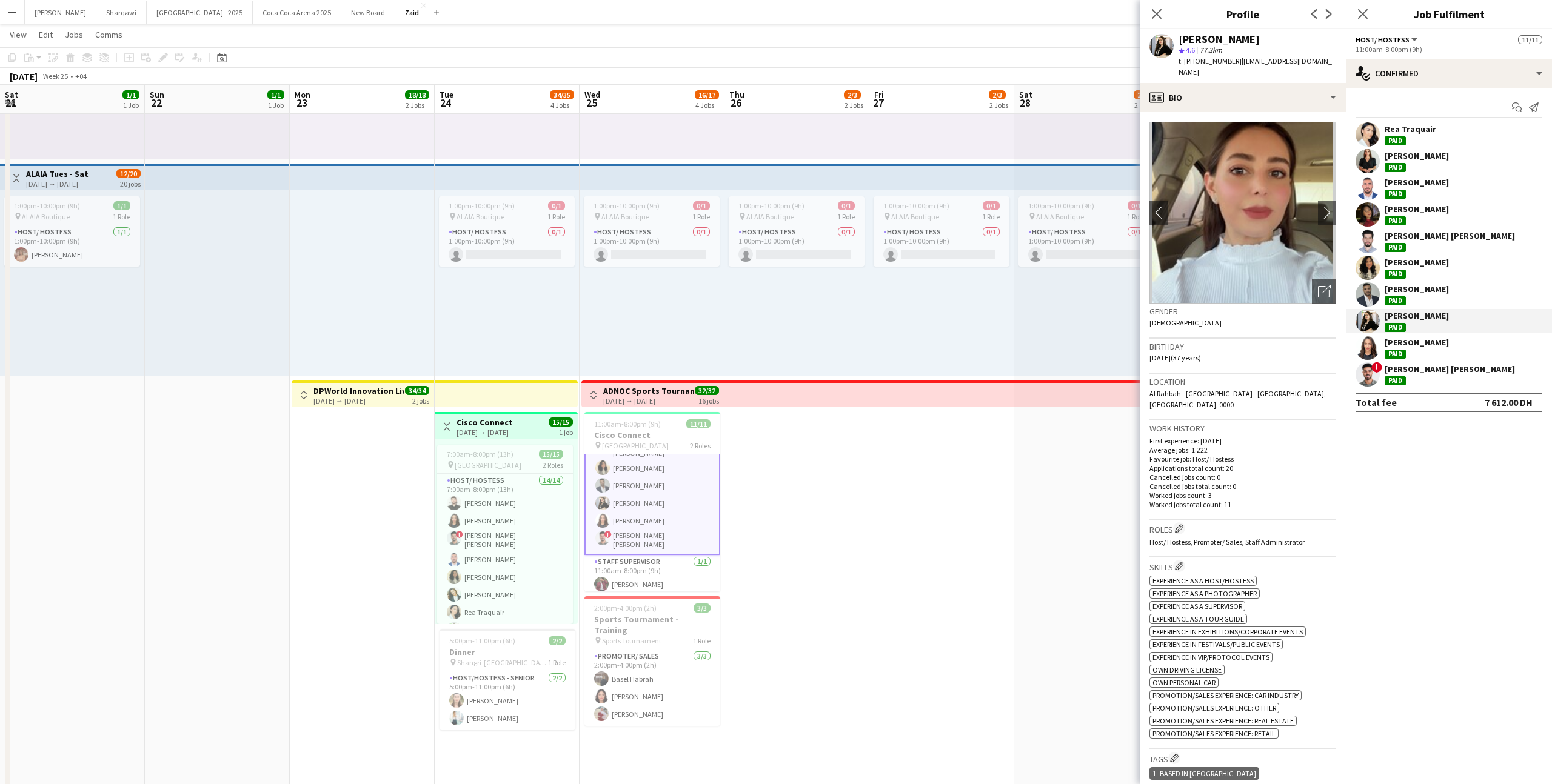
click at [1385, 290] on div "[PERSON_NAME]" at bounding box center [1417, 289] width 64 height 11
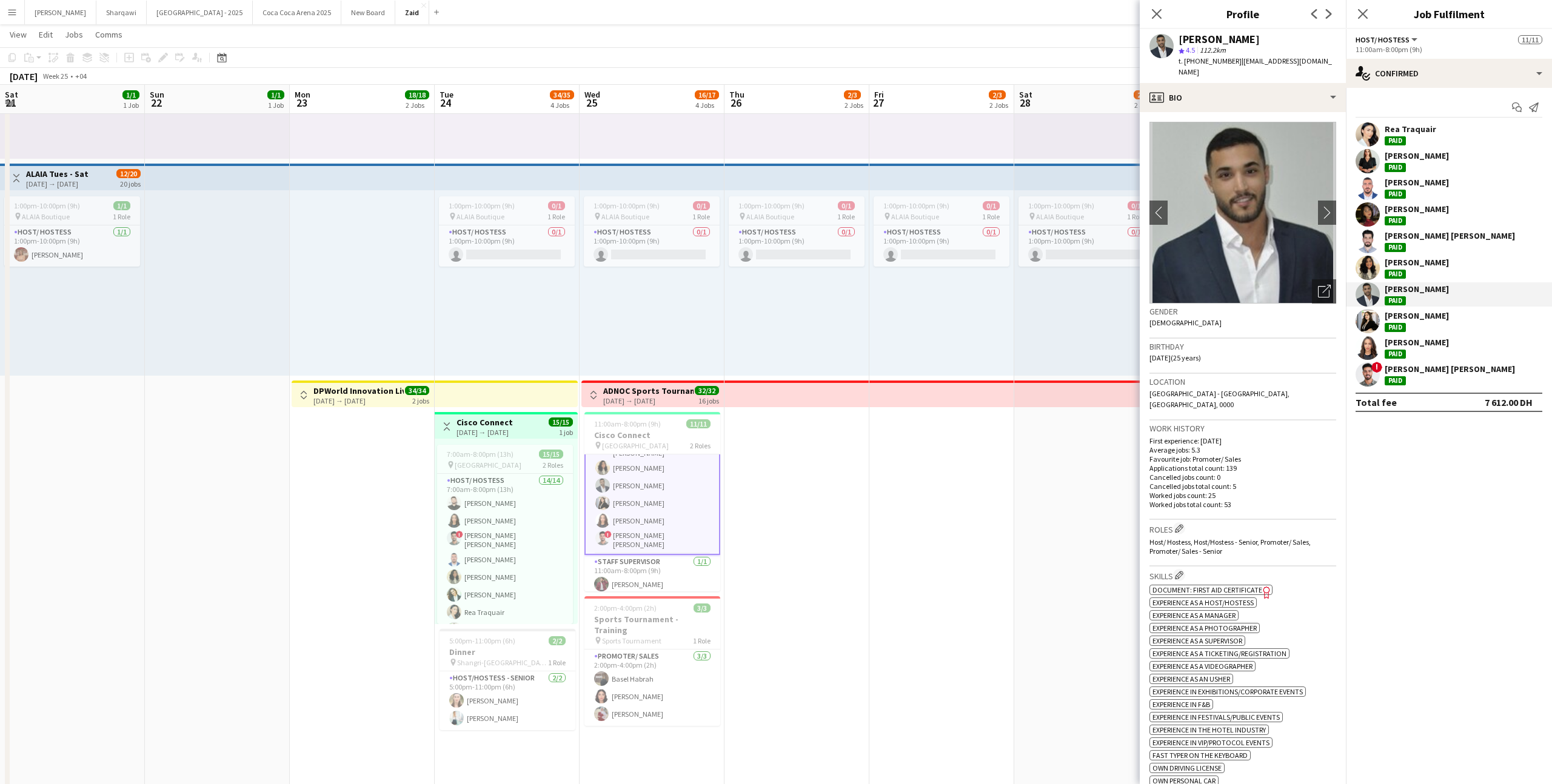
click at [1404, 239] on div "[PERSON_NAME] [PERSON_NAME]" at bounding box center [1450, 236] width 130 height 11
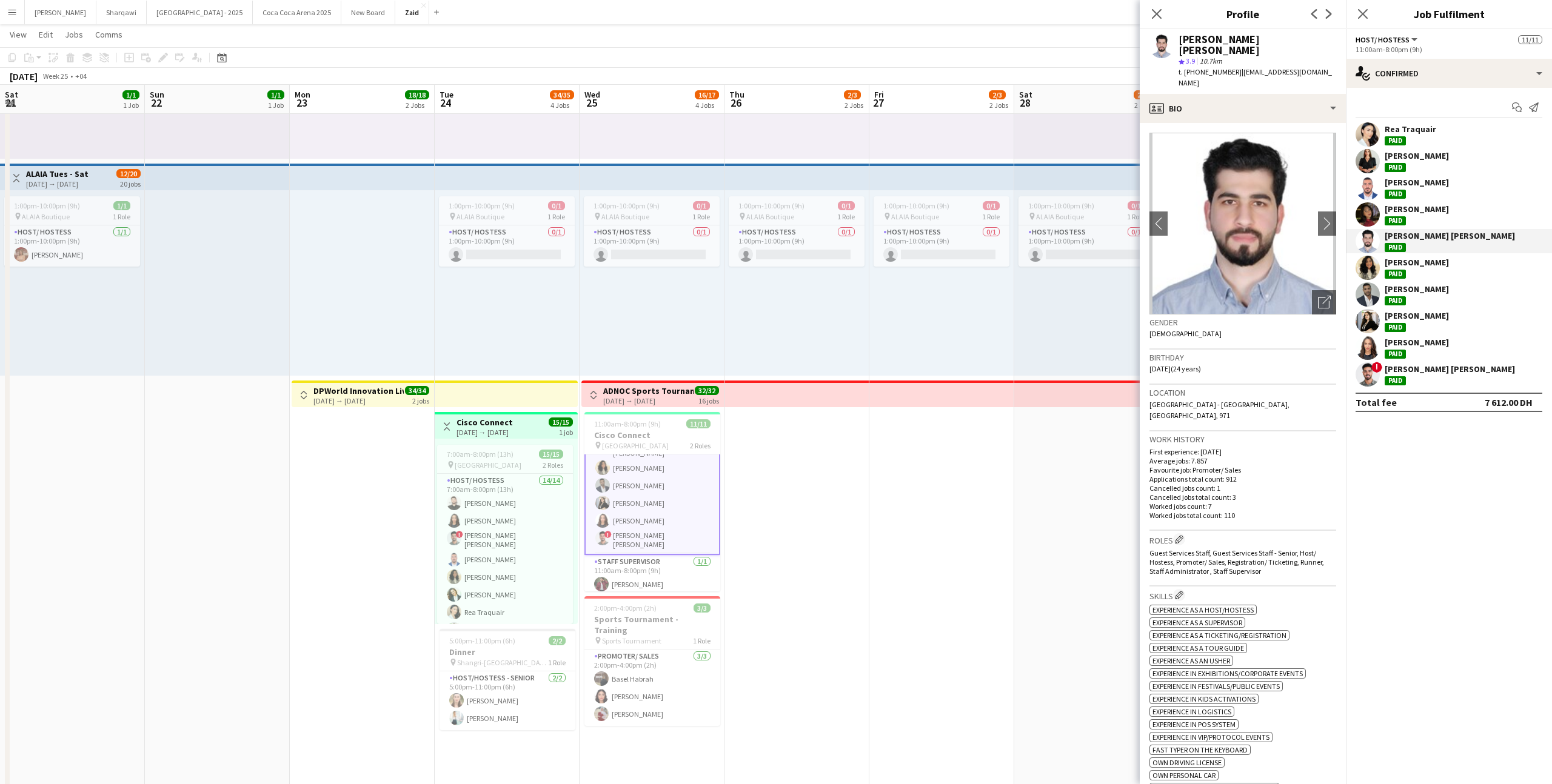
click at [1379, 206] on div at bounding box center [1367, 214] width 24 height 24
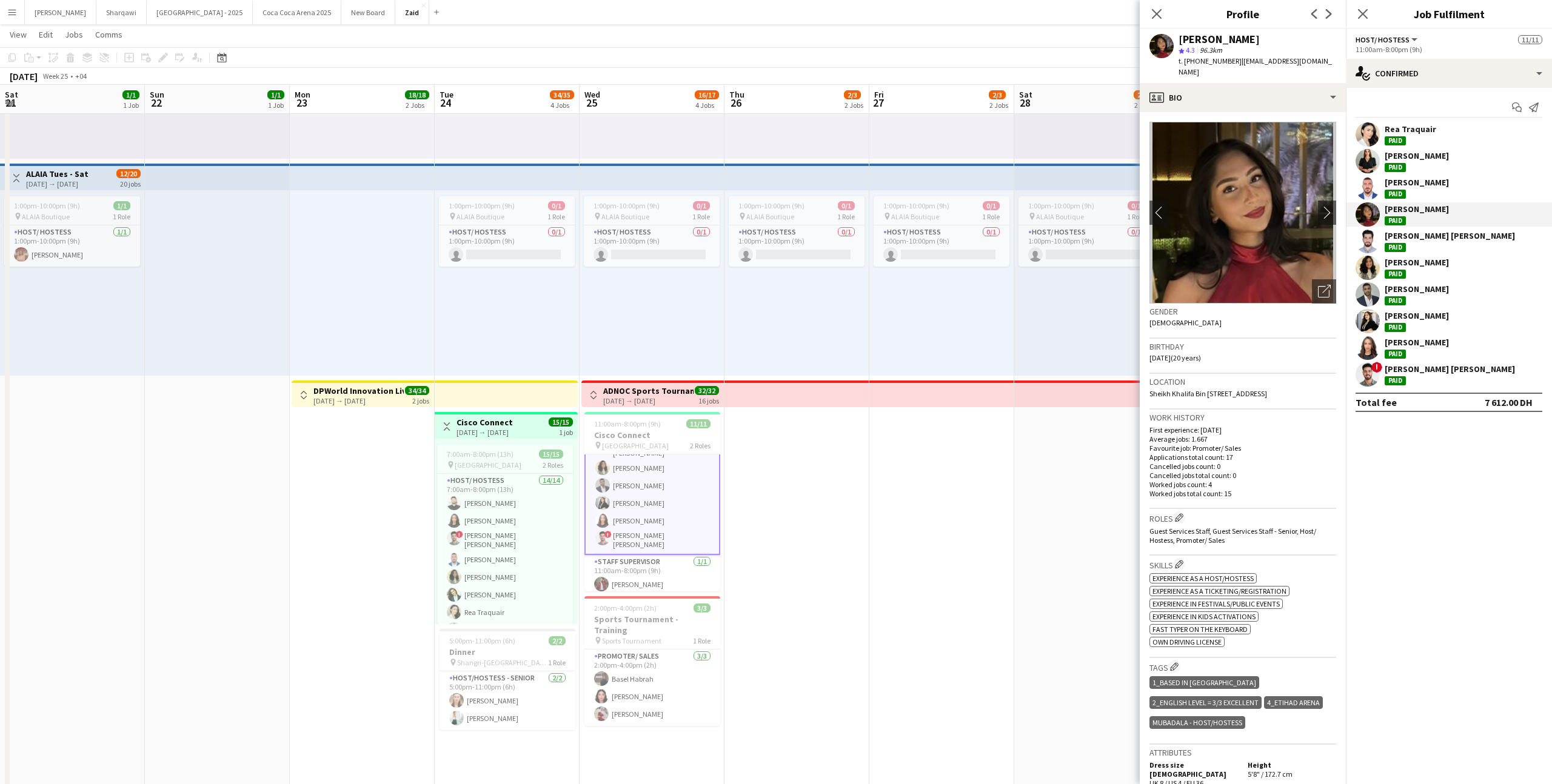
click at [1071, 436] on app-date-cell "1:00pm-10:00pm (9h) 0/1 pin ALAIA Boutique 1 Role Host/ Hostess 0/1 1:00pm-10:0…" at bounding box center [1086, 573] width 145 height 1262
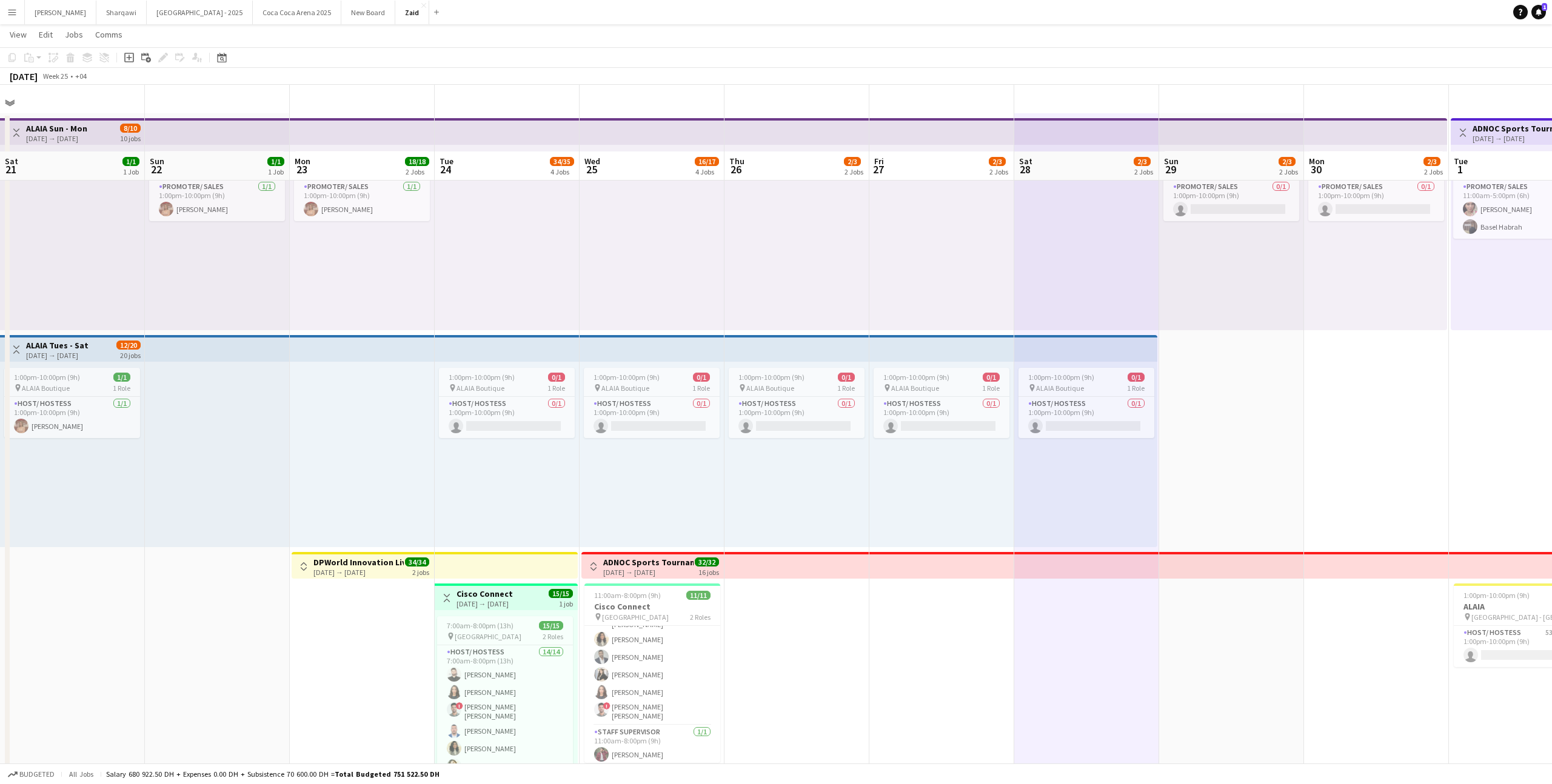
scroll to position [0, 0]
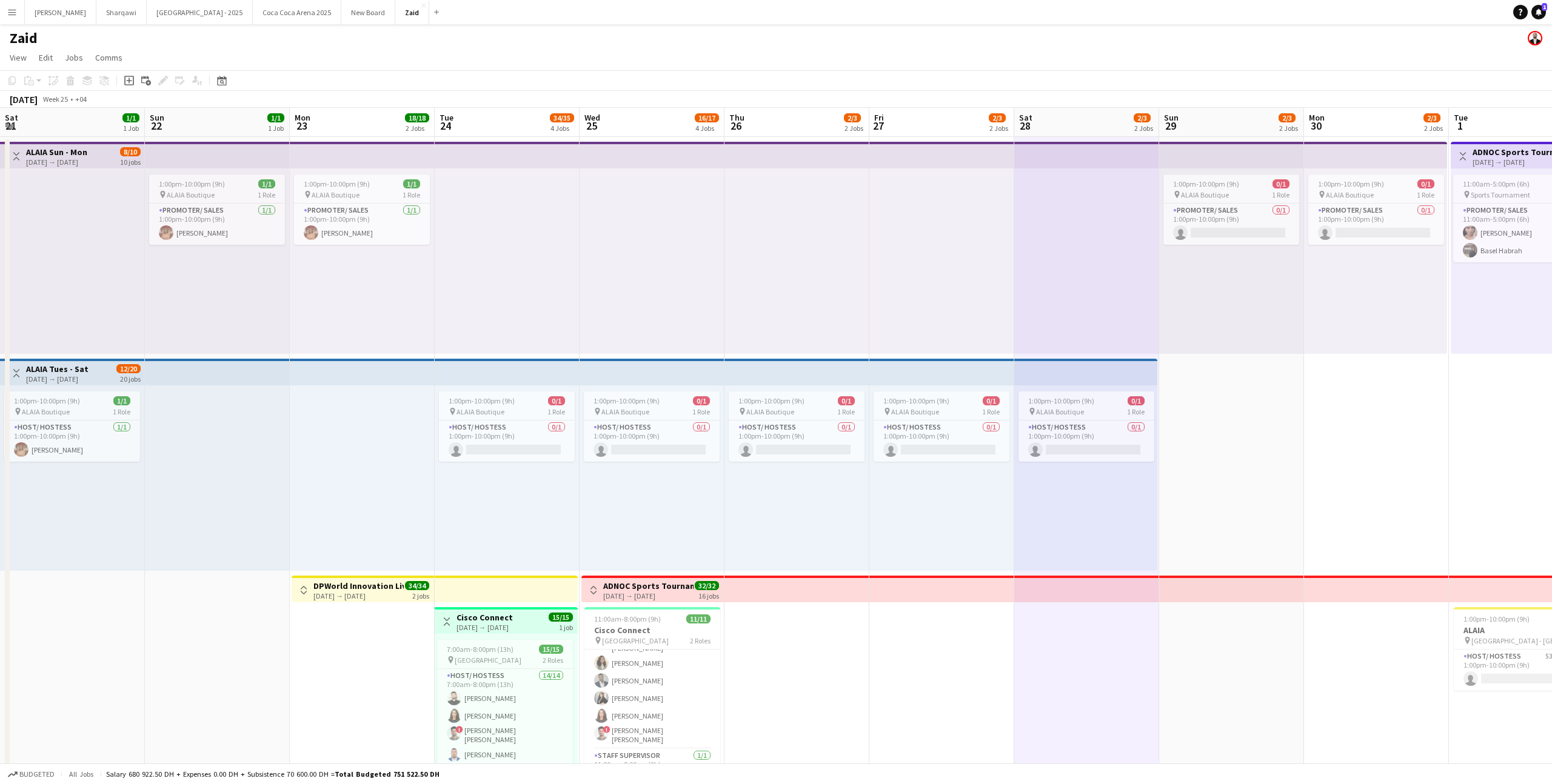
click at [451, 624] on button "Toggle View" at bounding box center [446, 622] width 15 height 15
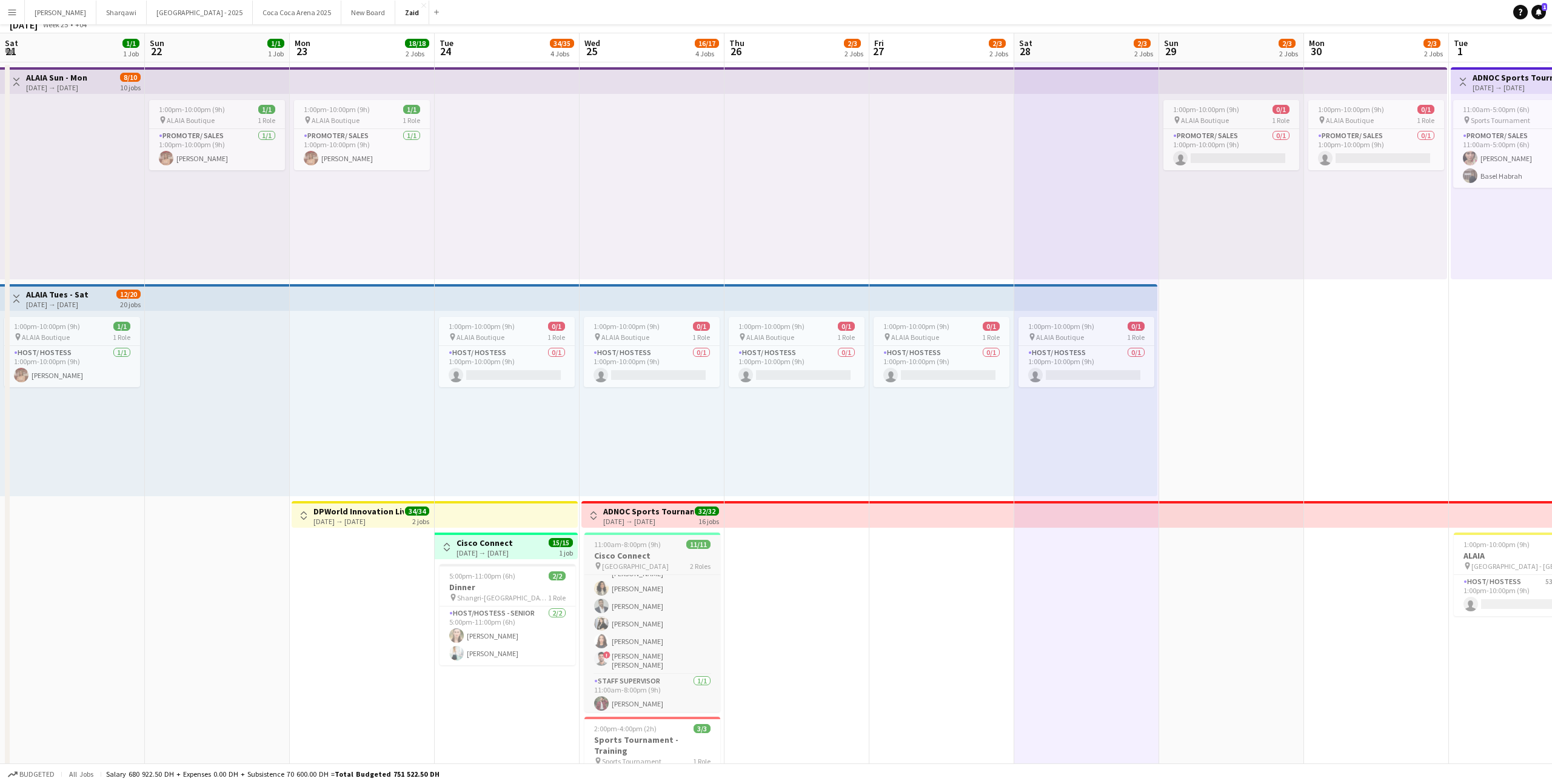
scroll to position [77, 0]
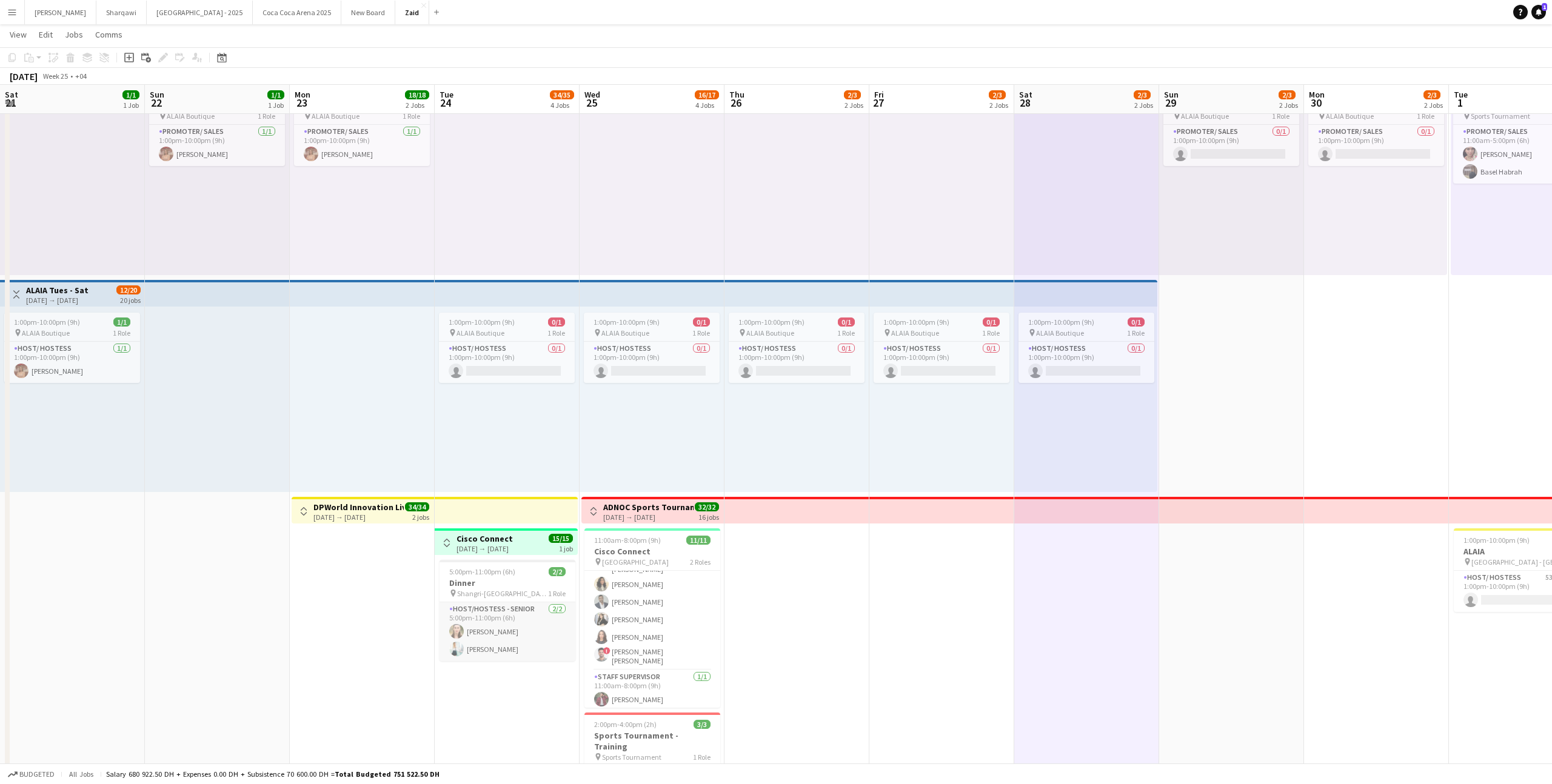
click at [520, 627] on app-card-role "Host/Hostess - Senior [DATE] 5:00pm-11:00pm (6h) [PERSON_NAME] [PERSON_NAME]" at bounding box center [507, 631] width 136 height 59
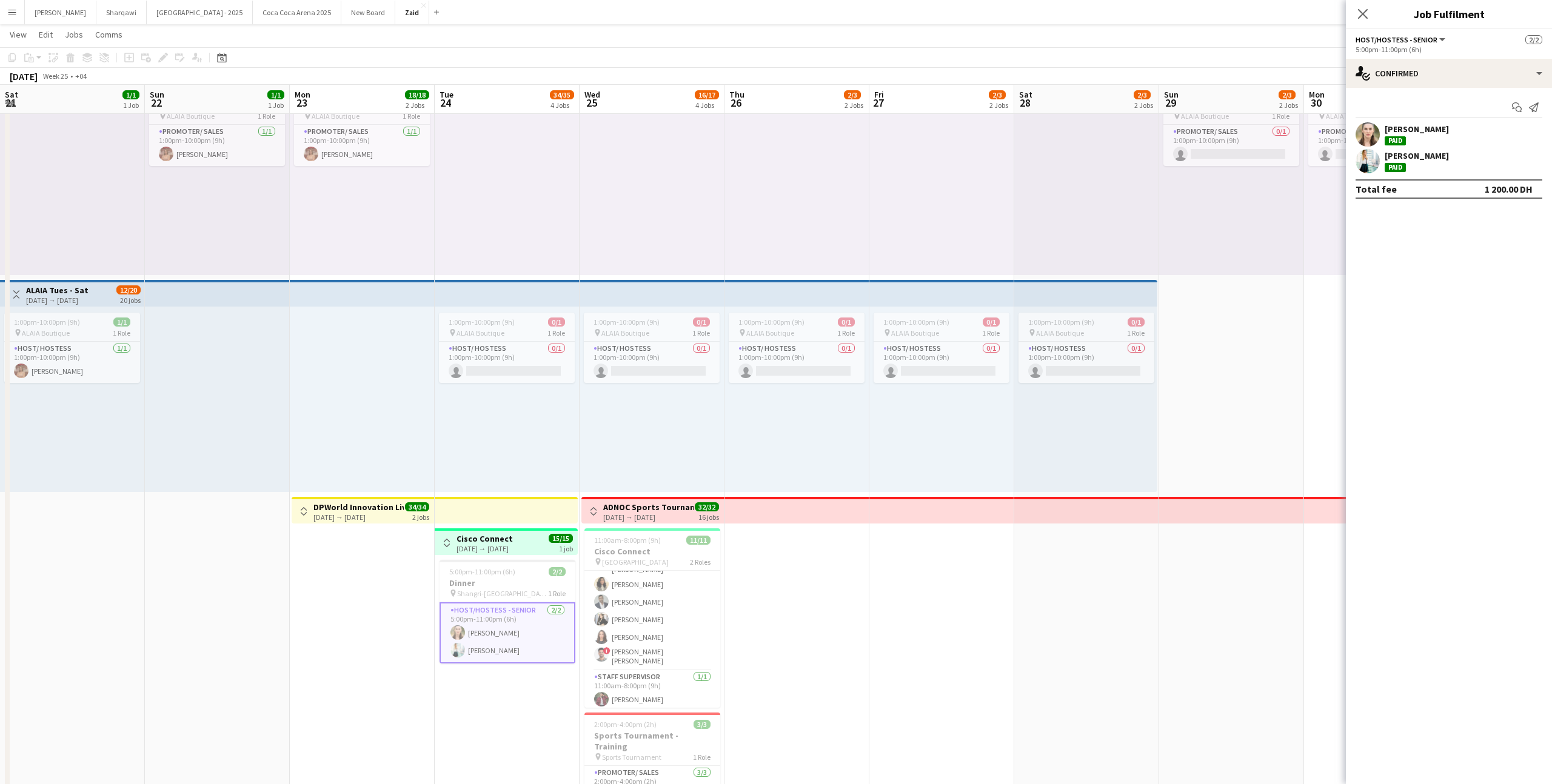
click at [958, 648] on app-date-cell "1:00pm-10:00pm (9h) 0/1 pin ALAIA Boutique 1 Role Host/ Hostess 0/1 1:00pm-10:0…" at bounding box center [942, 689] width 145 height 1262
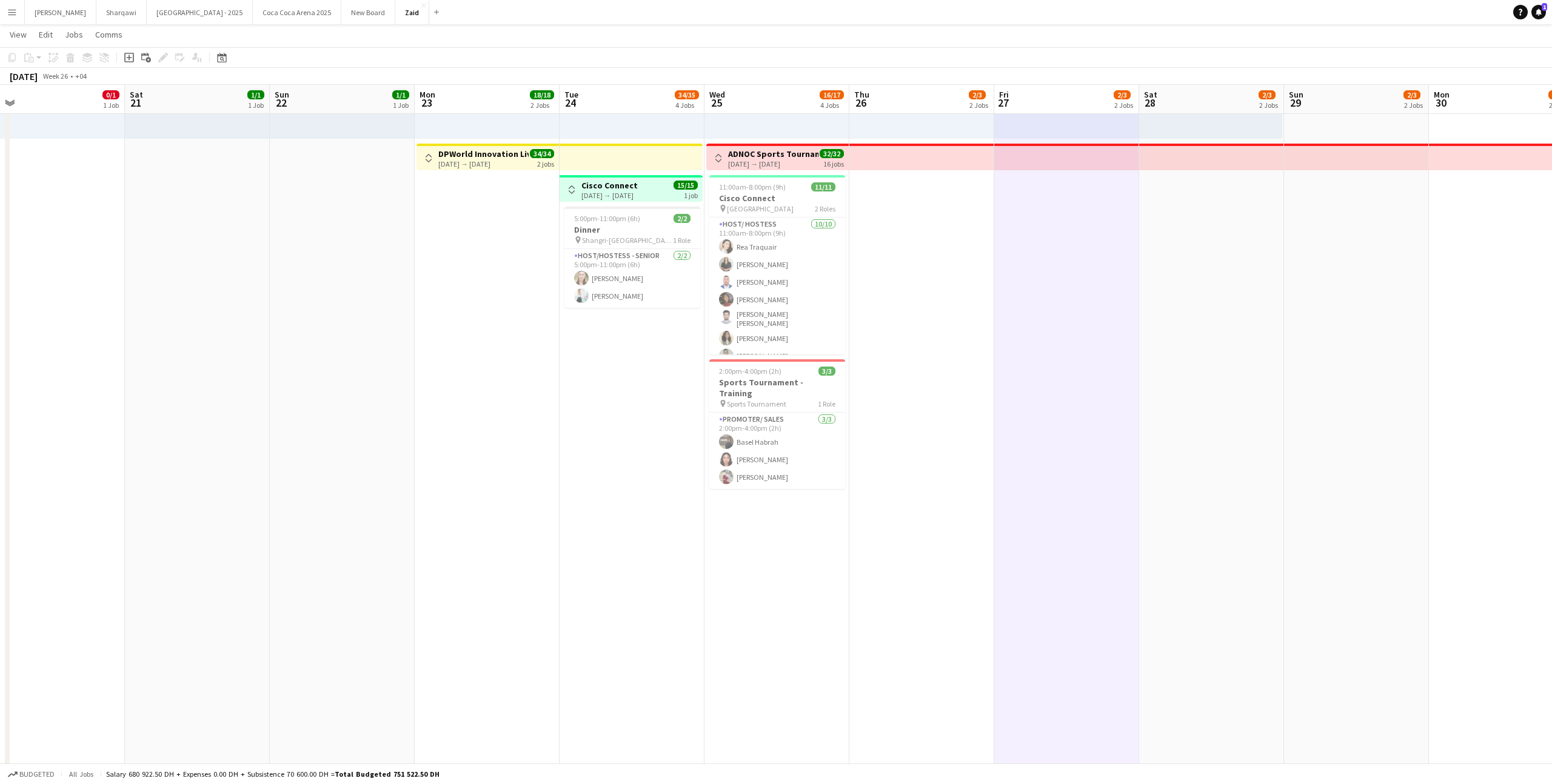
scroll to position [0, 306]
click at [722, 156] on app-icon "Toggle View" at bounding box center [722, 158] width 8 height 8
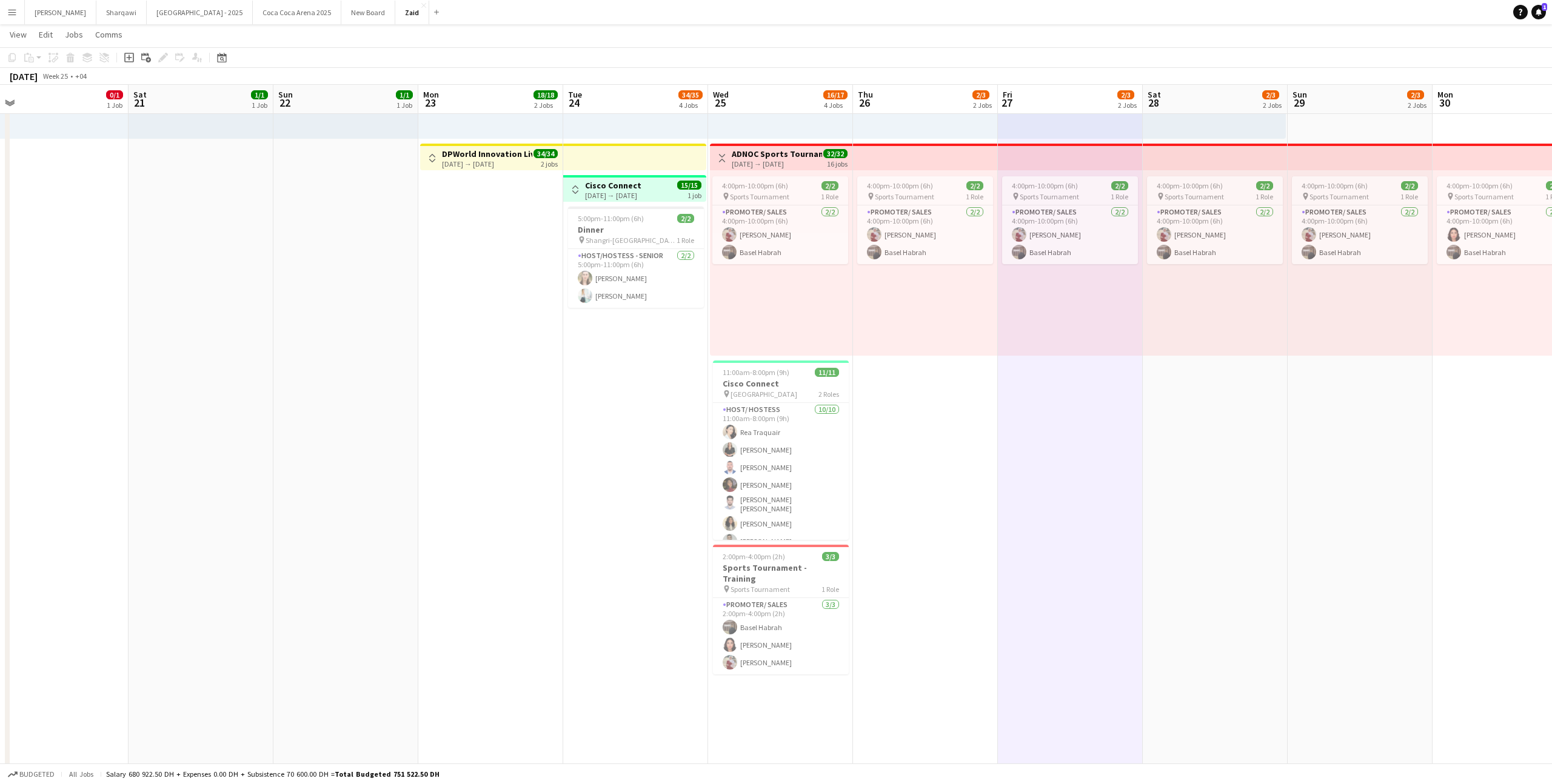
click at [723, 157] on app-icon "Toggle View" at bounding box center [722, 158] width 8 height 8
